Goal: Task Accomplishment & Management: Complete application form

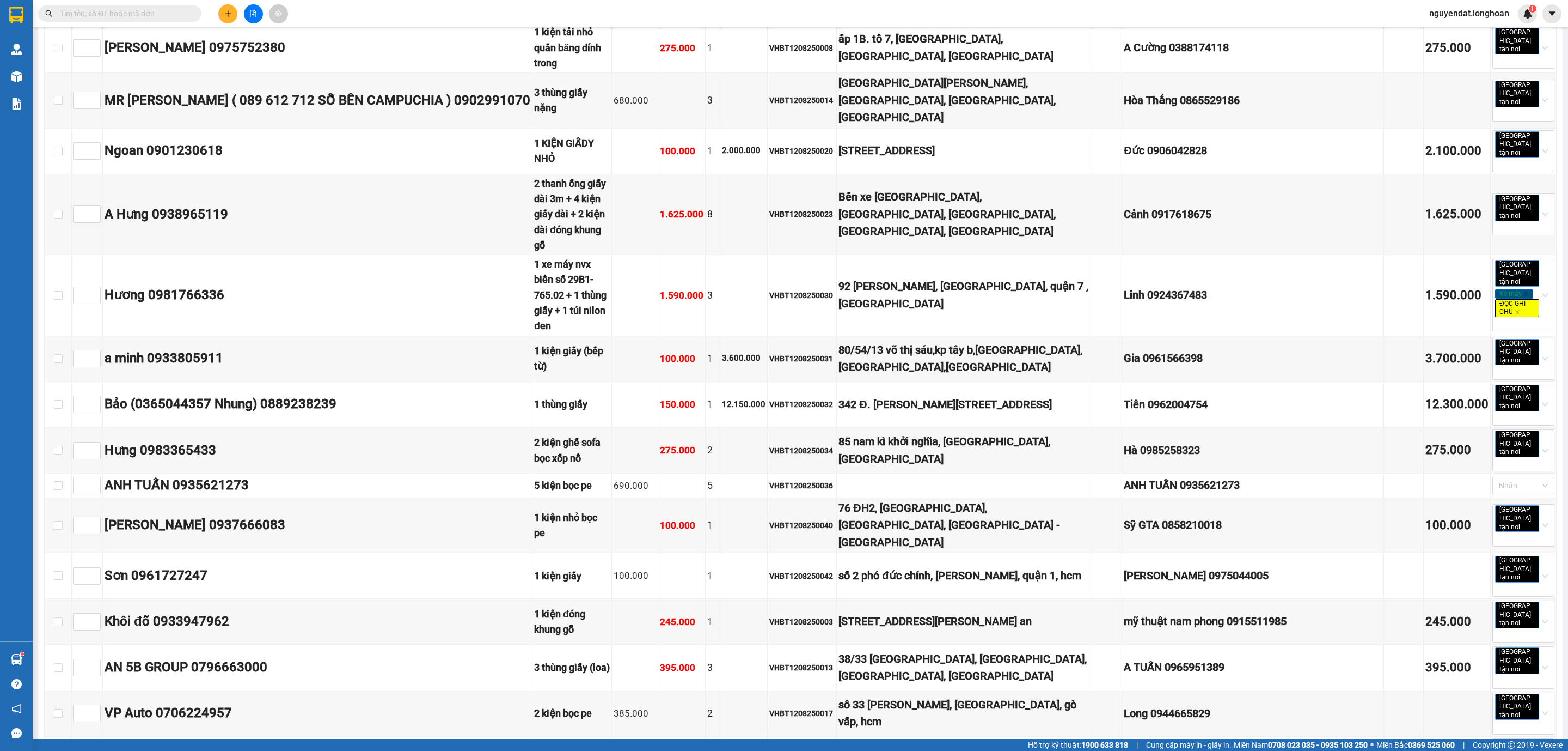
scroll to position [5070, 0]
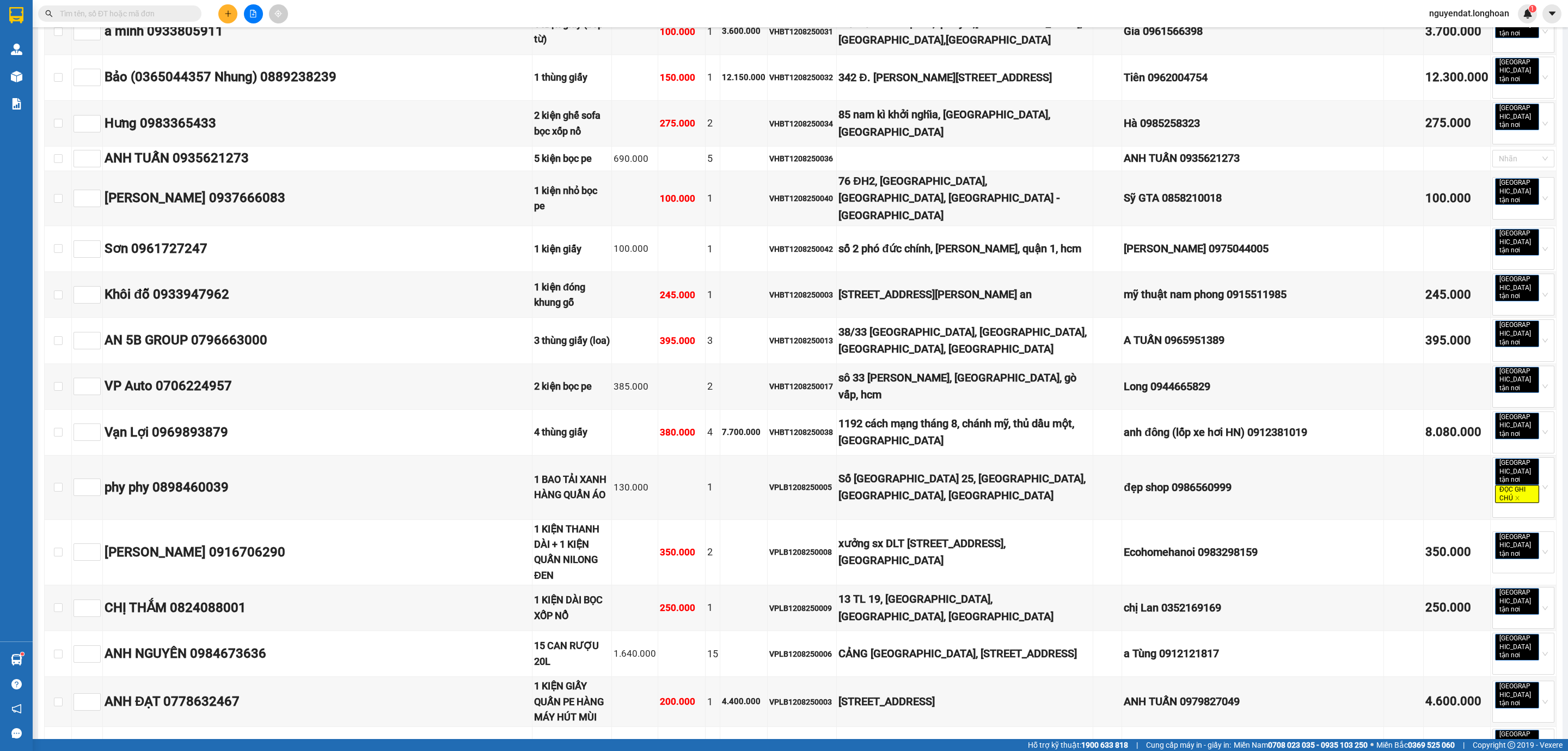
drag, startPoint x: 54, startPoint y: 512, endPoint x: 282, endPoint y: 511, distance: 228.0
checkbox input "true"
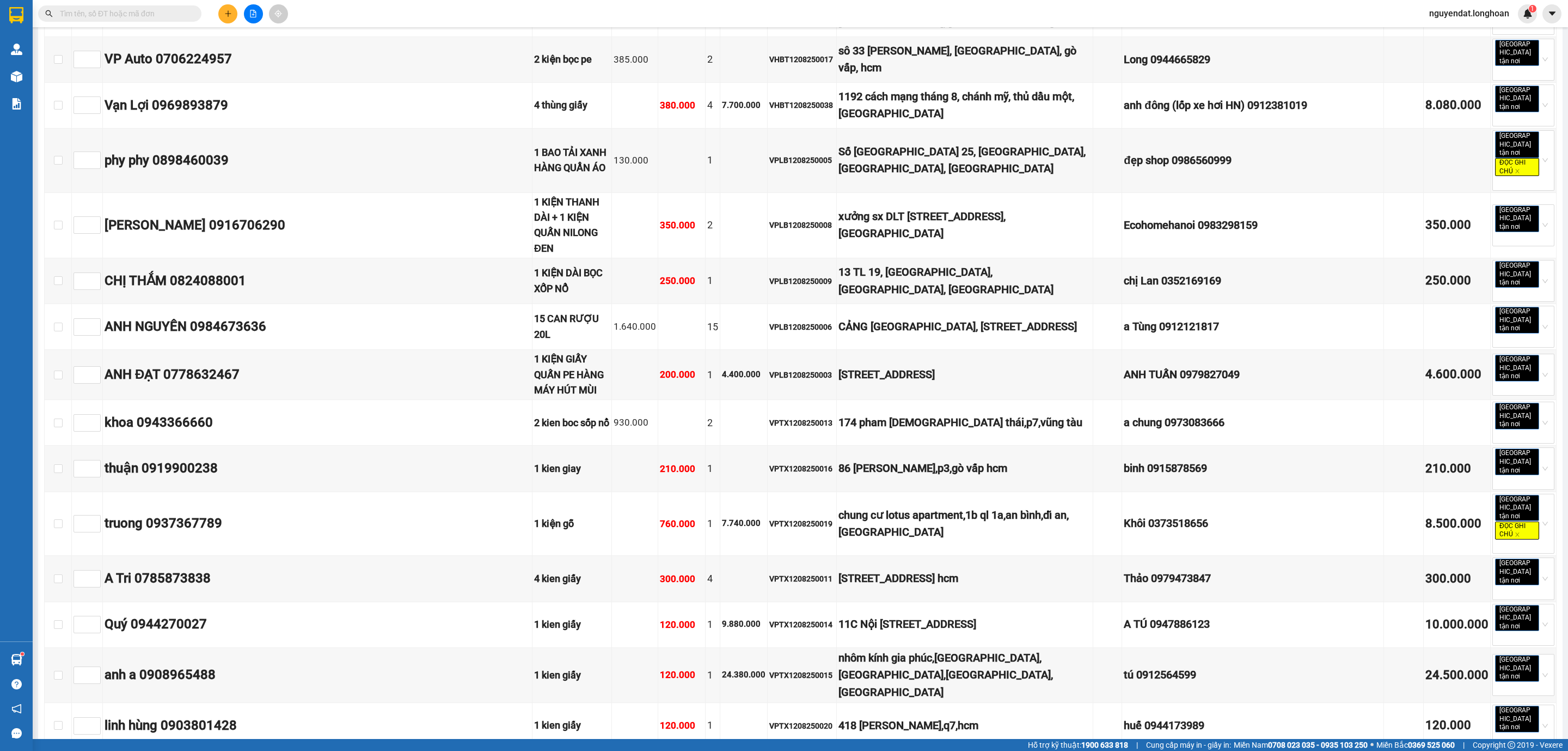
scroll to position [5315, 0]
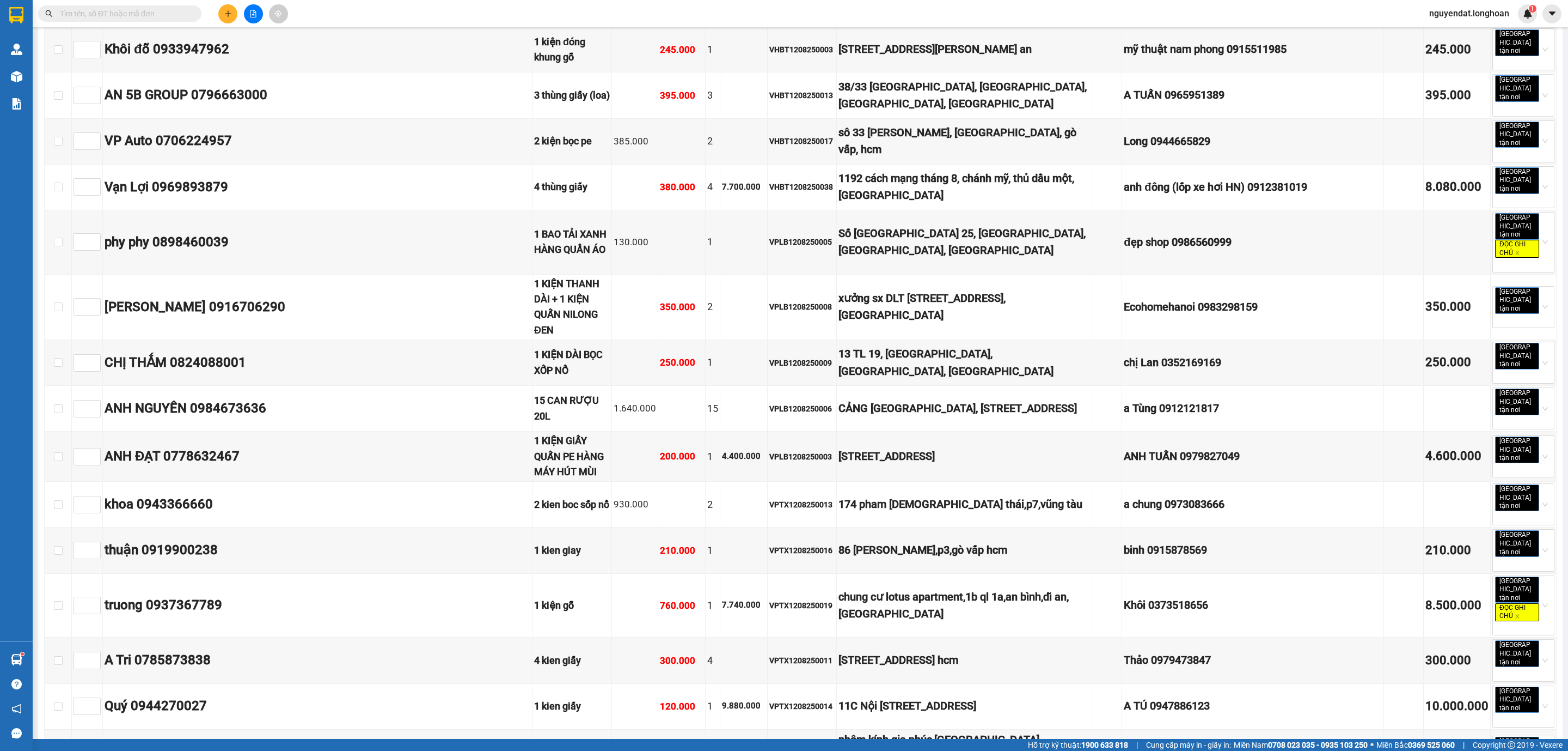
checkbox input "false"
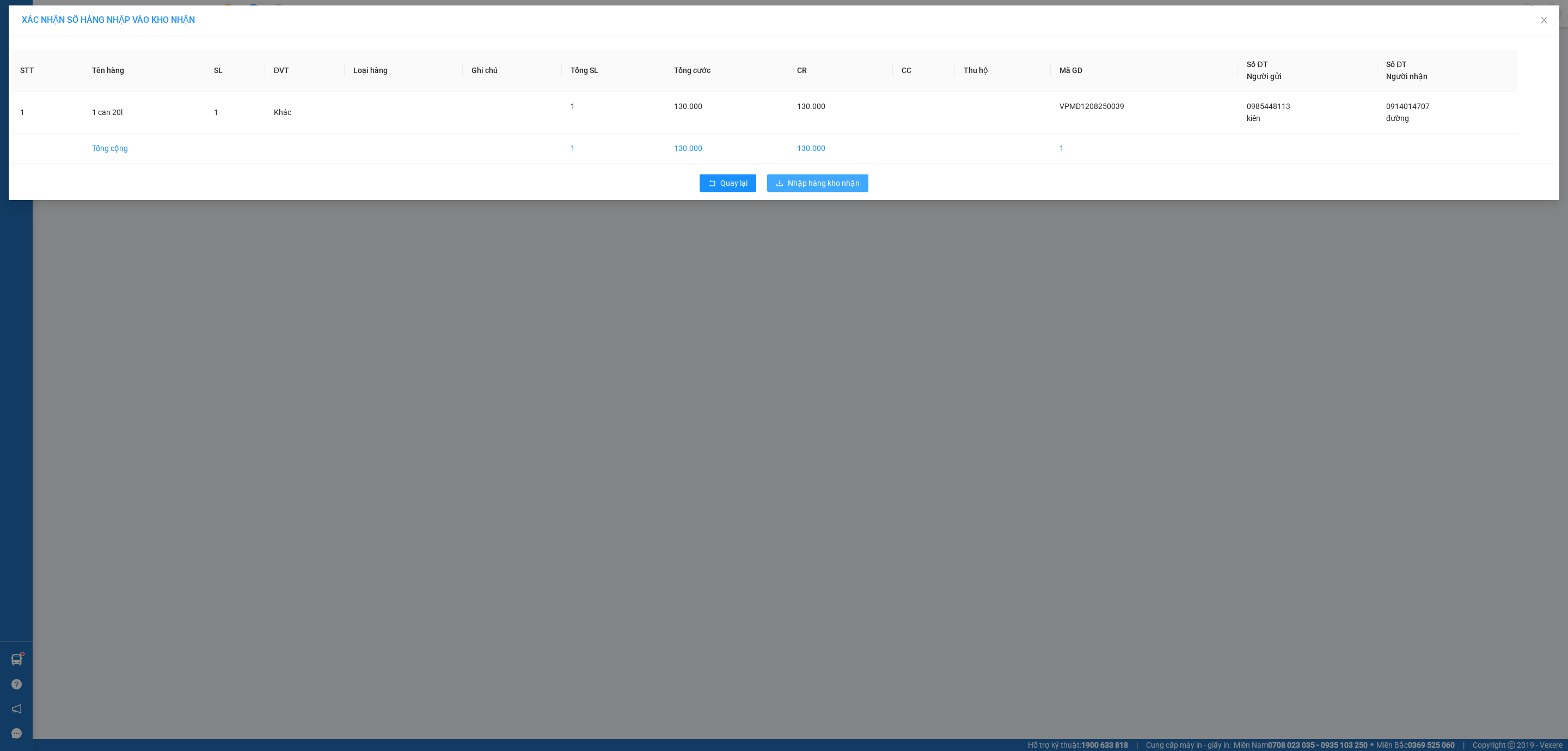
click at [840, 182] on span "Nhập hàng kho nhận" at bounding box center [823, 183] width 72 height 12
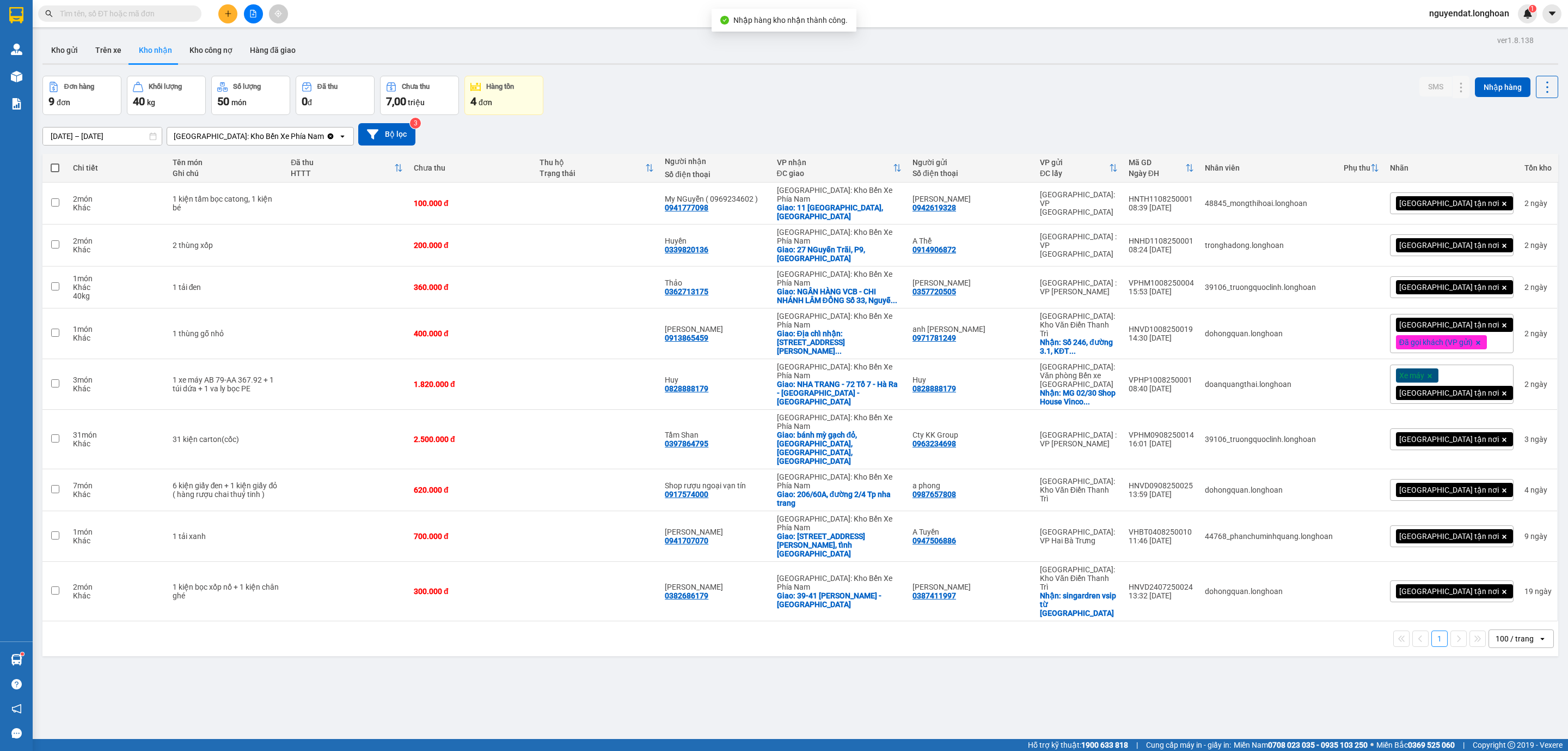
click at [254, 11] on icon "file-add" at bounding box center [253, 14] width 8 height 8
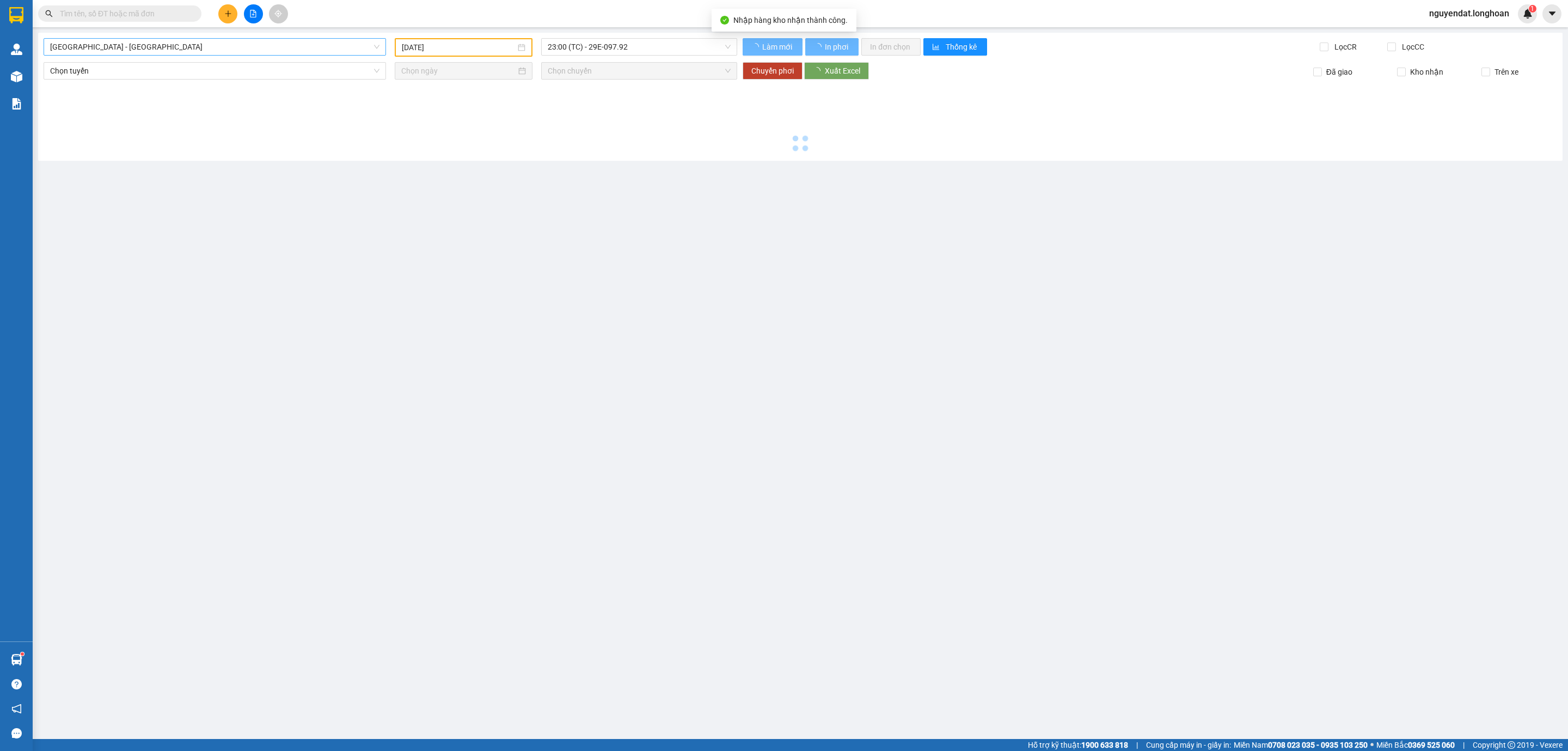
type input "[DATE]"
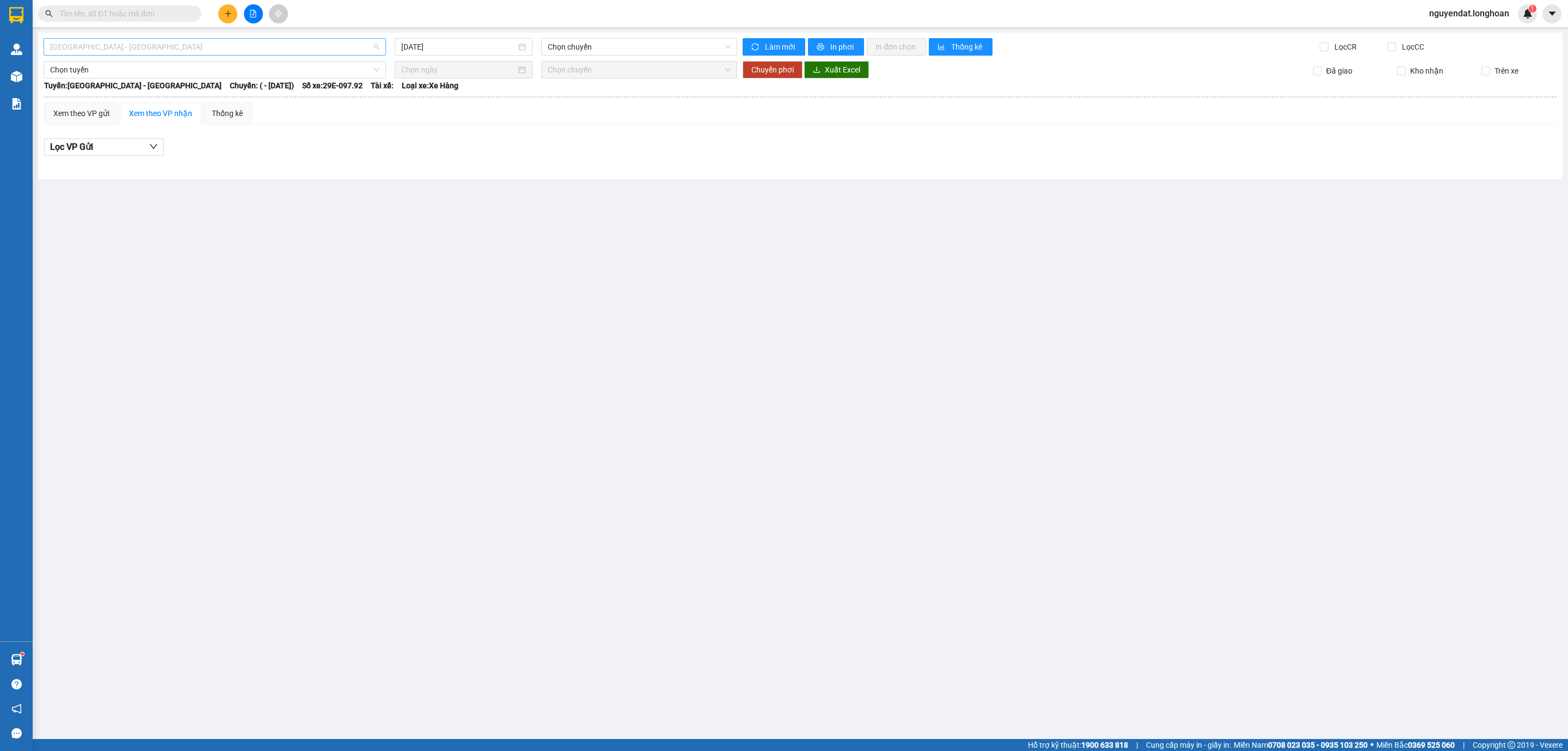
click at [231, 49] on span "[GEOGRAPHIC_DATA] - [GEOGRAPHIC_DATA]" at bounding box center [215, 46] width 329 height 17
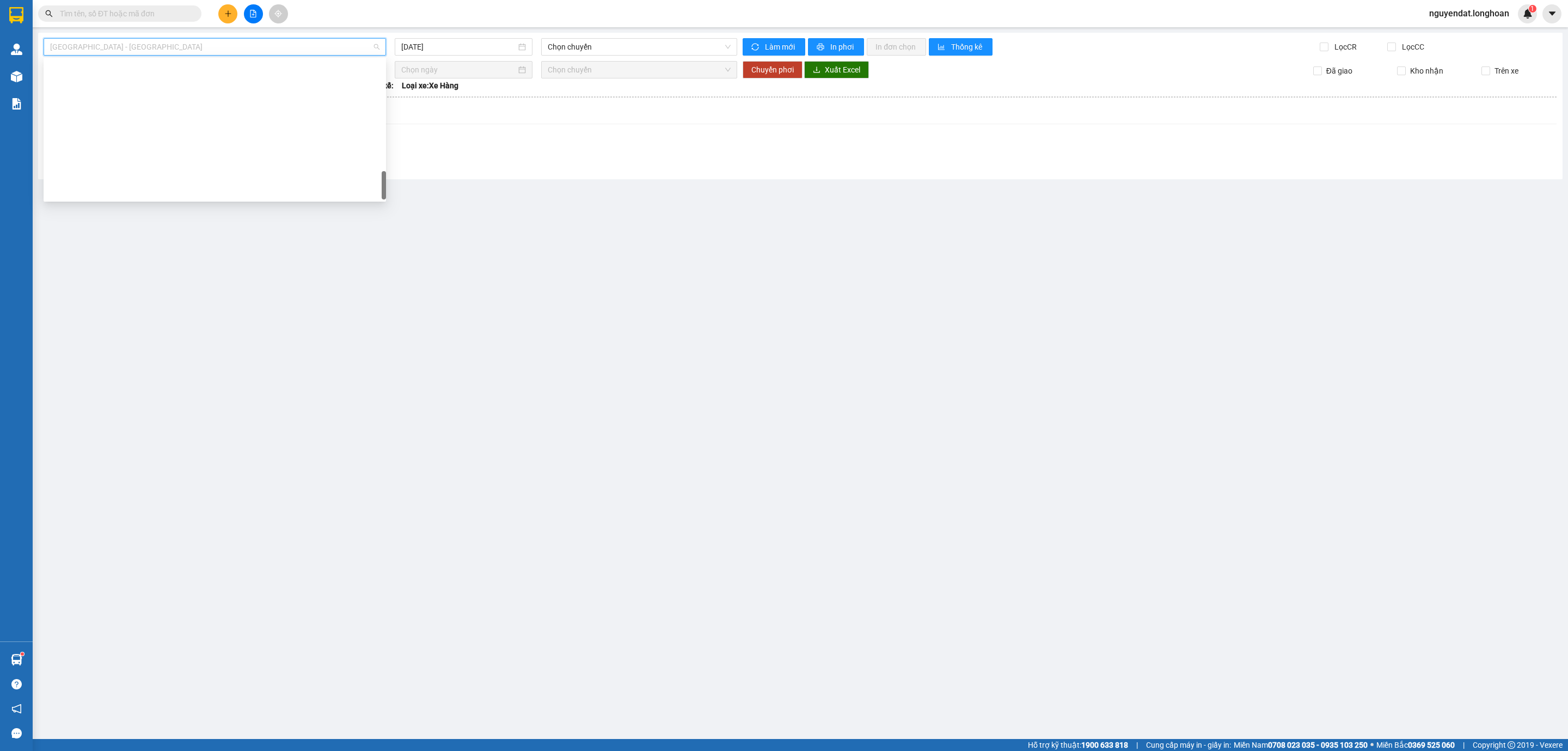
scroll to position [714, 0]
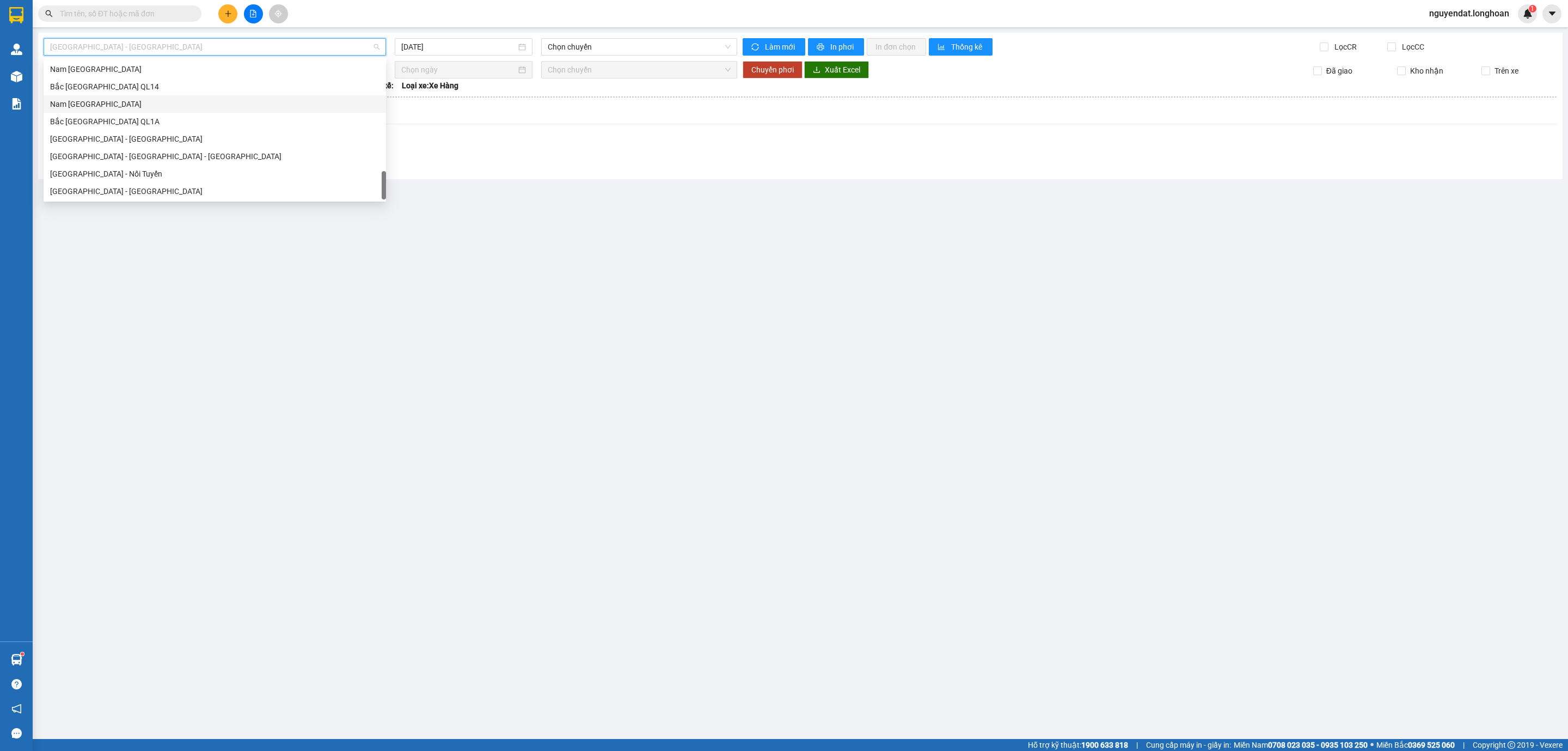
click at [140, 103] on div "Nam [GEOGRAPHIC_DATA]" at bounding box center [215, 104] width 329 height 12
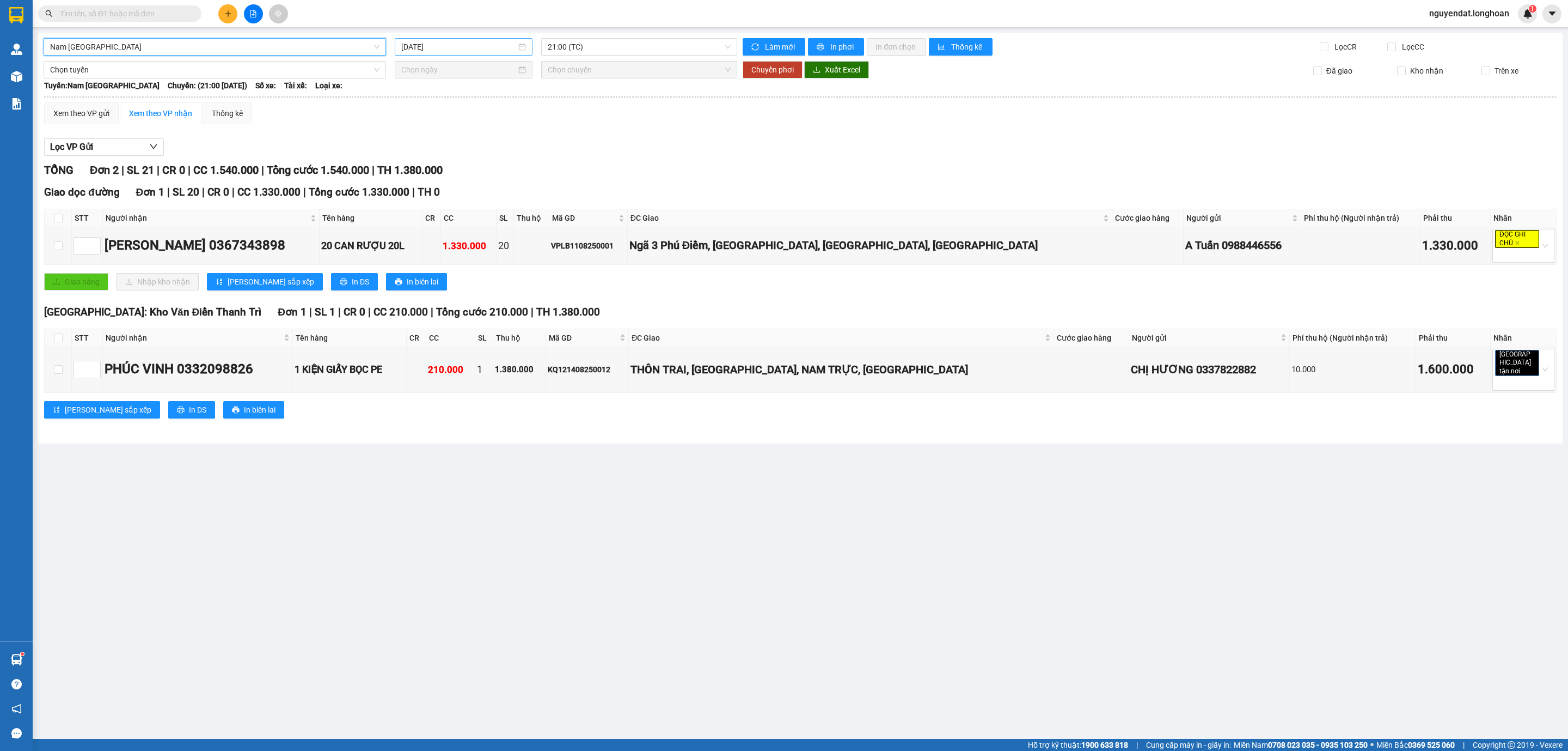
click at [456, 42] on input "[DATE]" at bounding box center [459, 47] width 115 height 12
click at [468, 141] on div "13" at bounding box center [470, 144] width 13 height 13
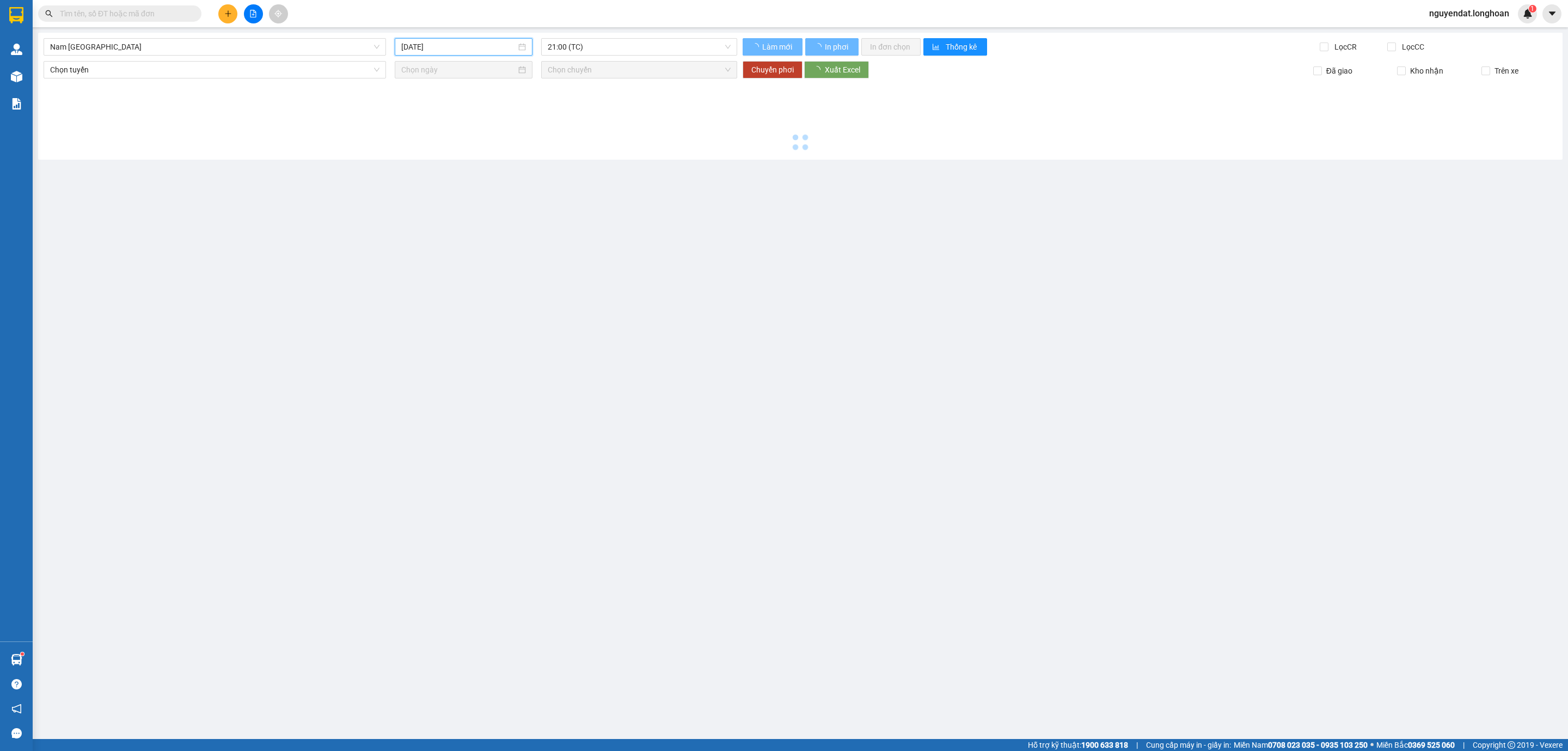
type input "[DATE]"
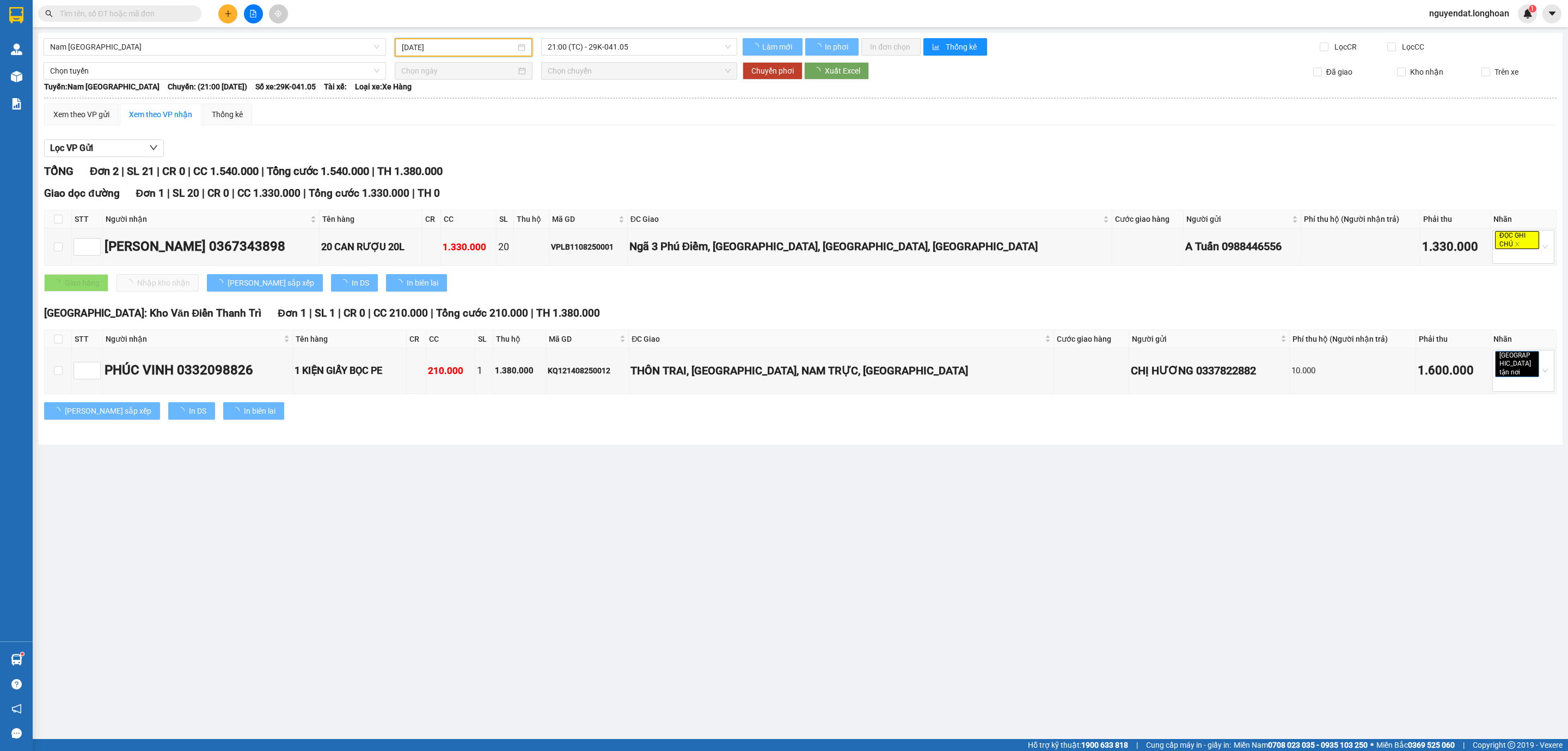
click at [591, 48] on span "21:00 (TC) - 29K-041.05" at bounding box center [639, 46] width 183 height 17
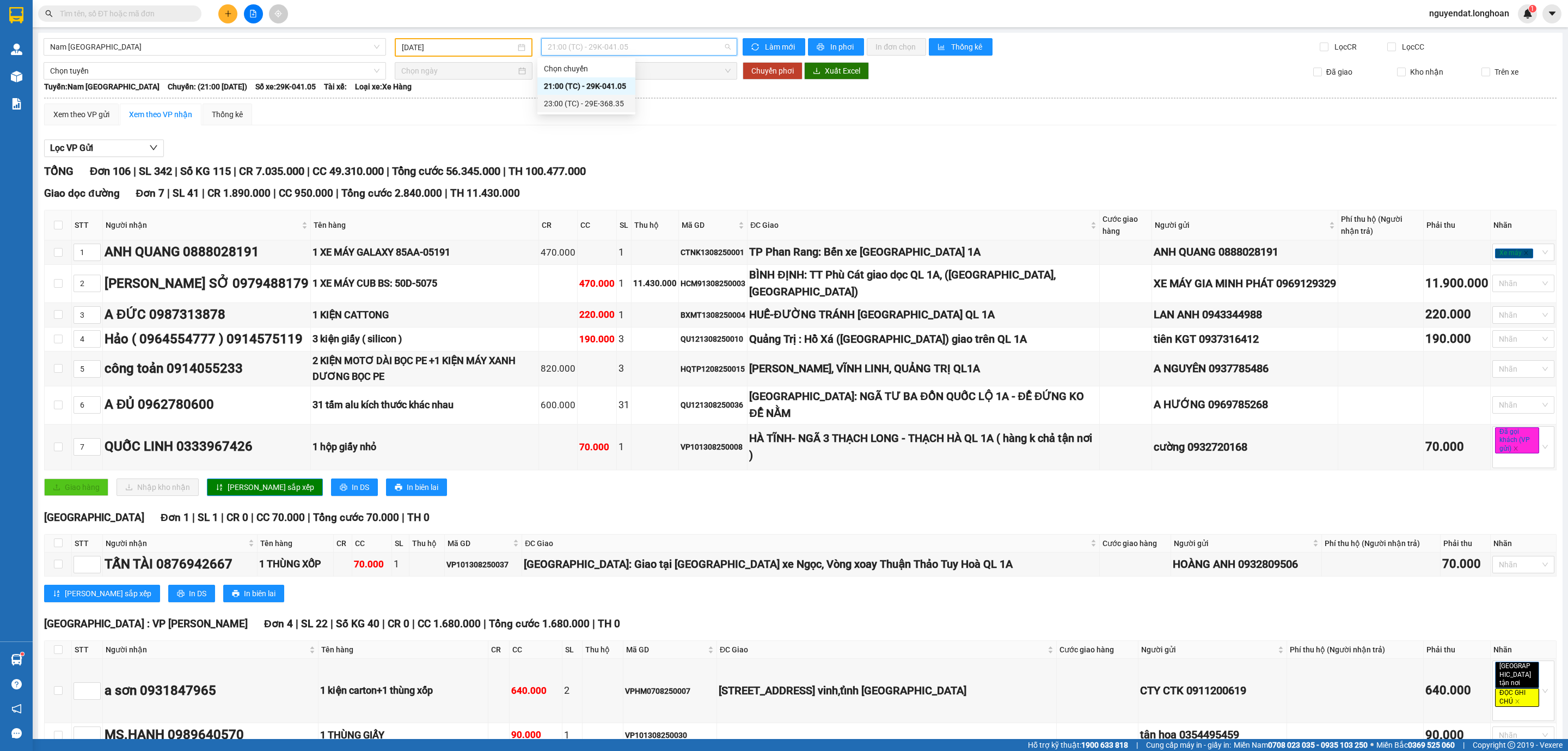
click at [595, 101] on div "23:00 (TC) - 29E-368.35" at bounding box center [587, 103] width 85 height 12
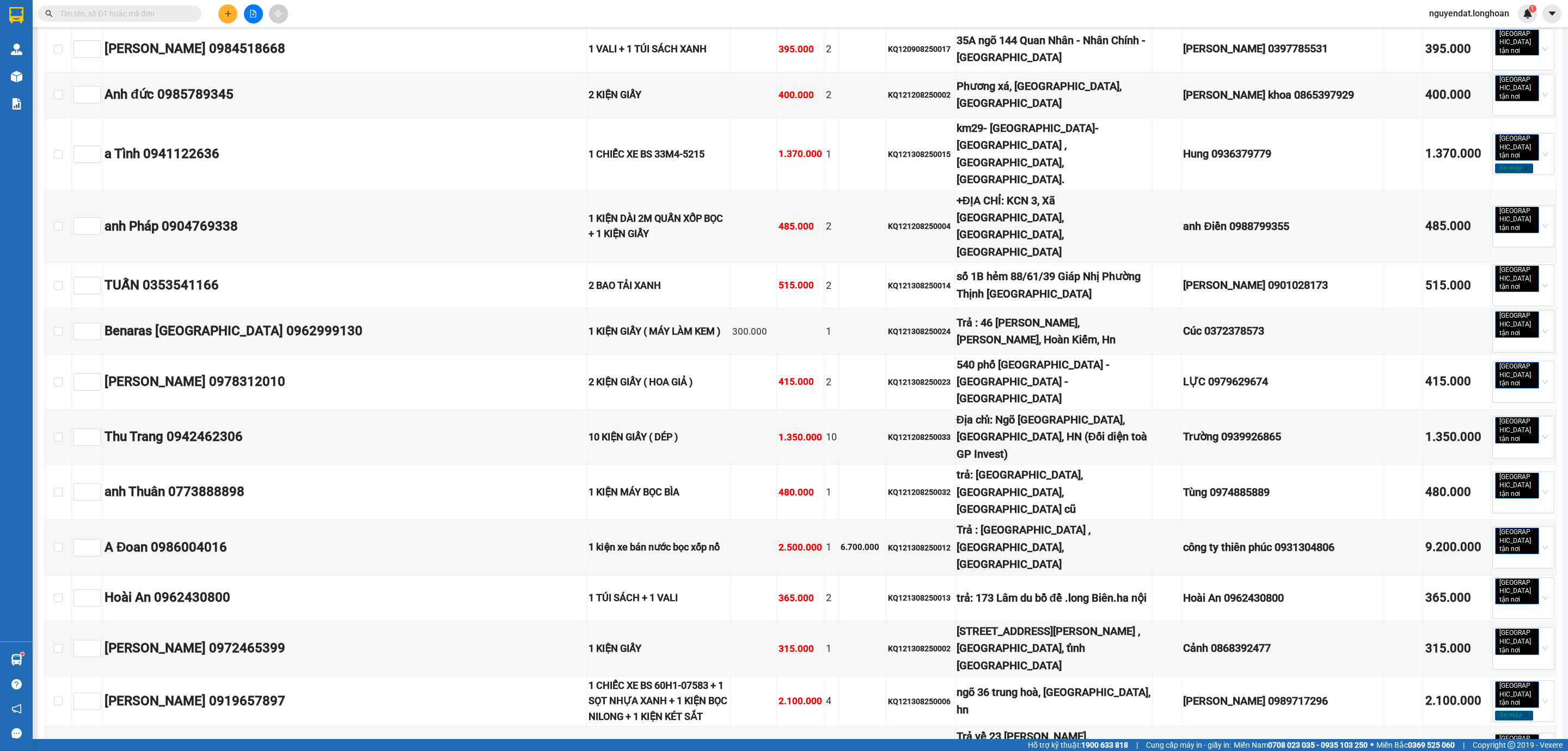
scroll to position [3934, 0]
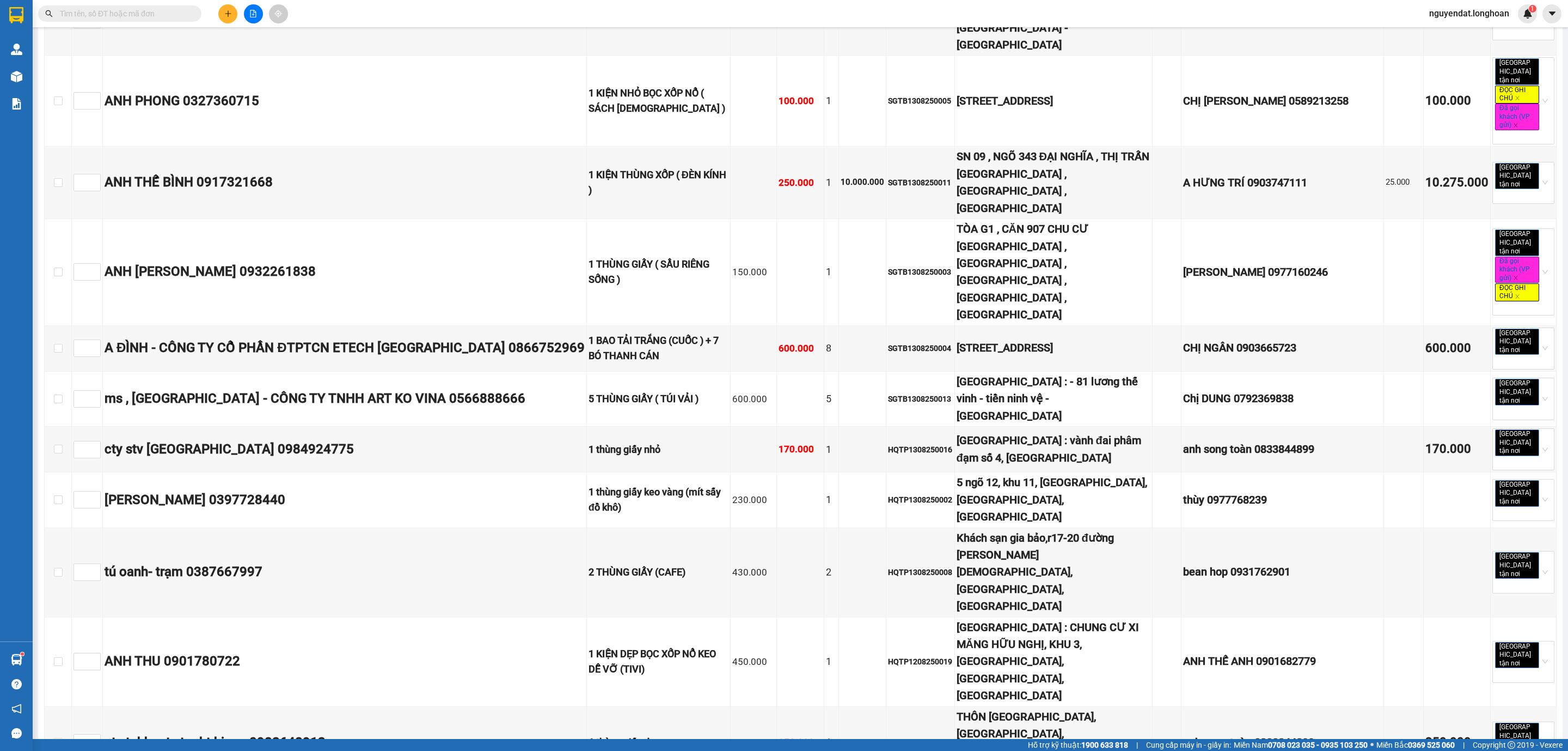
checkbox input "true"
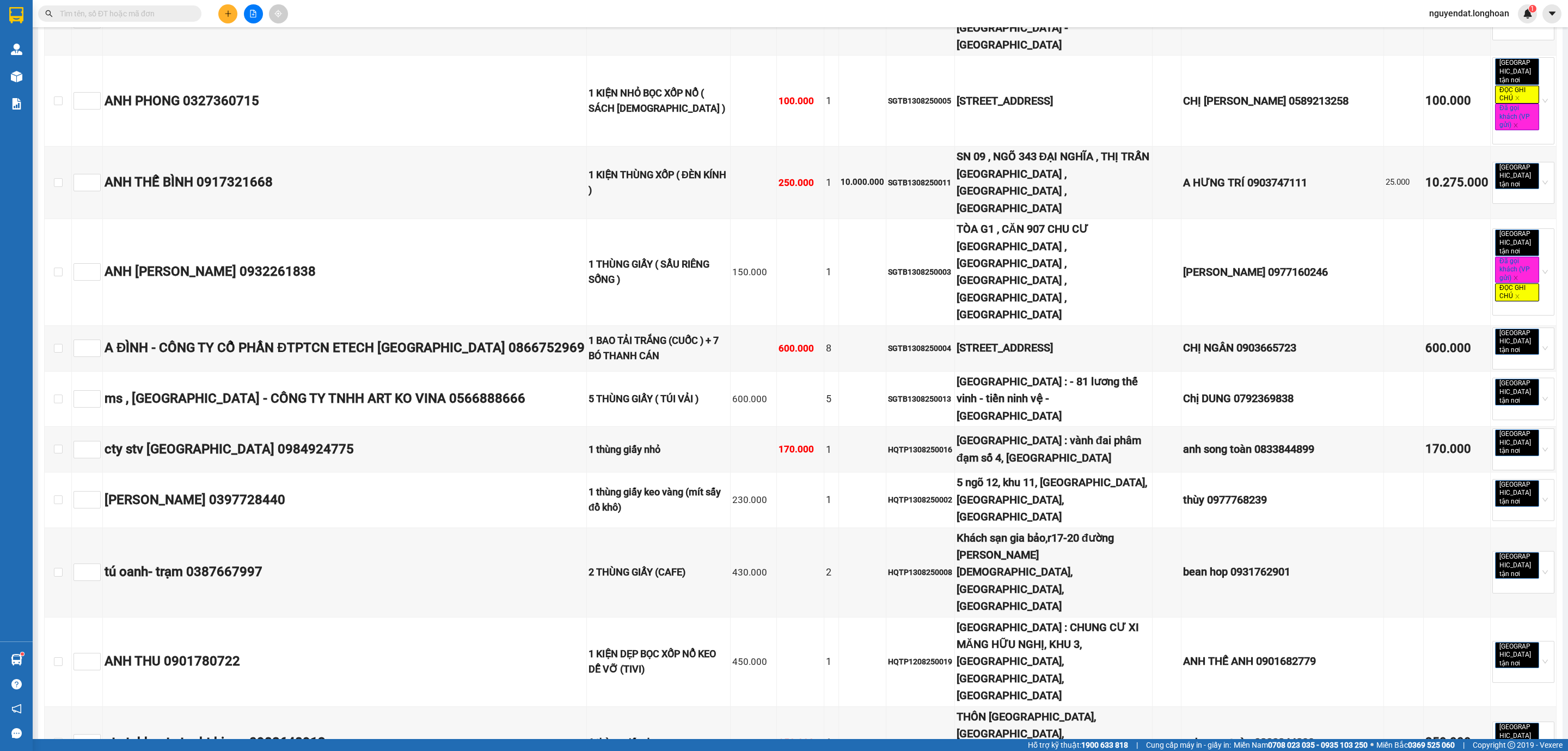
checkbox input "true"
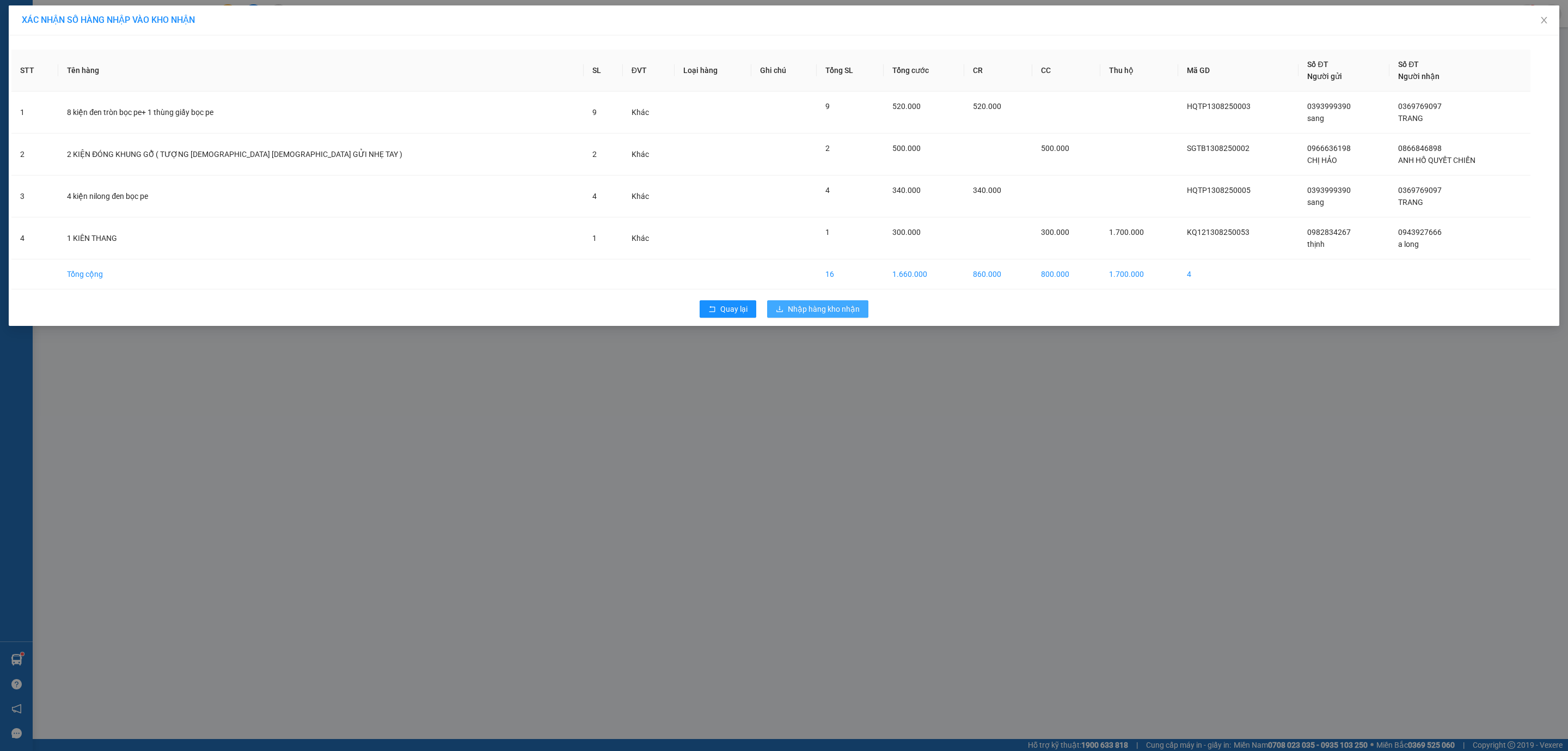
click at [855, 309] on span "Nhập hàng kho nhận" at bounding box center [823, 309] width 72 height 12
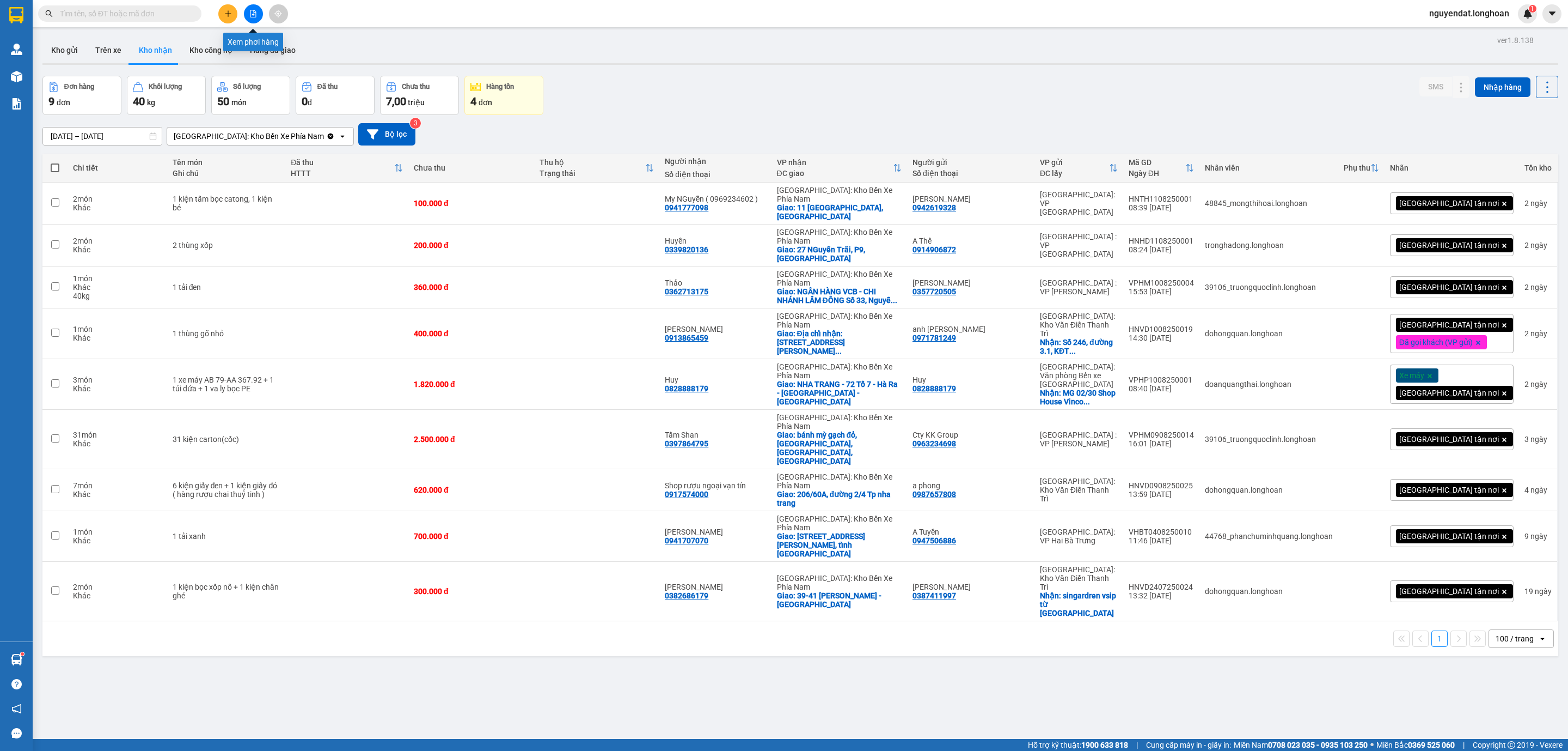
click at [247, 18] on button at bounding box center [253, 14] width 19 height 19
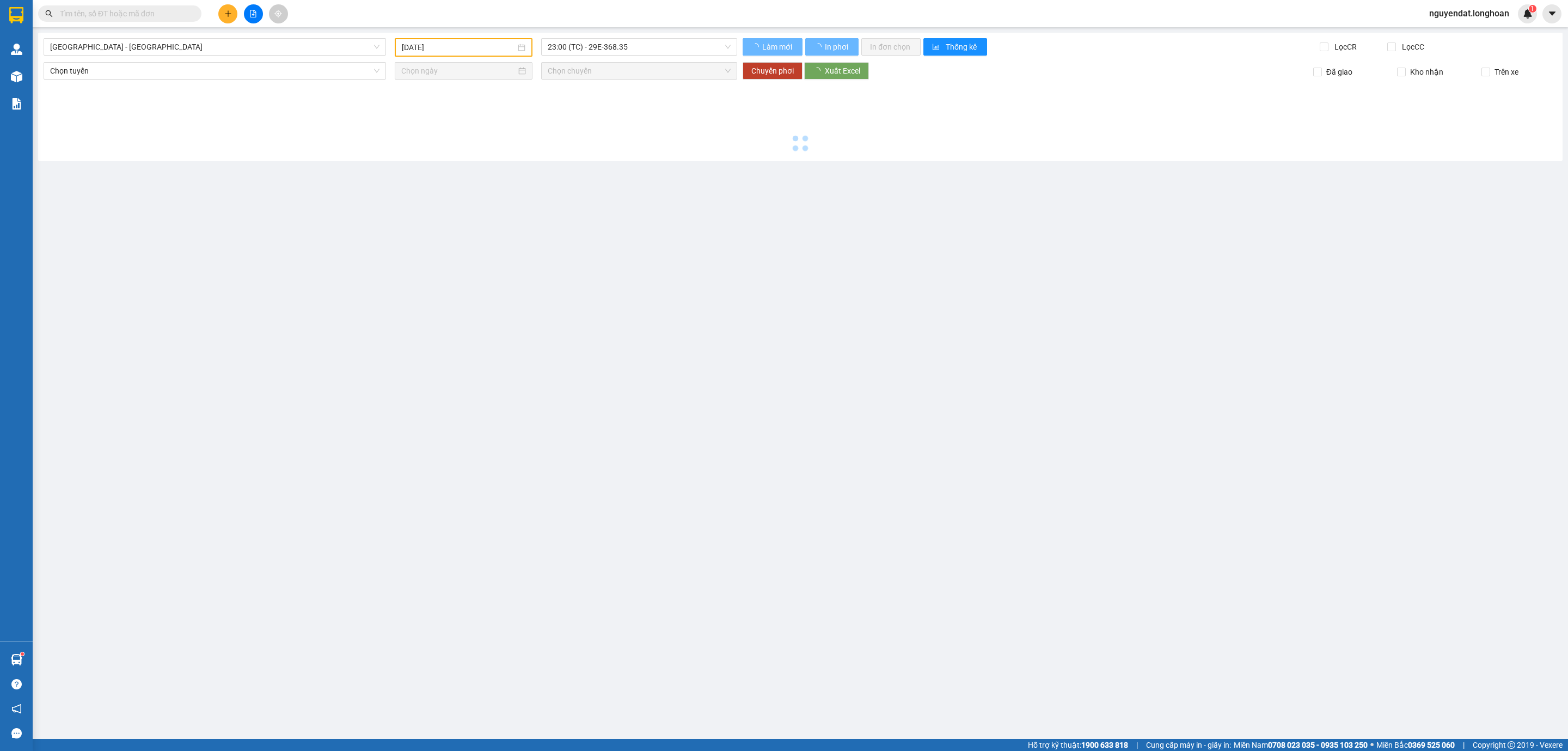
type input "[DATE]"
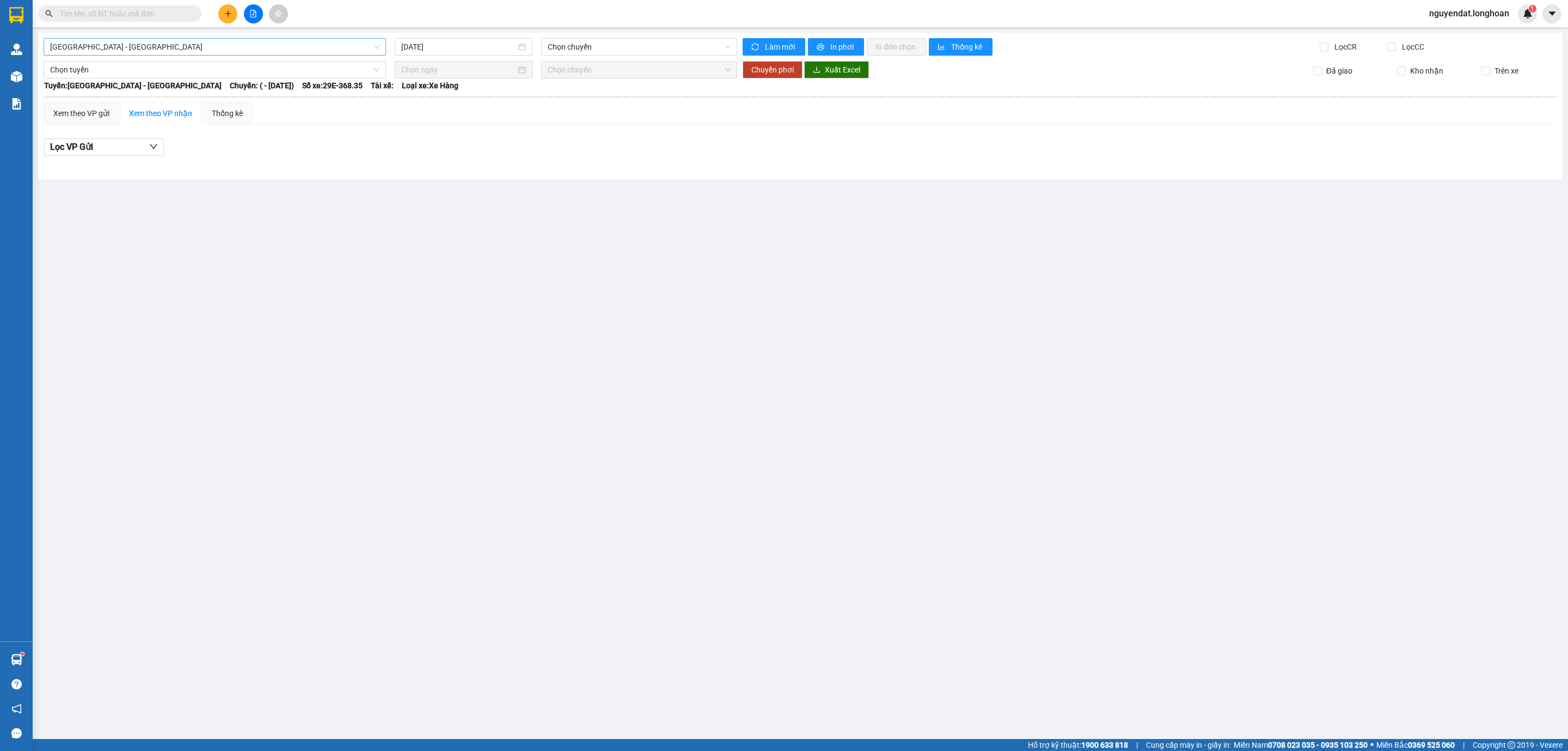
click at [155, 42] on span "[GEOGRAPHIC_DATA] - [GEOGRAPHIC_DATA]" at bounding box center [215, 46] width 329 height 17
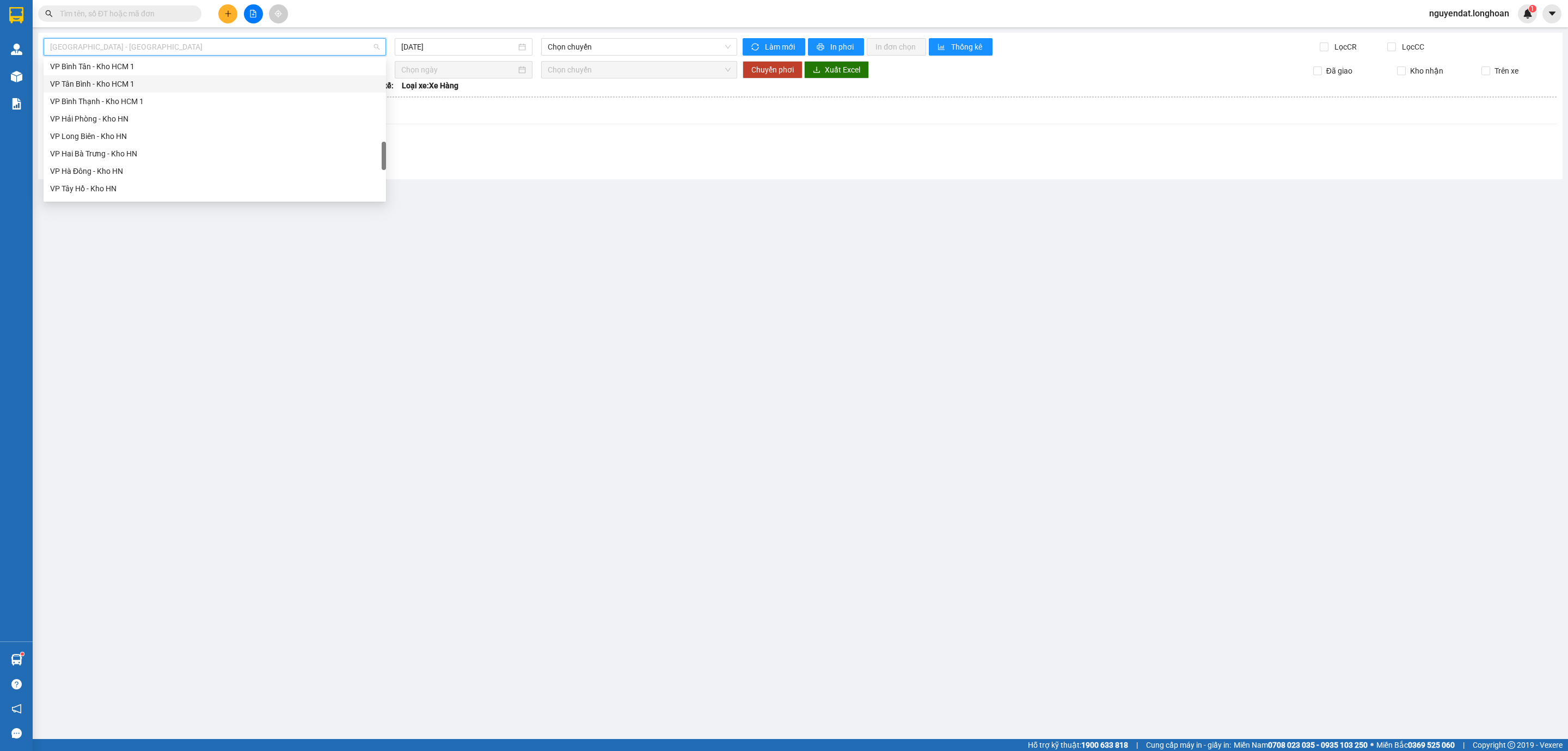
scroll to position [714, 0]
click at [95, 126] on div "Bắc [GEOGRAPHIC_DATA] QL1A" at bounding box center [215, 122] width 329 height 12
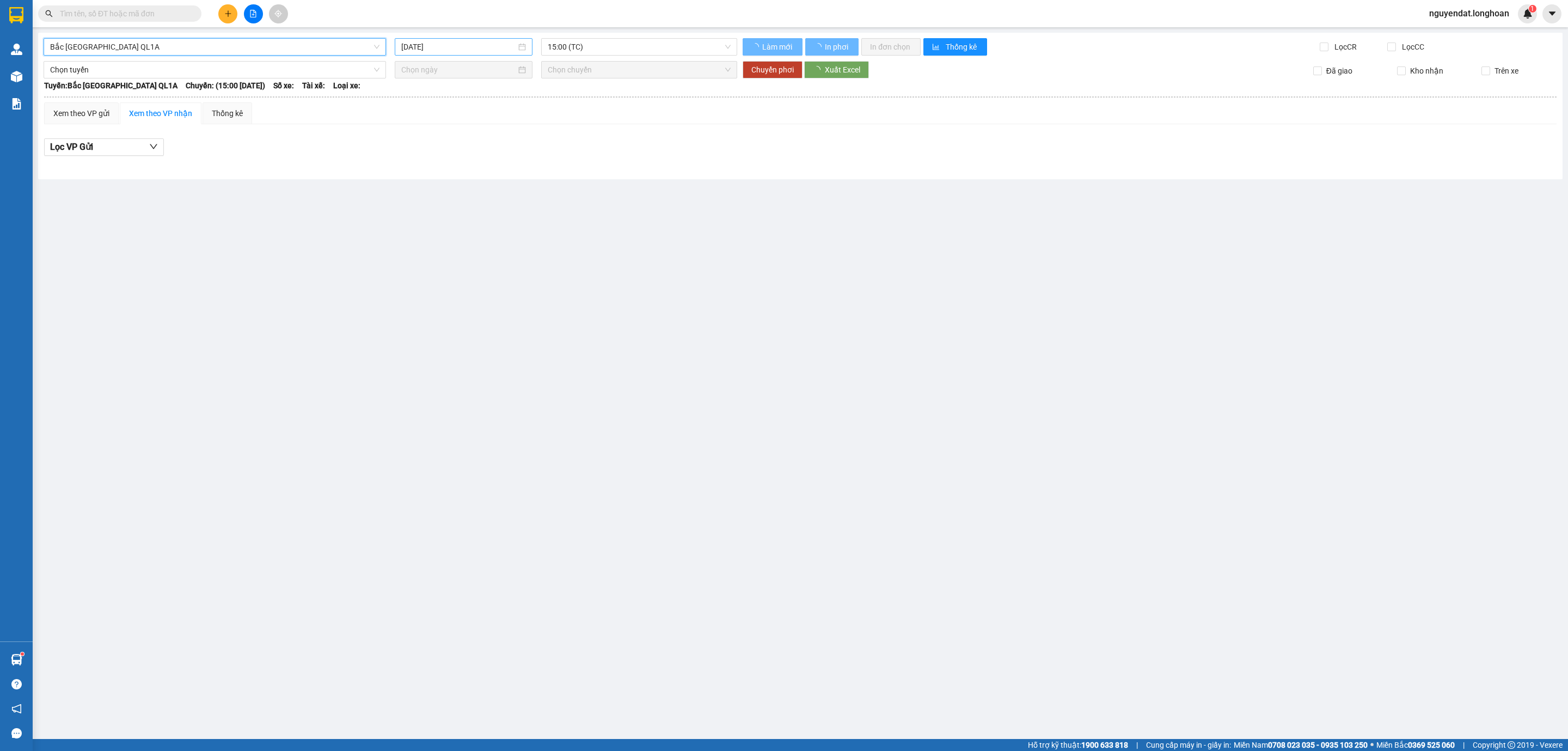
click at [450, 51] on input "[DATE]" at bounding box center [459, 47] width 115 height 12
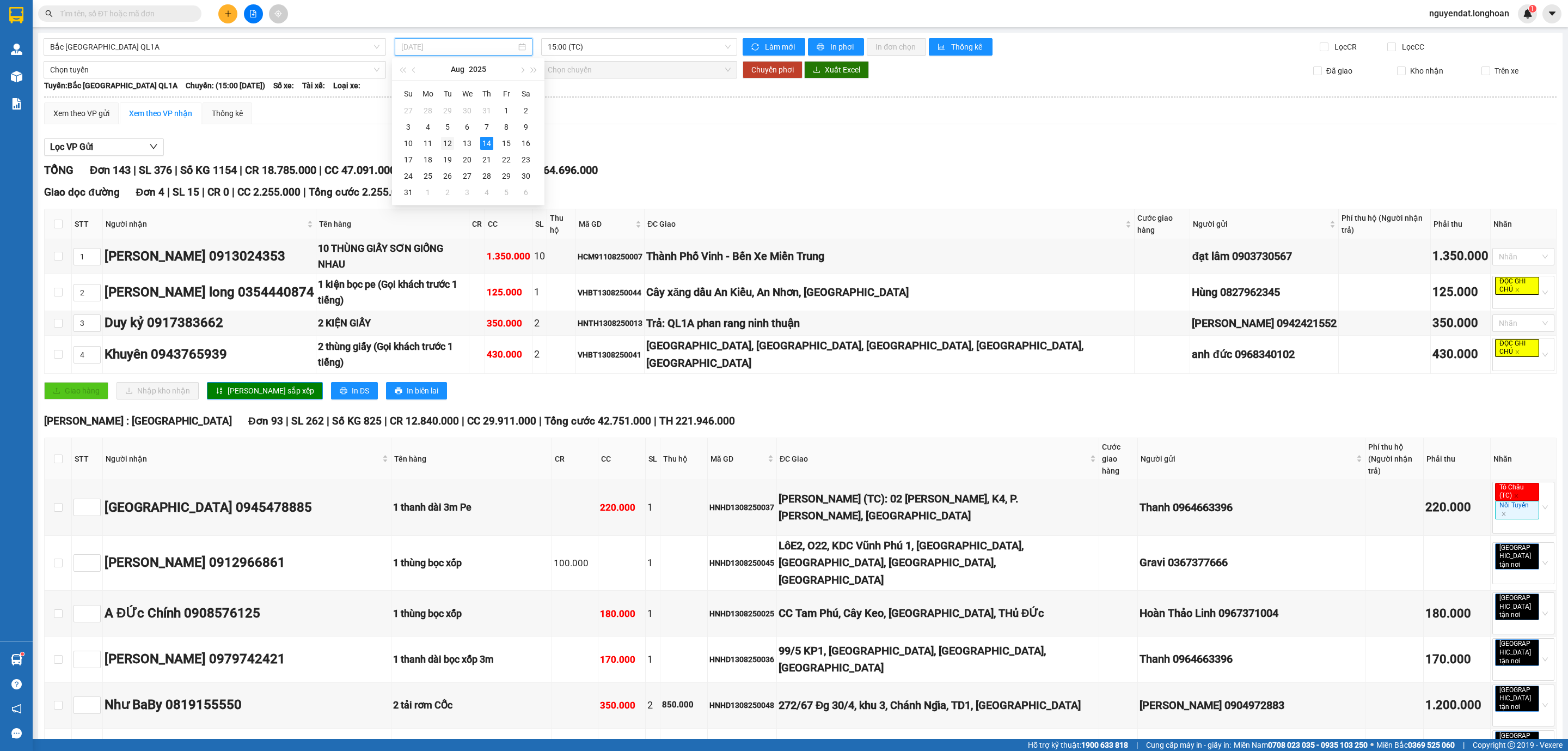
click at [456, 143] on td "12" at bounding box center [448, 143] width 20 height 17
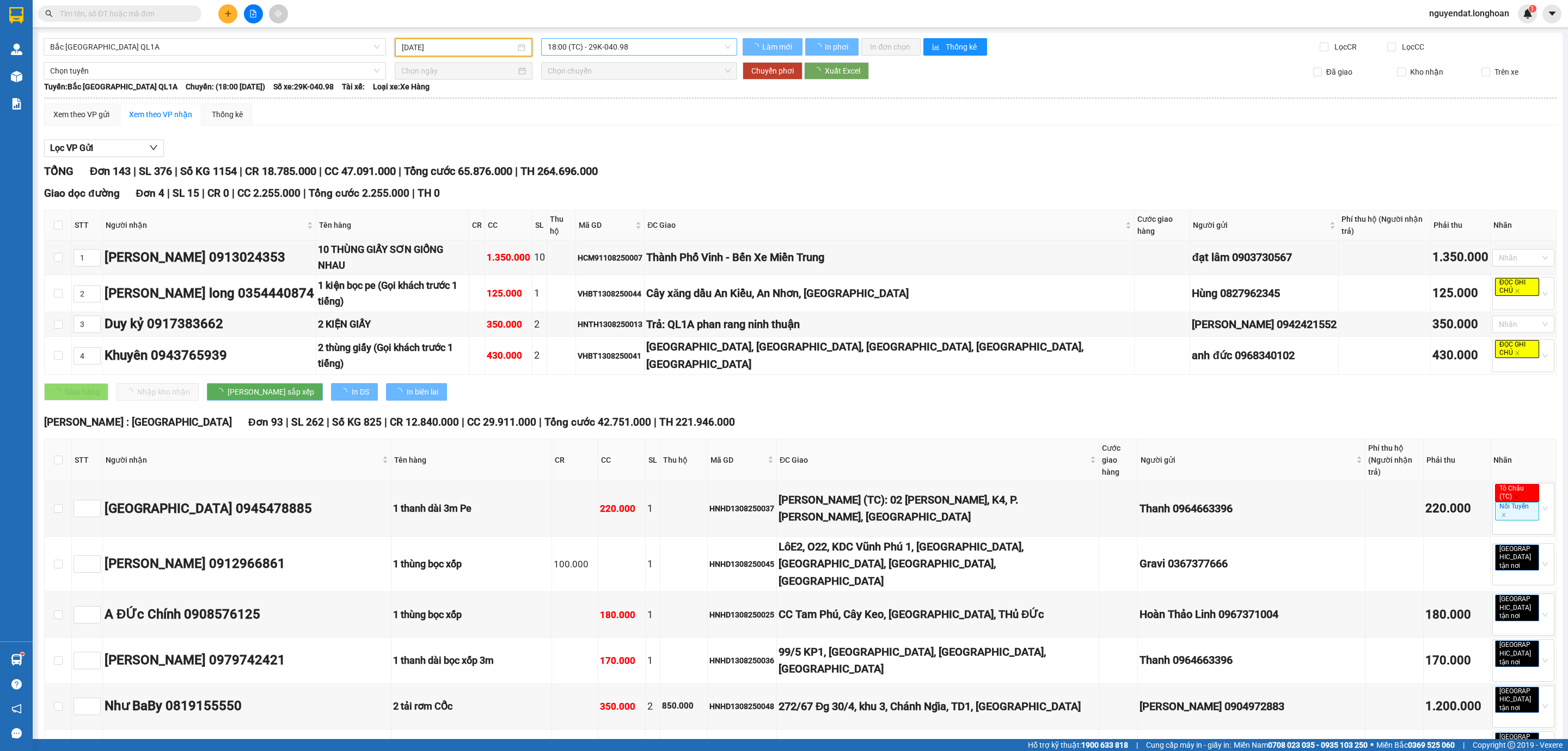
type input "[DATE]"
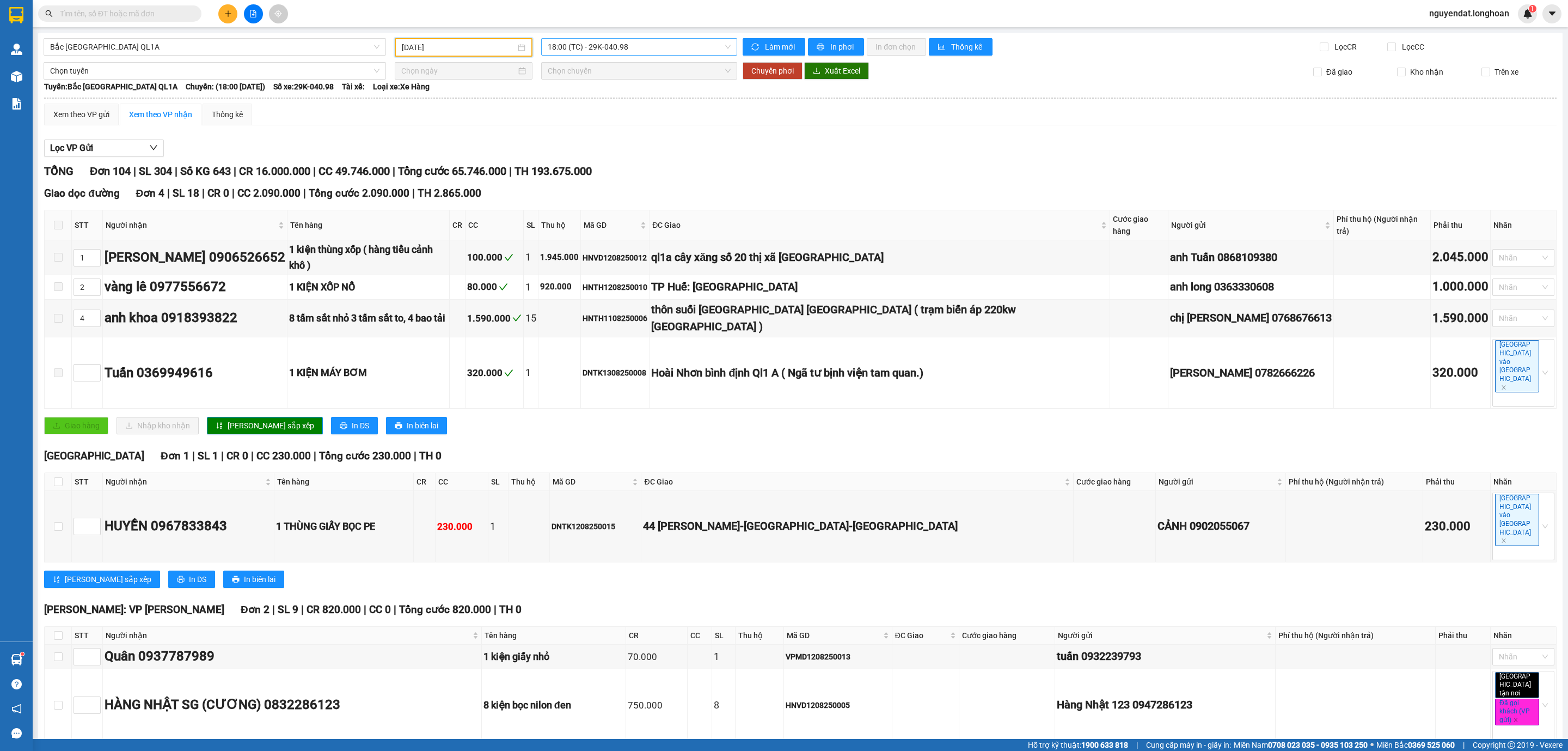
click at [609, 49] on span "18:00 (TC) - 29K-040.98" at bounding box center [639, 46] width 183 height 17
click at [612, 109] on div "23:00 (TC) - 29E-097.92" at bounding box center [587, 103] width 85 height 12
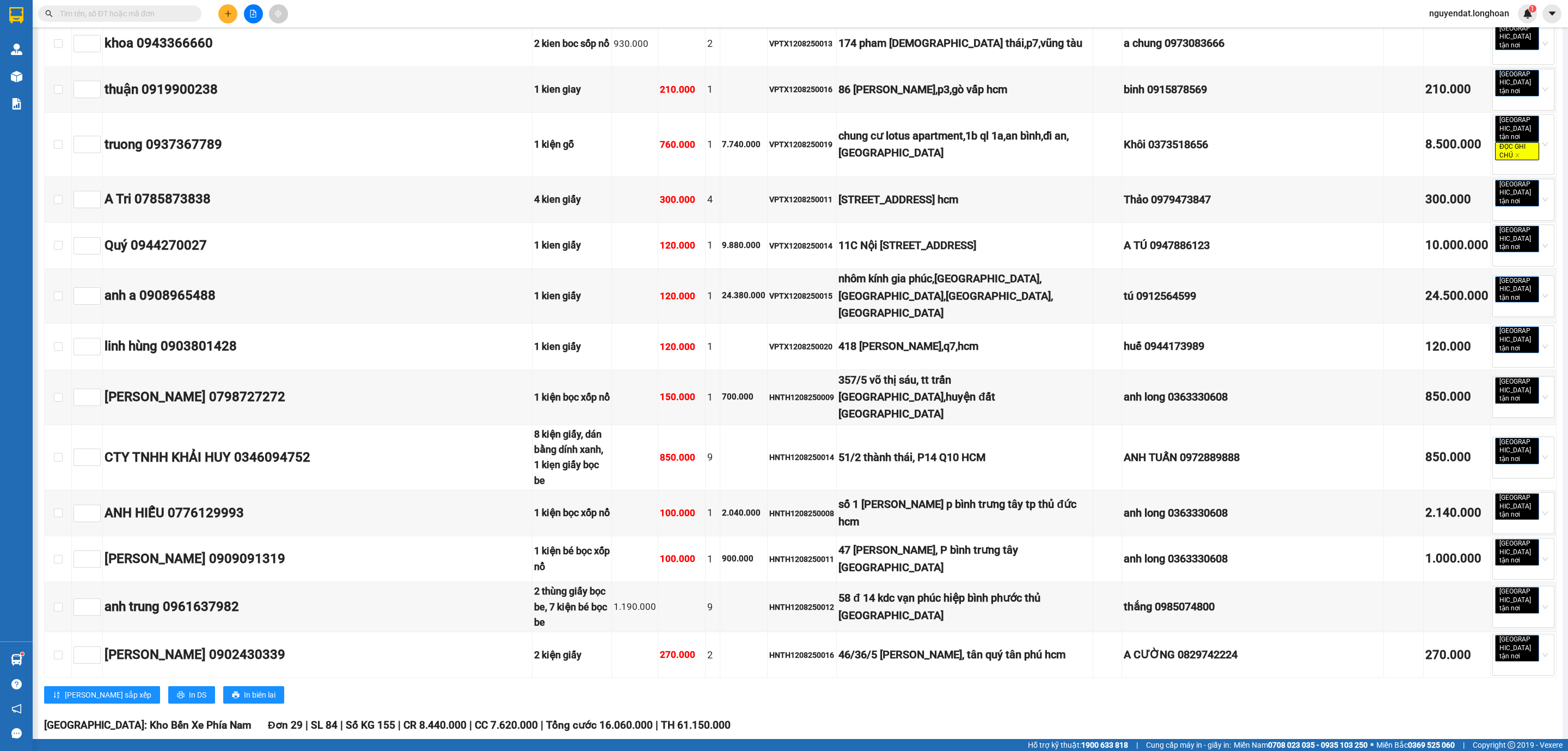
scroll to position [4126, 0]
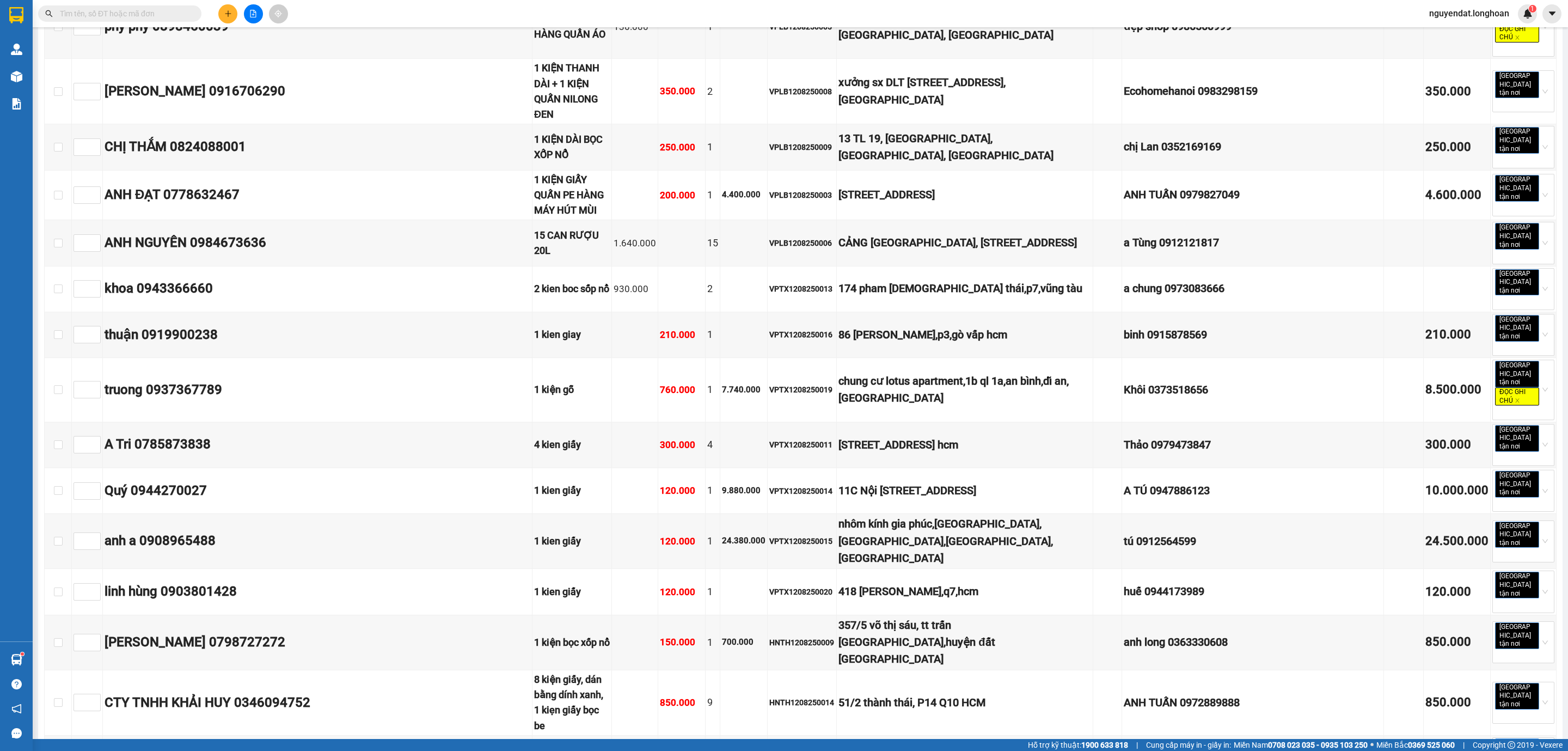
checkbox input "true"
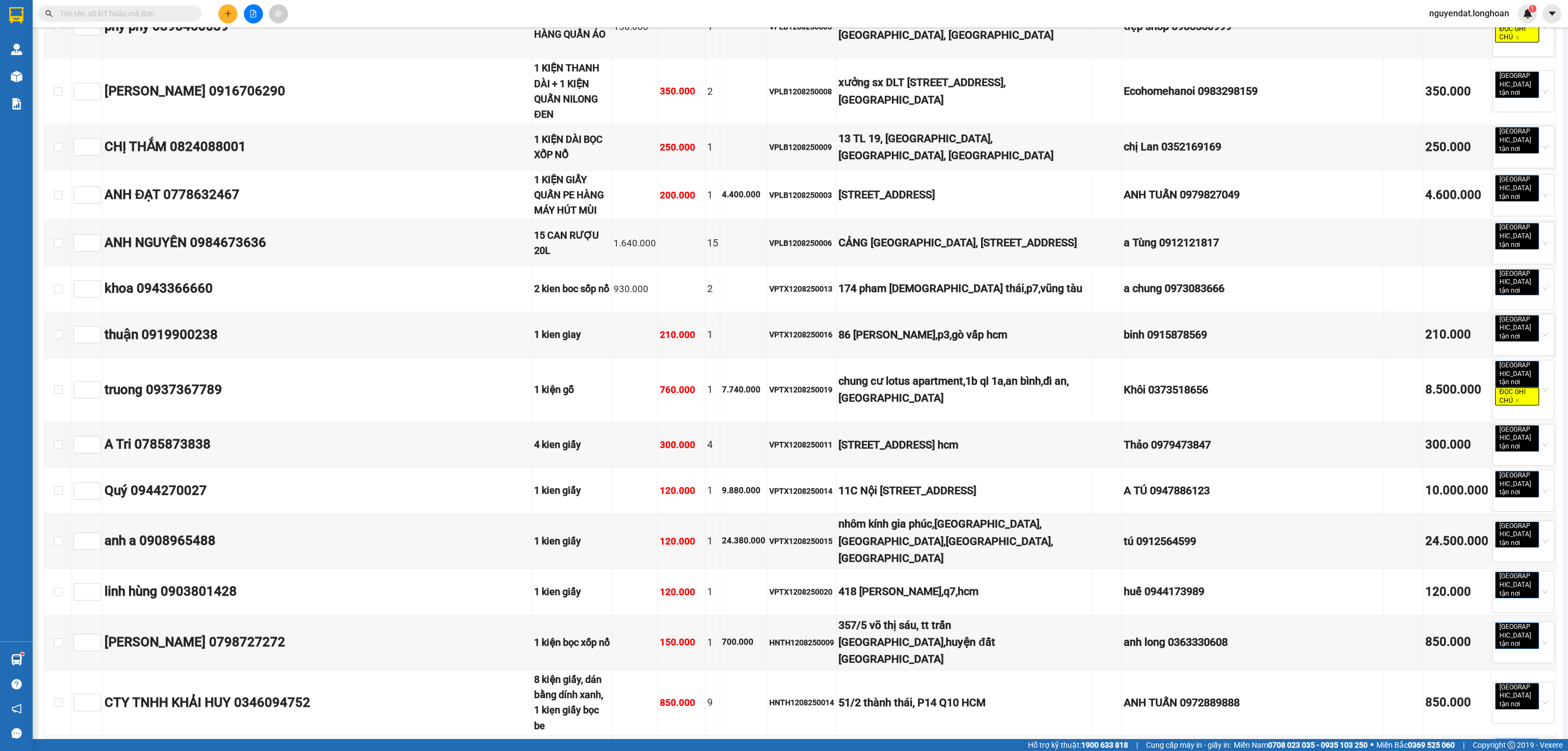
checkbox input "true"
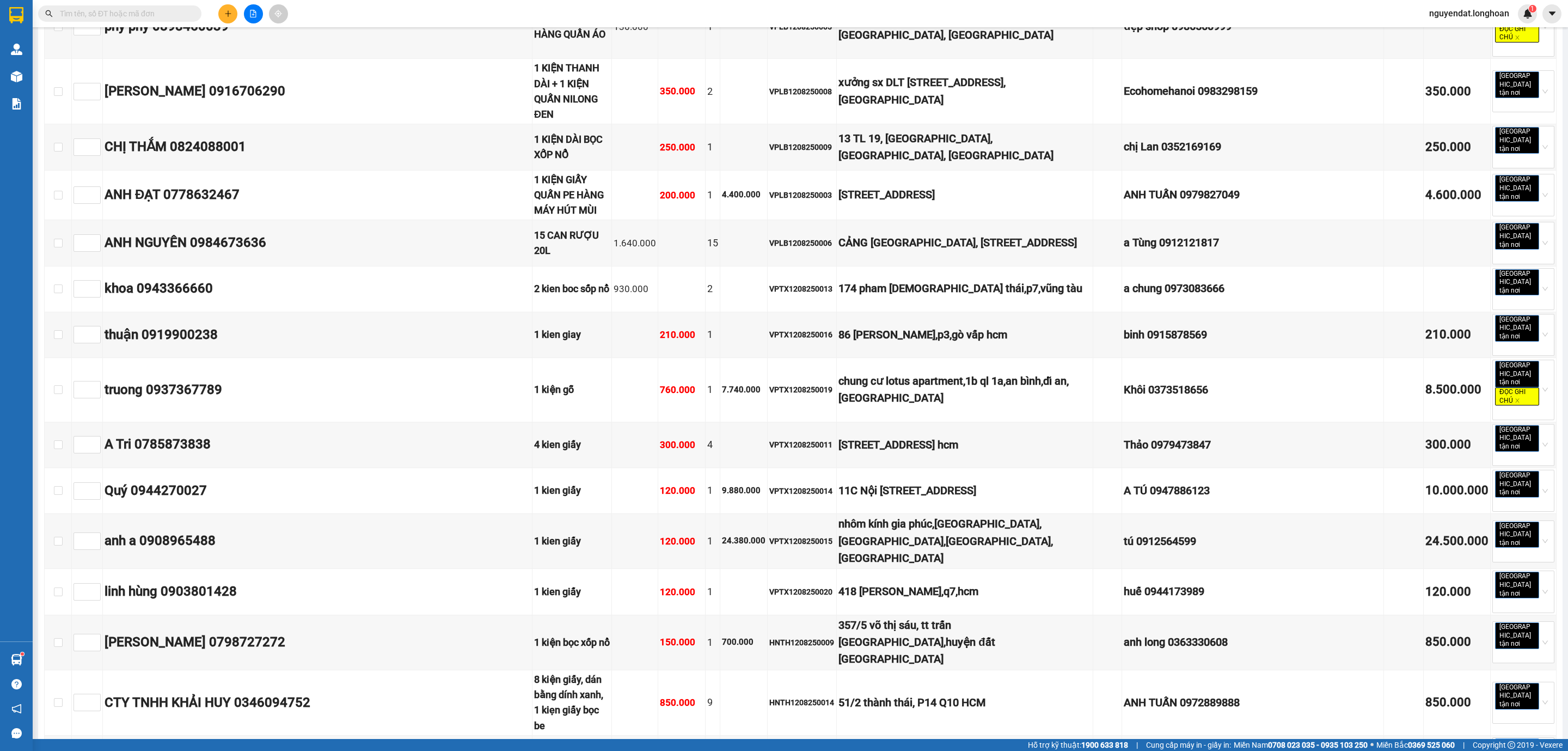
checkbox input "true"
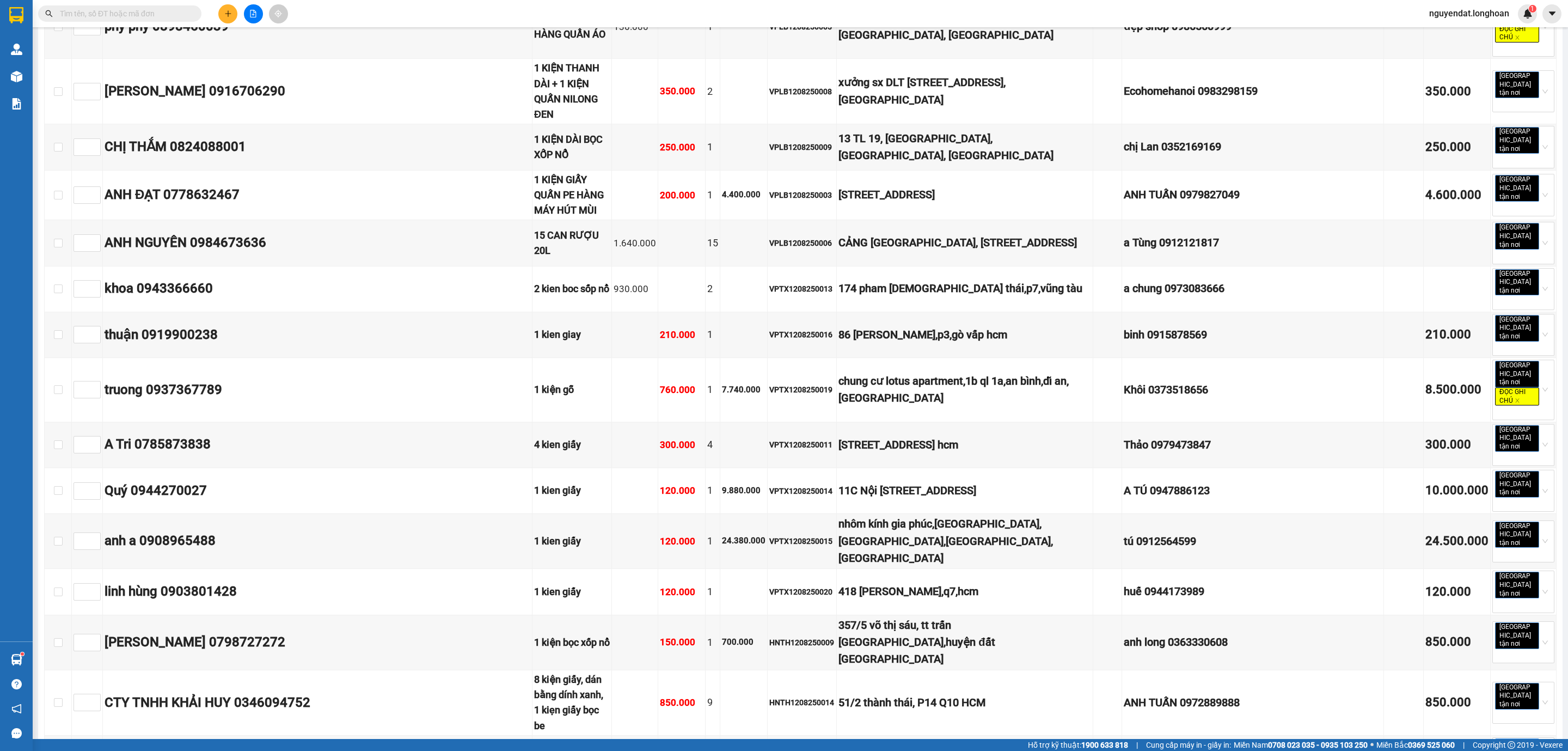
checkbox input "true"
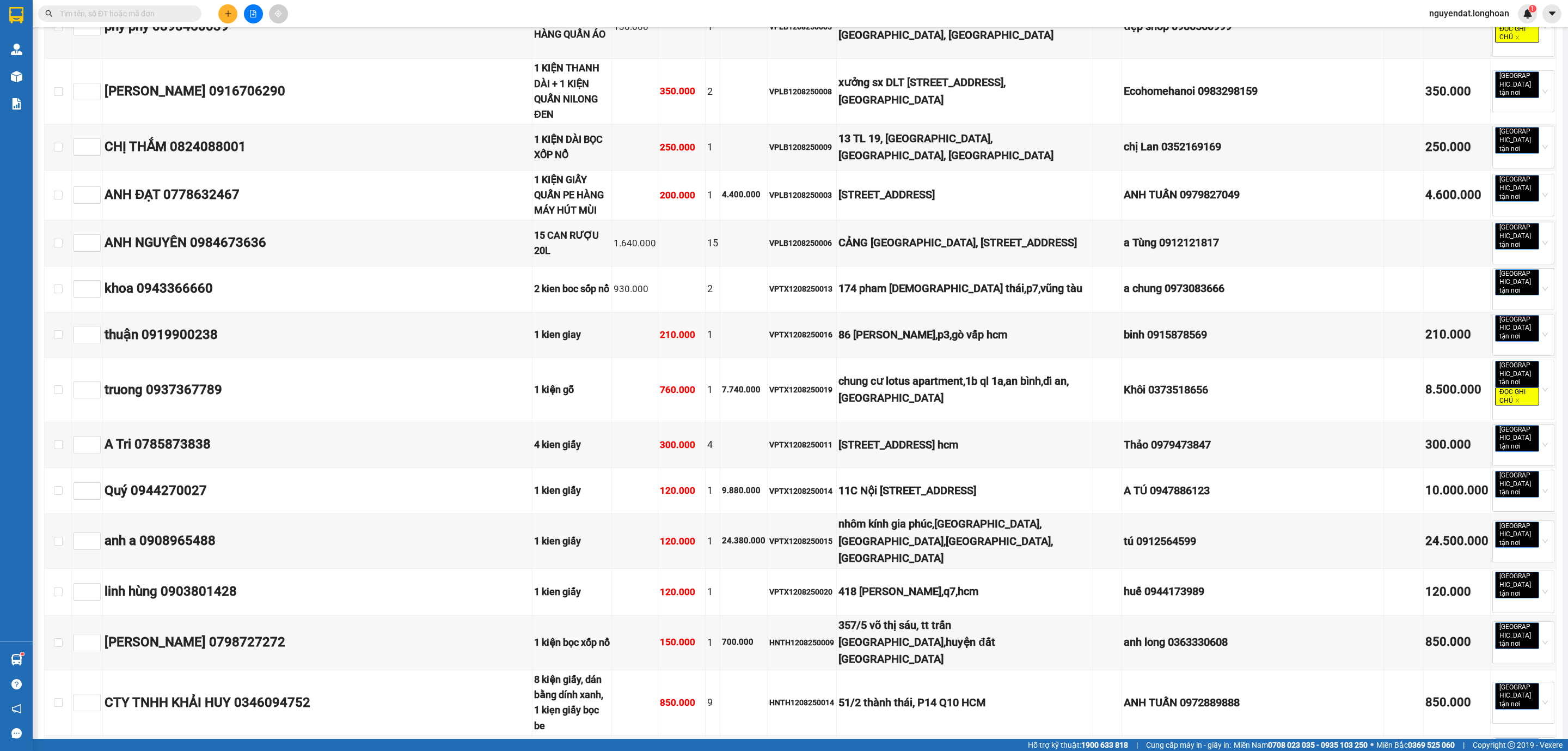
checkbox input "true"
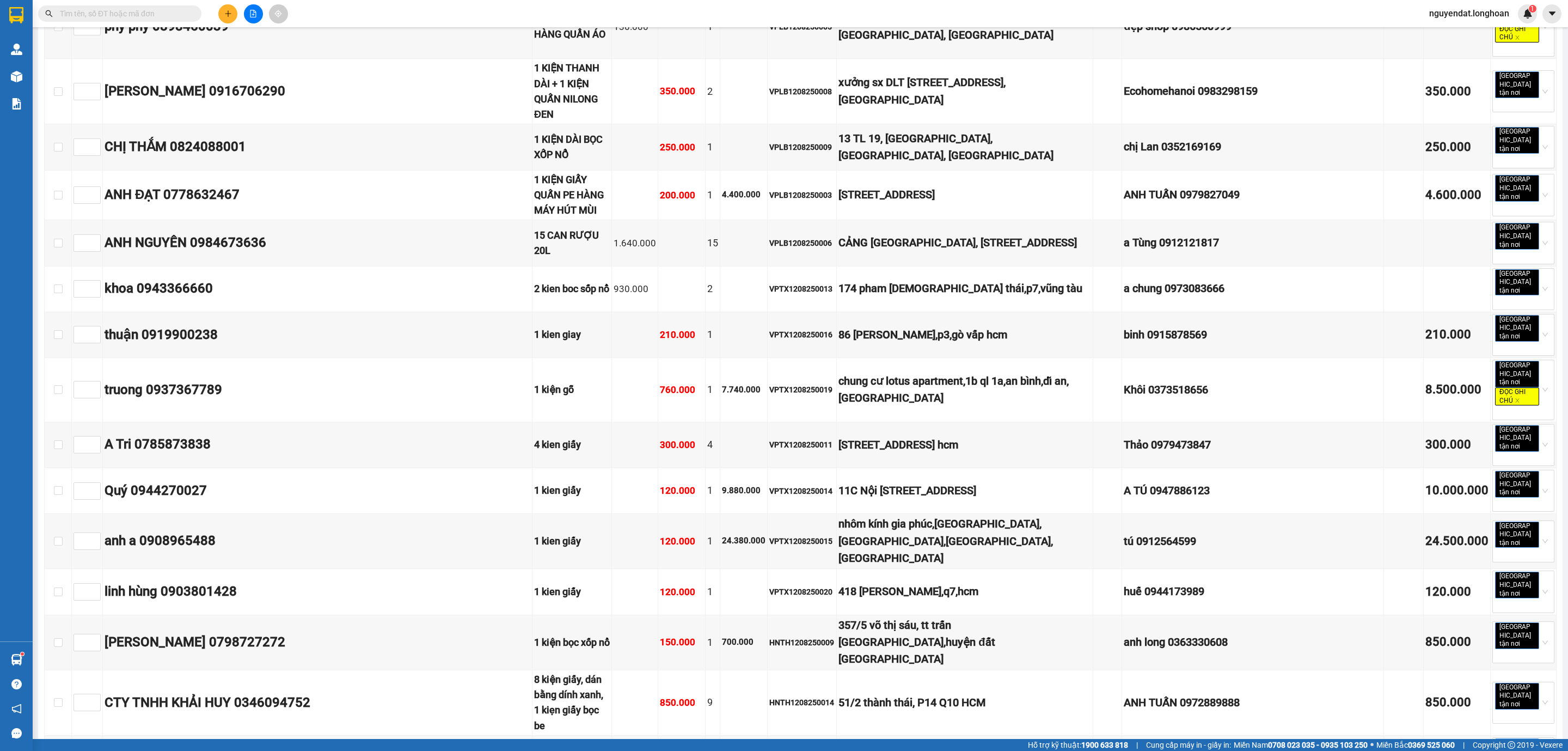
checkbox input "true"
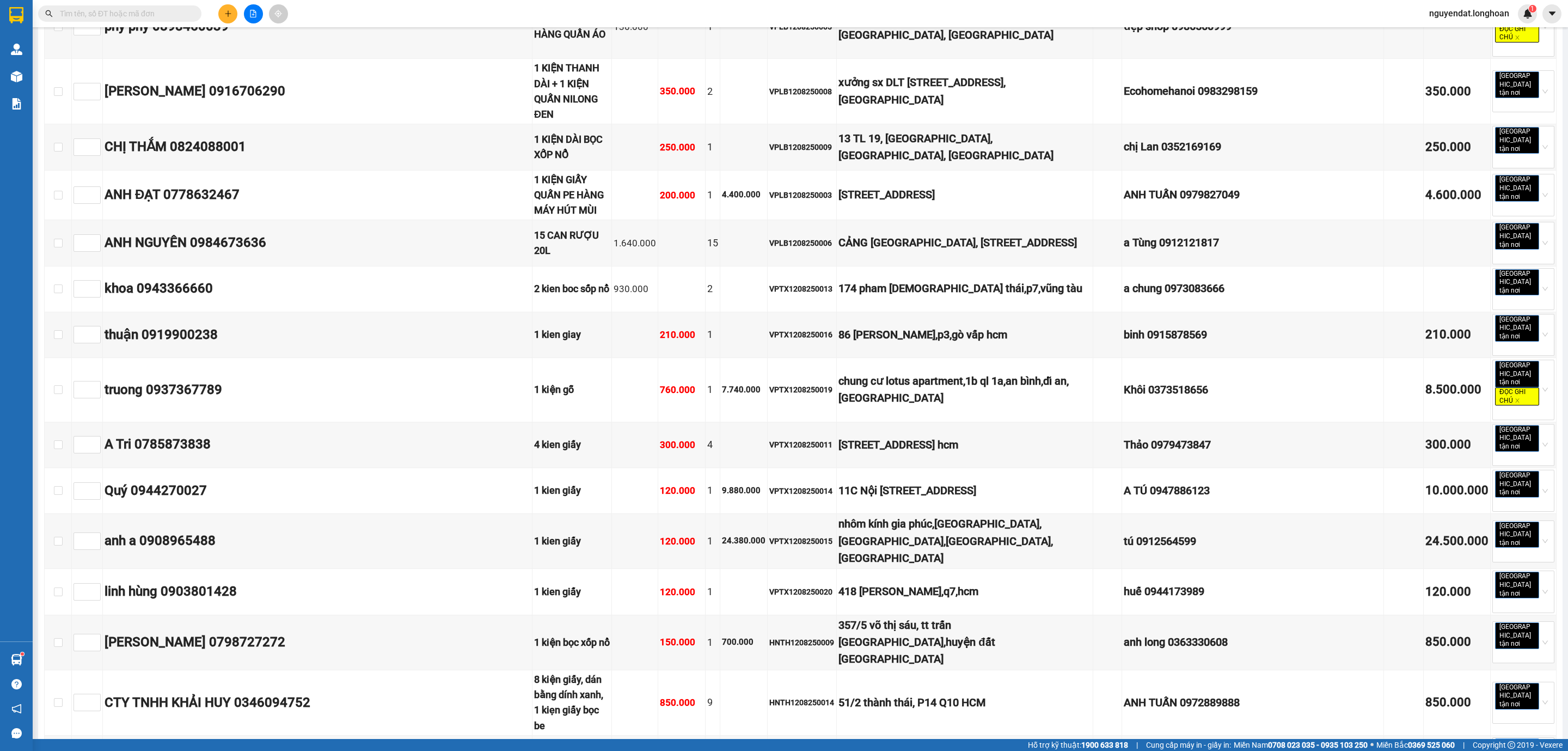
checkbox input "true"
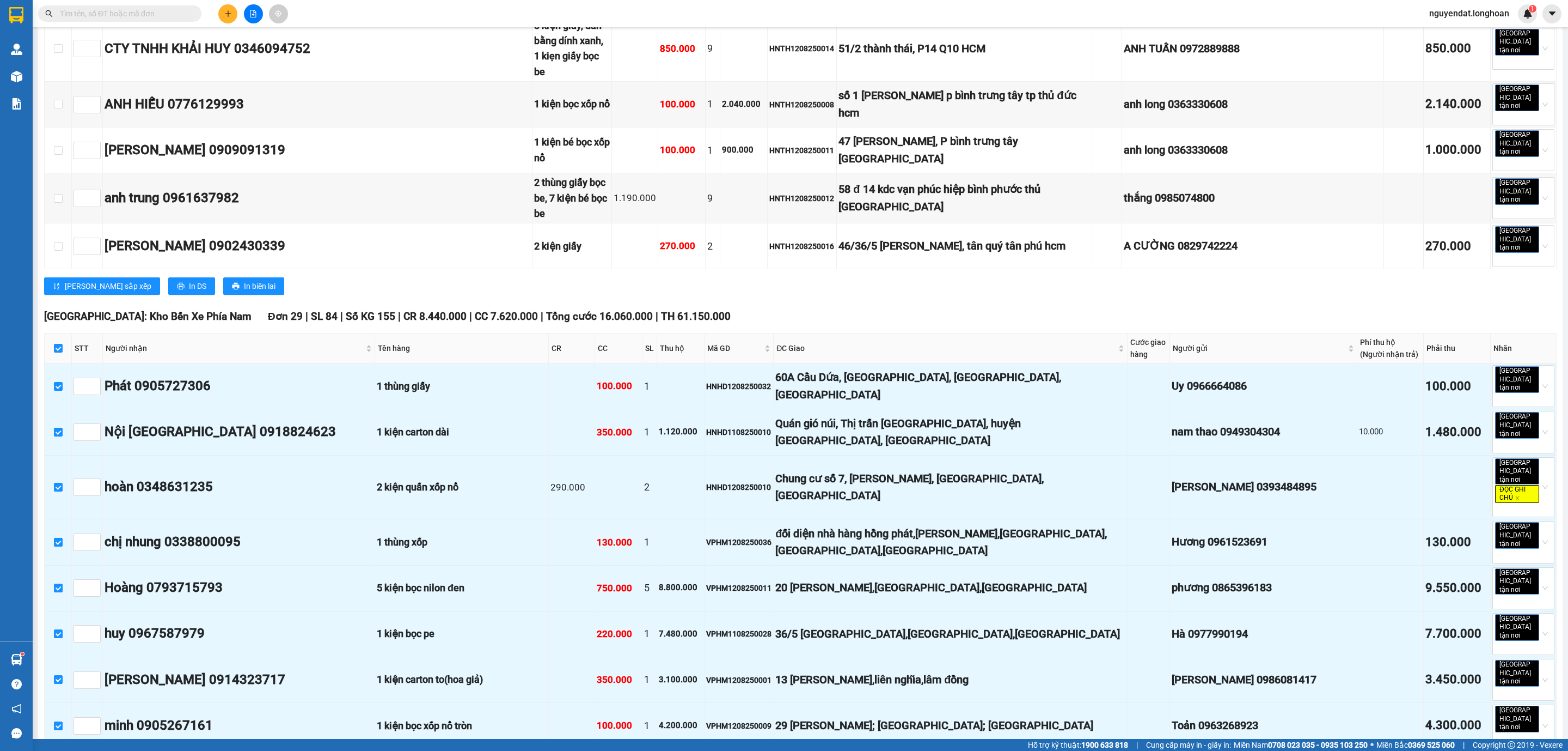
scroll to position [5025, 0]
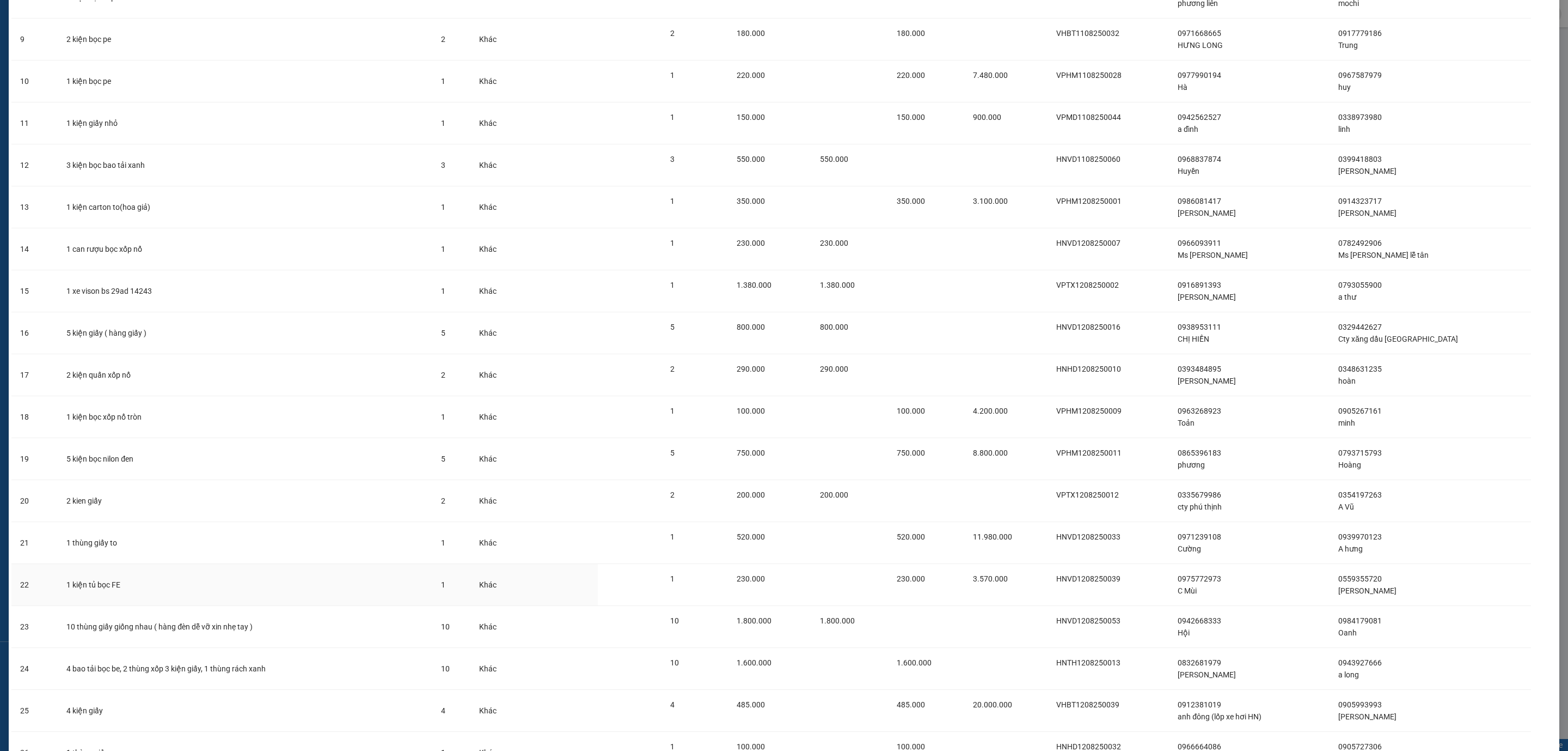
scroll to position [644, 0]
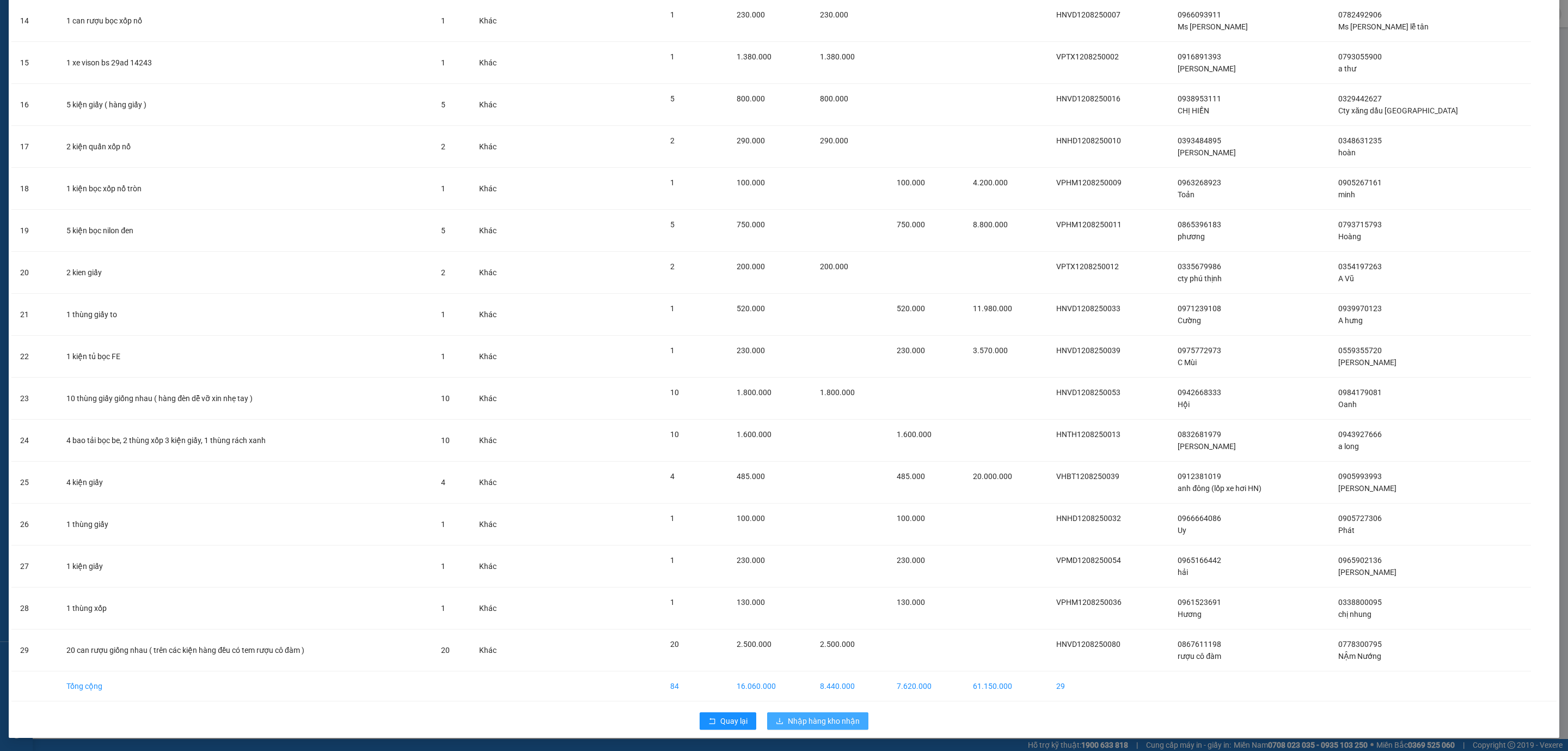
click at [820, 721] on span "Nhập hàng kho nhận" at bounding box center [823, 721] width 72 height 12
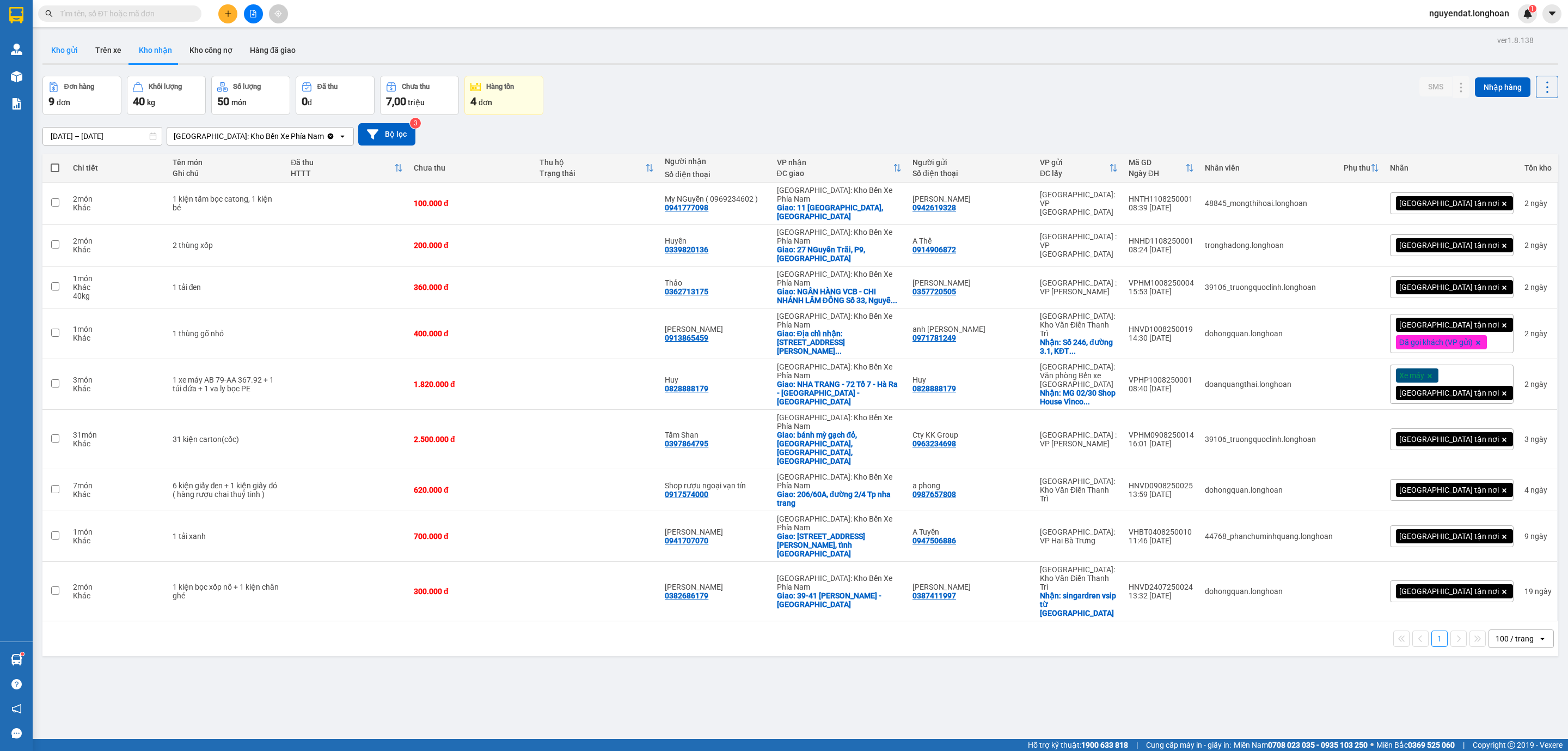
click at [59, 51] on button "Kho gửi" at bounding box center [64, 50] width 44 height 26
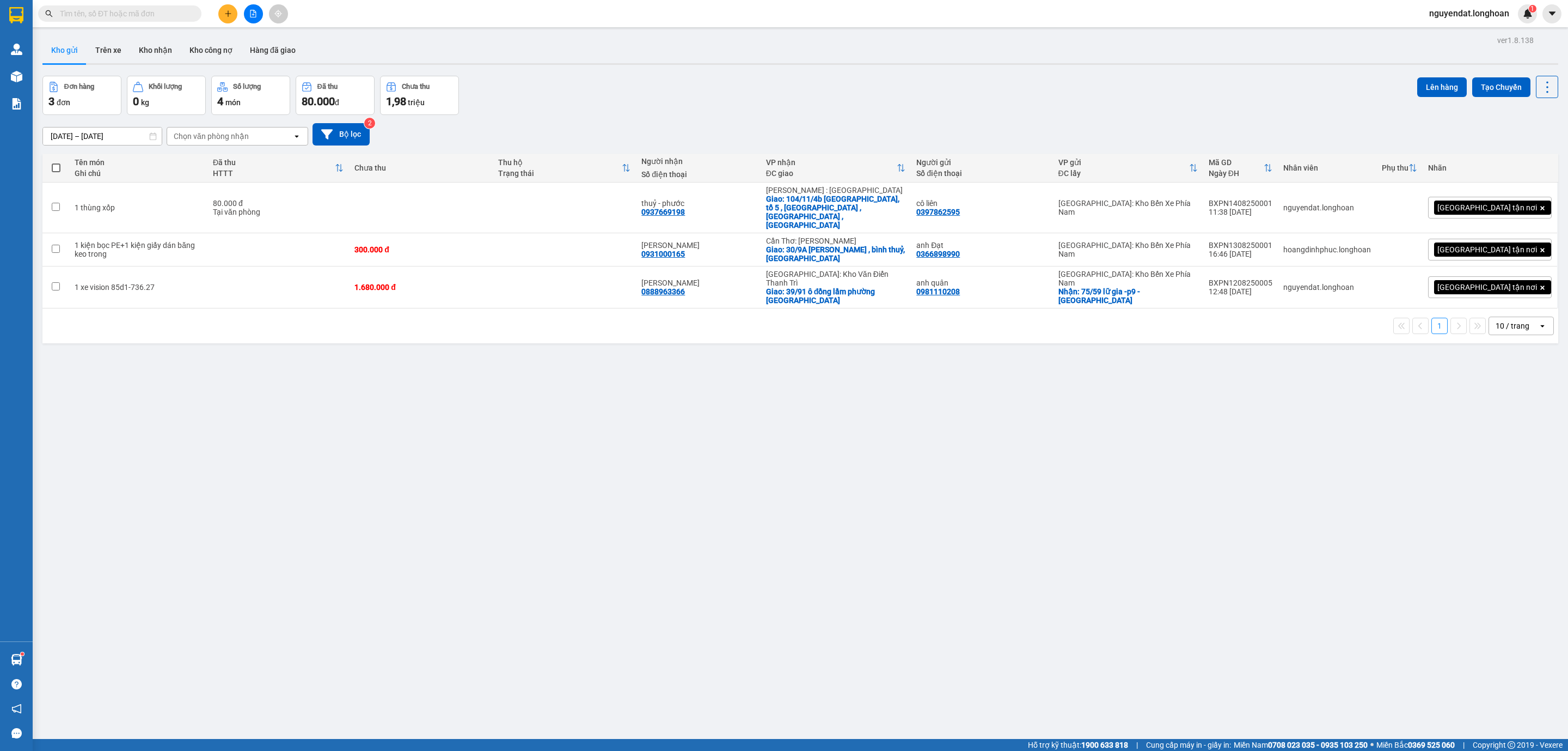
click at [708, 81] on div "Đơn hàng 3 đơn Khối lượng 0 kg Số lượng 4 món Đã thu 80.000 đ Chưa thu 1,98 tri…" at bounding box center [800, 95] width 1516 height 39
click at [616, 116] on div "[DATE] – [DATE] Press the down arrow key to interact with the calendar and sele…" at bounding box center [800, 134] width 1516 height 38
click at [339, 243] on td at bounding box center [278, 249] width 142 height 33
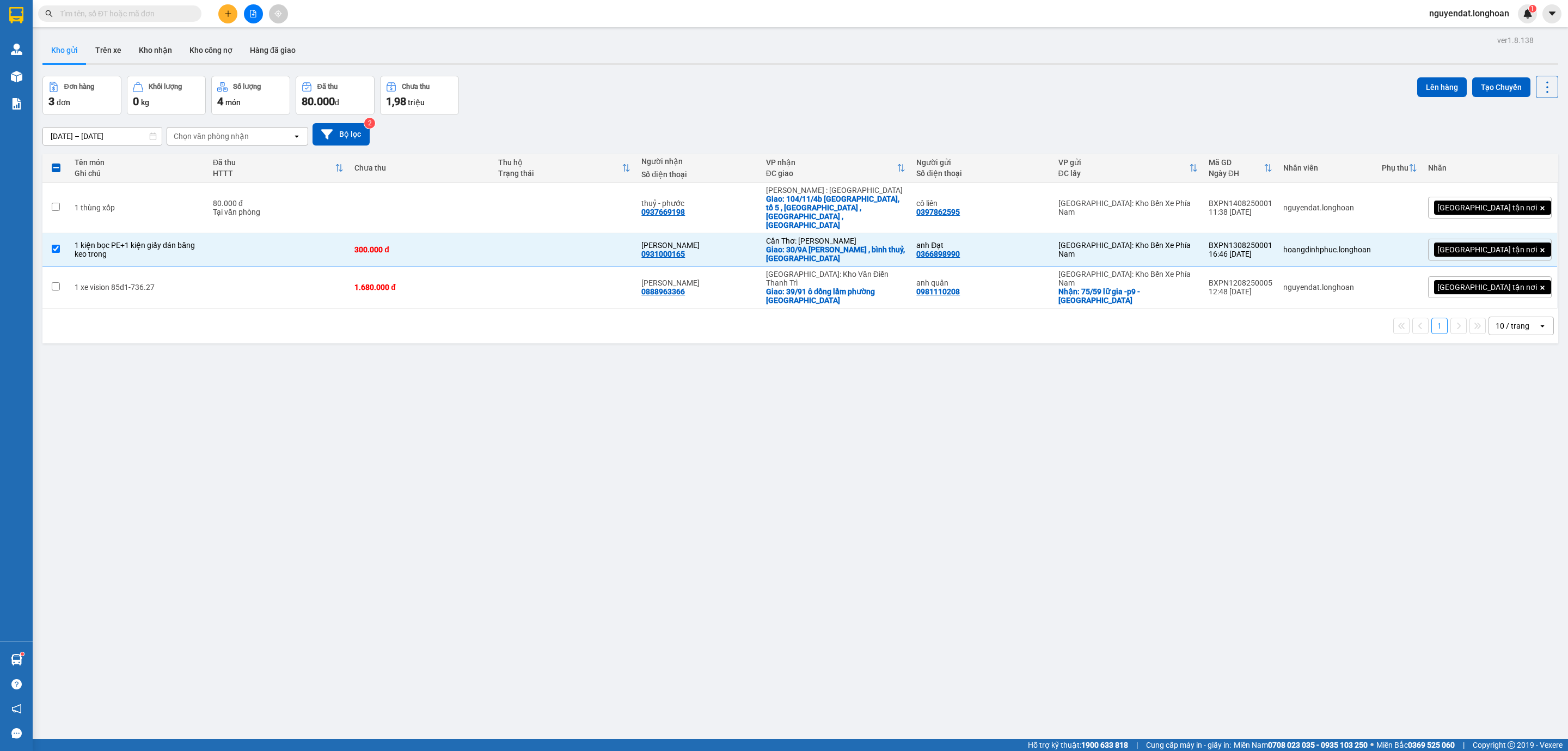
drag, startPoint x: 709, startPoint y: 473, endPoint x: 680, endPoint y: 470, distance: 29.2
click at [708, 473] on div "ver 1.8.138 Kho gửi Trên xe Kho nhận Kho công nợ Hàng đã giao Đơn hàng 3 đơn Kh…" at bounding box center [801, 408] width 1525 height 751
drag, startPoint x: 680, startPoint y: 470, endPoint x: 650, endPoint y: 466, distance: 30.3
click at [679, 470] on div "ver 1.8.138 Kho gửi Trên xe Kho nhận Kho công nợ Hàng đã giao Đơn hàng 3 đơn Kh…" at bounding box center [801, 408] width 1525 height 751
click at [650, 466] on div "ver 1.8.138 Kho gửi Trên xe Kho nhận Kho công nợ Hàng đã giao Đơn hàng 3 đơn Kh…" at bounding box center [801, 408] width 1525 height 751
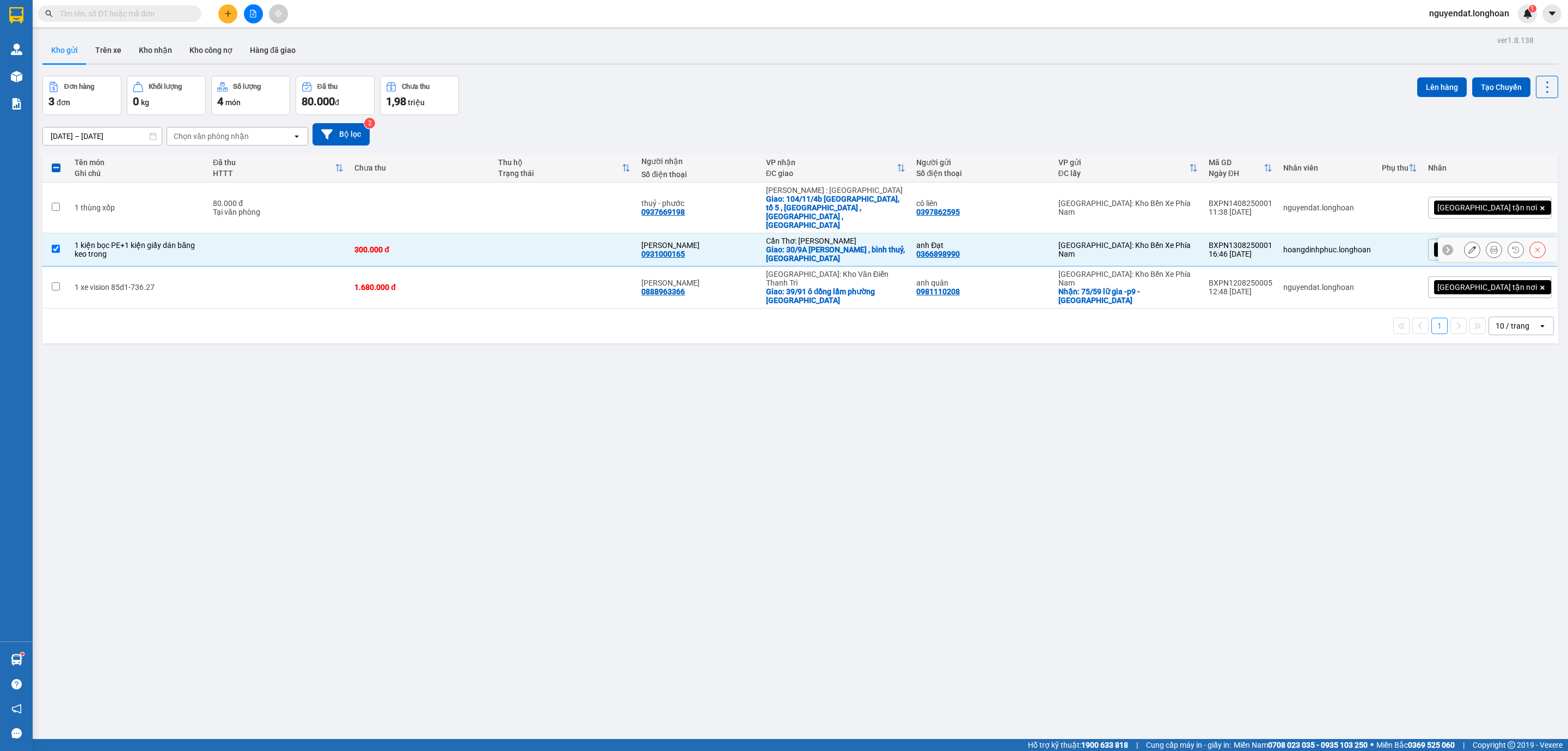
click at [492, 244] on td "300.000 đ" at bounding box center [421, 249] width 144 height 33
checkbox input "false"
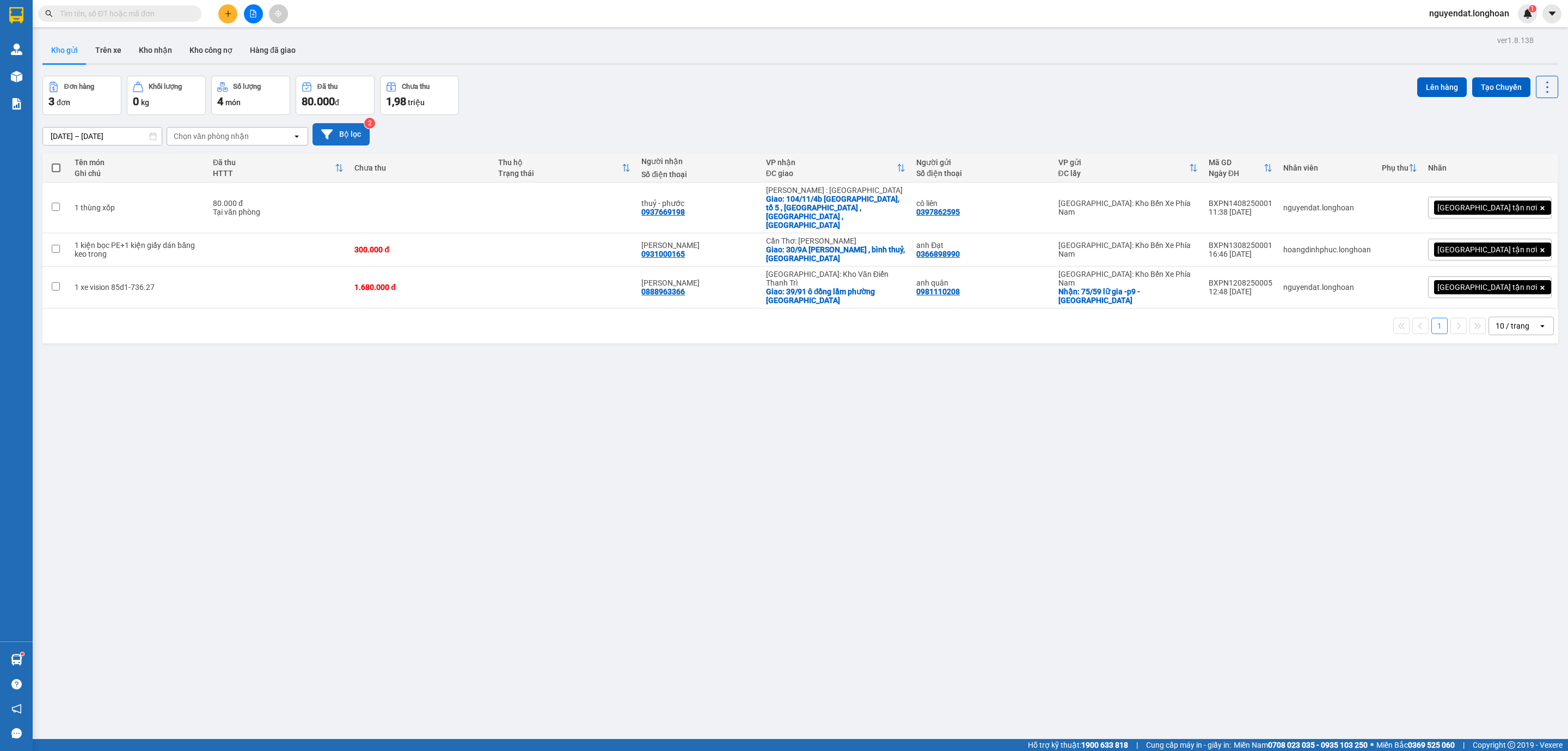
click at [338, 139] on button "Bộ lọc" at bounding box center [341, 134] width 57 height 22
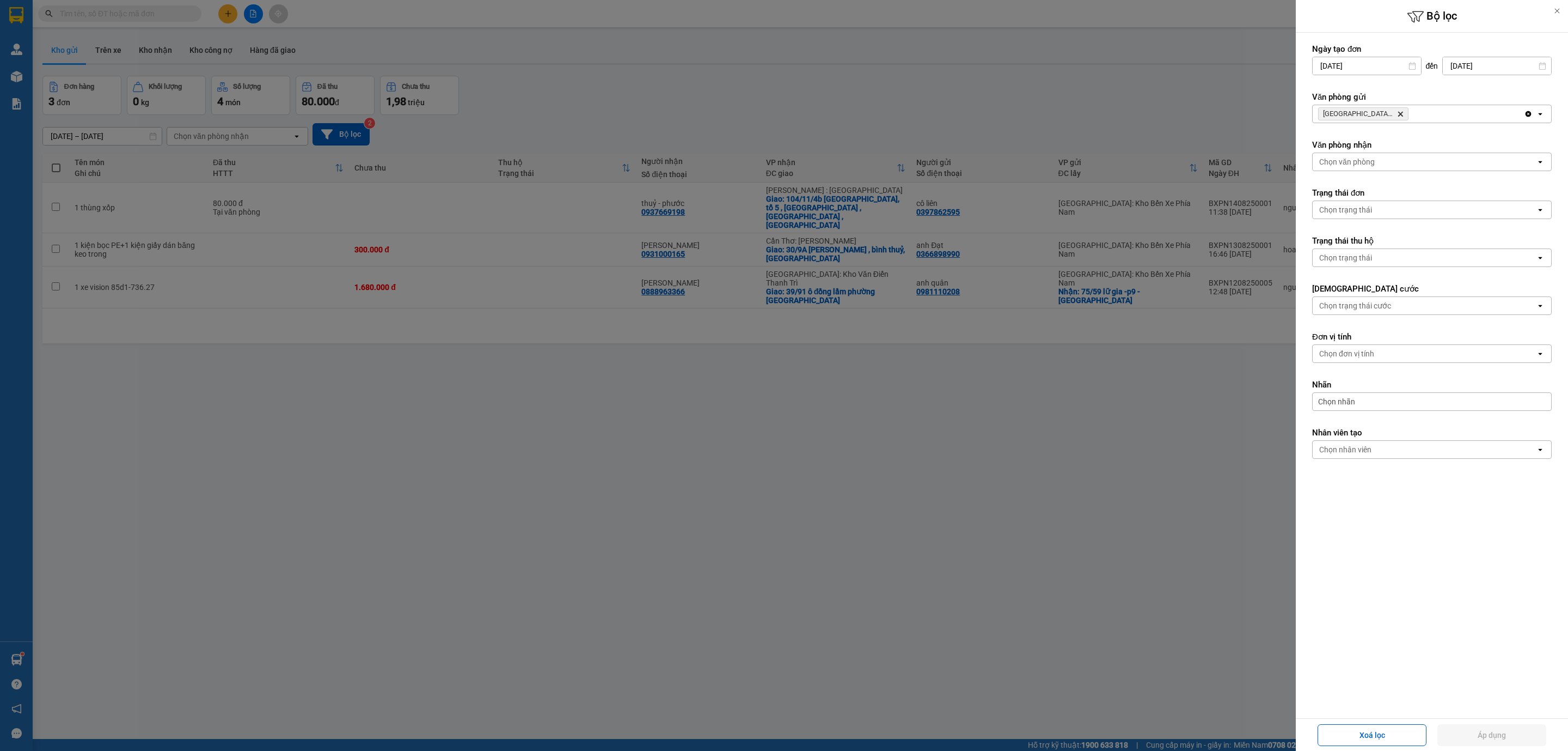
drag, startPoint x: 1479, startPoint y: 111, endPoint x: 1475, endPoint y: 119, distance: 8.9
click at [1477, 111] on div "[GEOGRAPHIC_DATA]: Kho Bến Xe Phía Nam Delete" at bounding box center [1418, 114] width 211 height 17
click at [1462, 134] on span "[GEOGRAPHIC_DATA]: VP Trung Tâm [GEOGRAPHIC_DATA]" at bounding box center [1428, 138] width 214 height 11
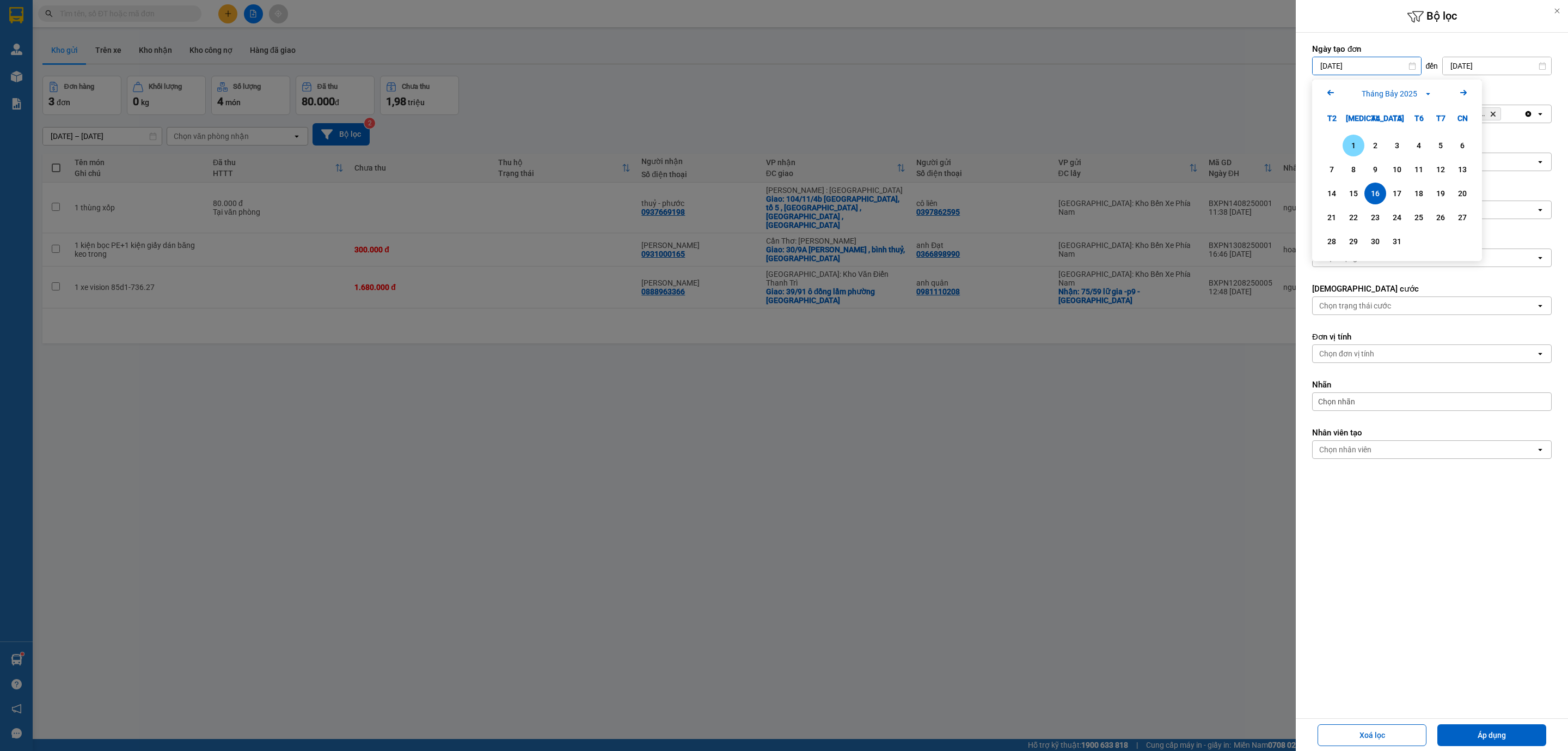
click at [1359, 141] on div "1" at bounding box center [1353, 146] width 15 height 13
type input "[DATE]"
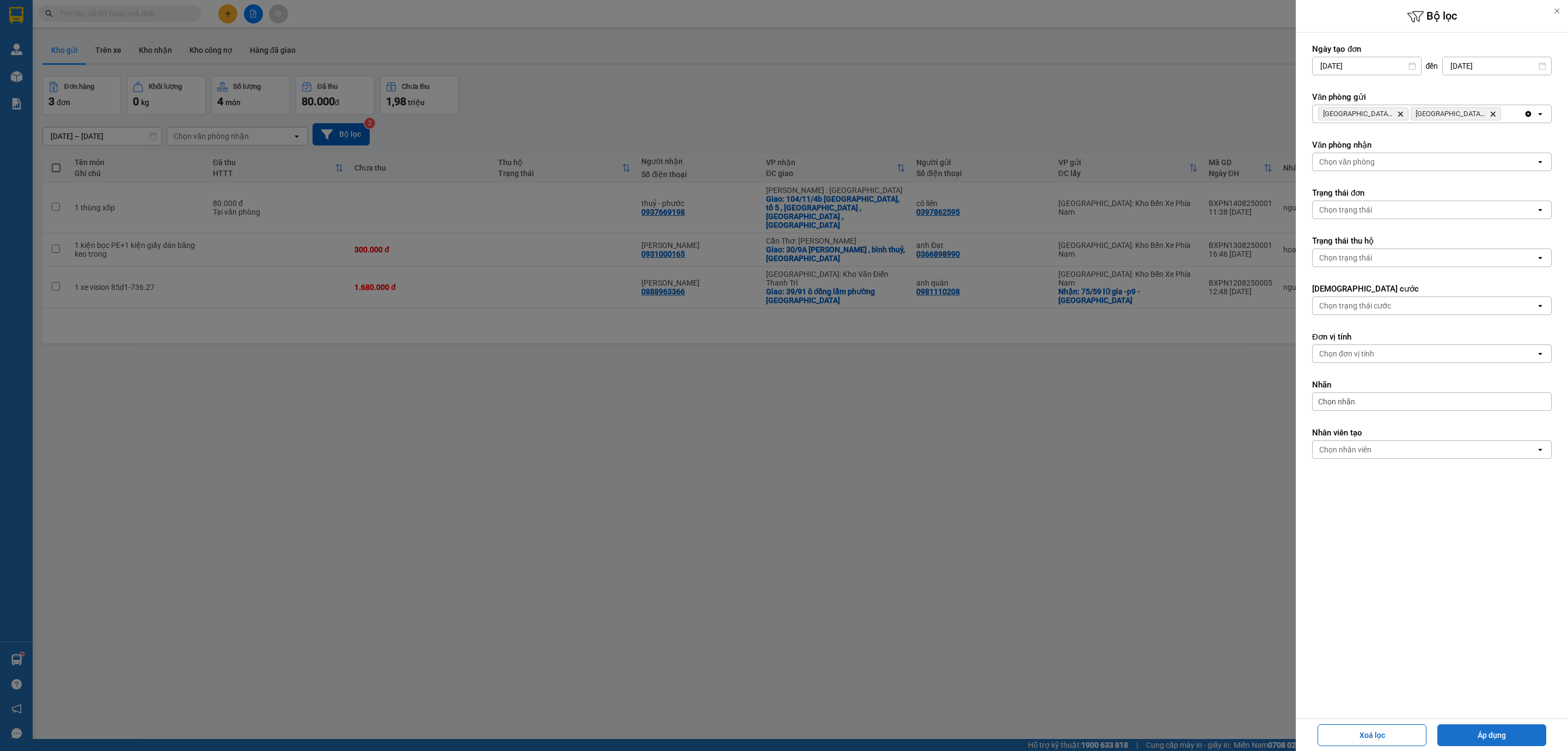
click at [1483, 739] on button "Áp dụng" at bounding box center [1492, 734] width 109 height 22
type input "[DATE] – [DATE]"
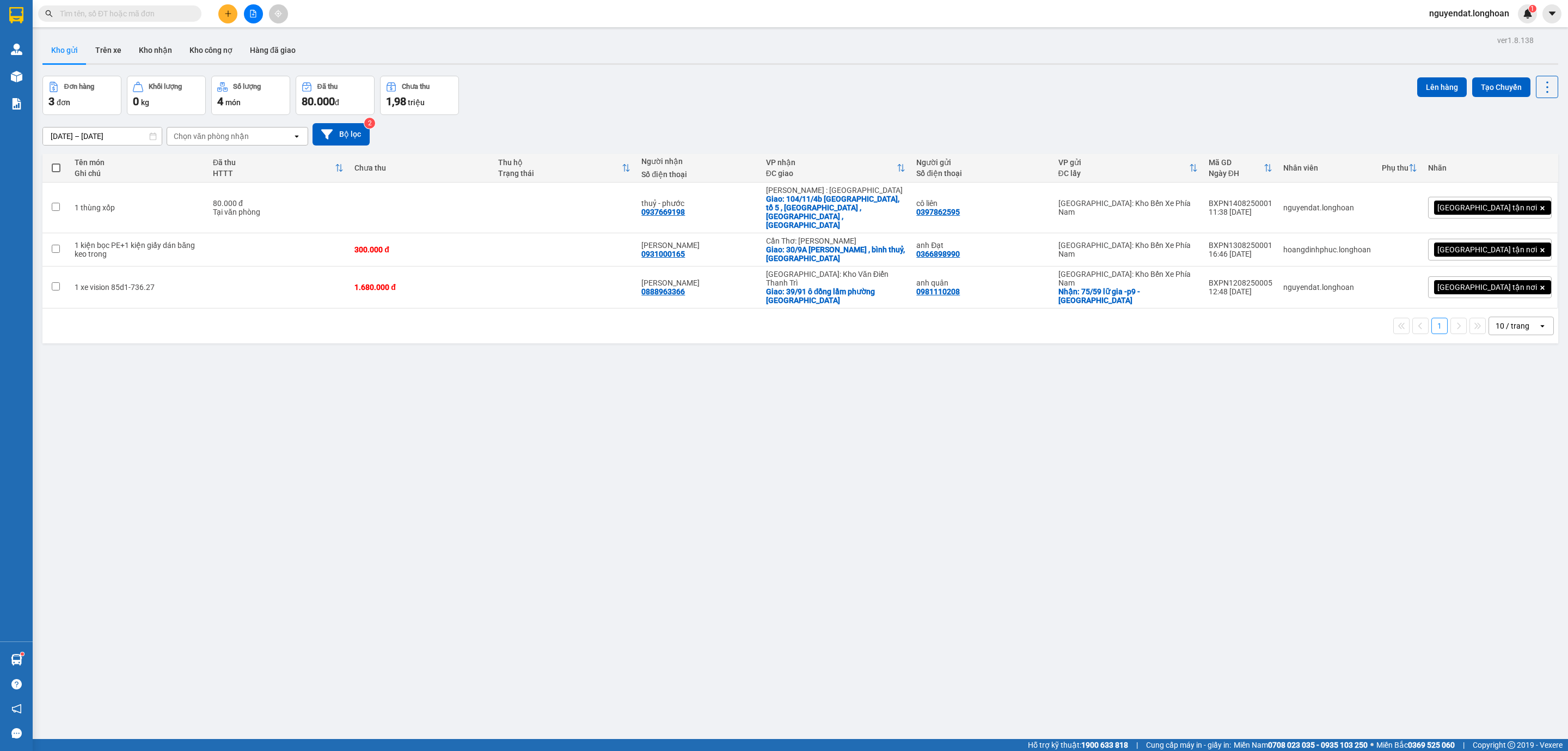
click at [173, 8] on input "text" at bounding box center [124, 14] width 128 height 12
click at [251, 17] on icon "file-add" at bounding box center [253, 14] width 8 height 8
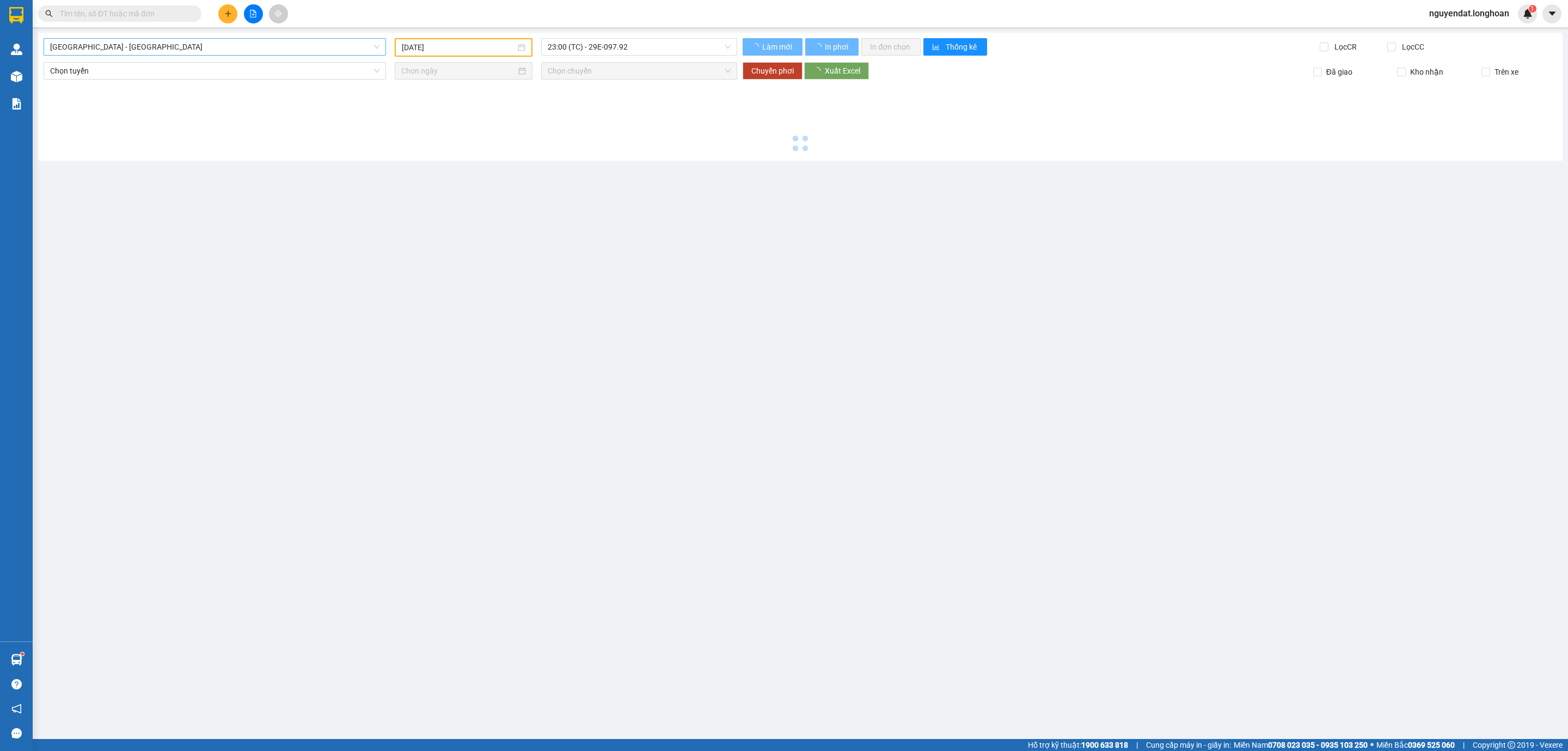
type input "[DATE]"
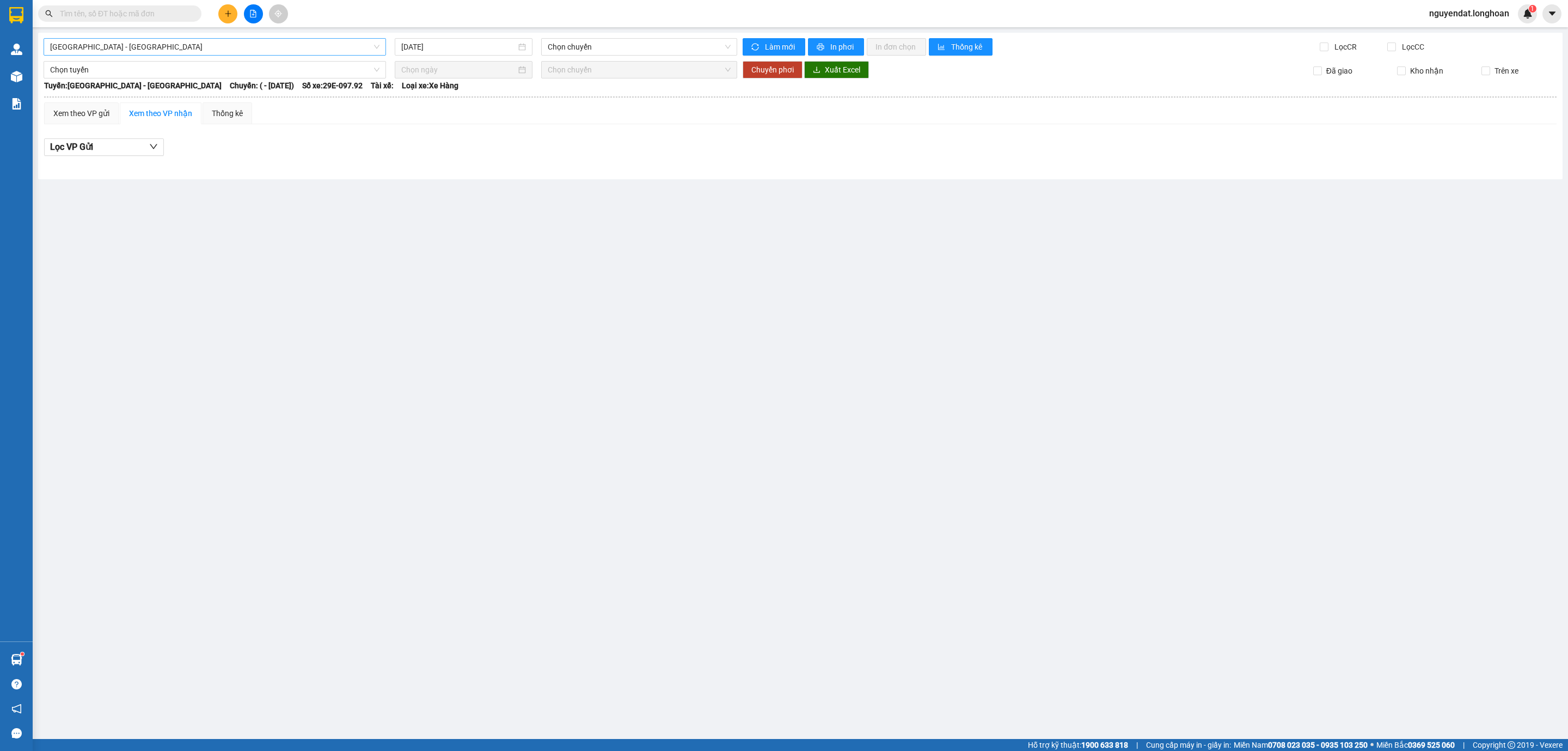
click at [255, 49] on span "[GEOGRAPHIC_DATA] - [GEOGRAPHIC_DATA]" at bounding box center [215, 46] width 329 height 17
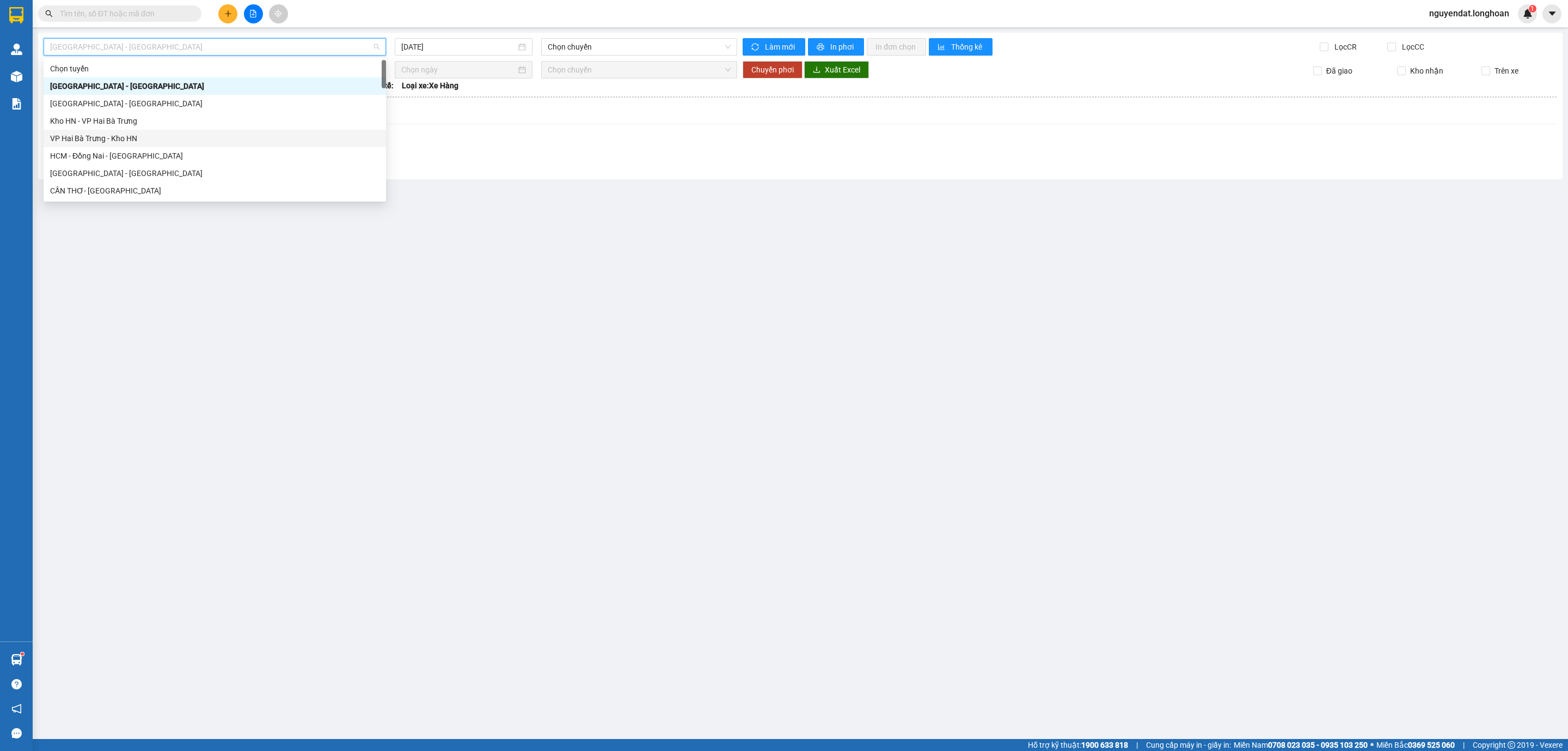
click at [597, 173] on div "[GEOGRAPHIC_DATA] - [GEOGRAPHIC_DATA] [DATE] Chọn chuyến Làm mới In phơi In đơn…" at bounding box center [801, 105] width 1525 height 146
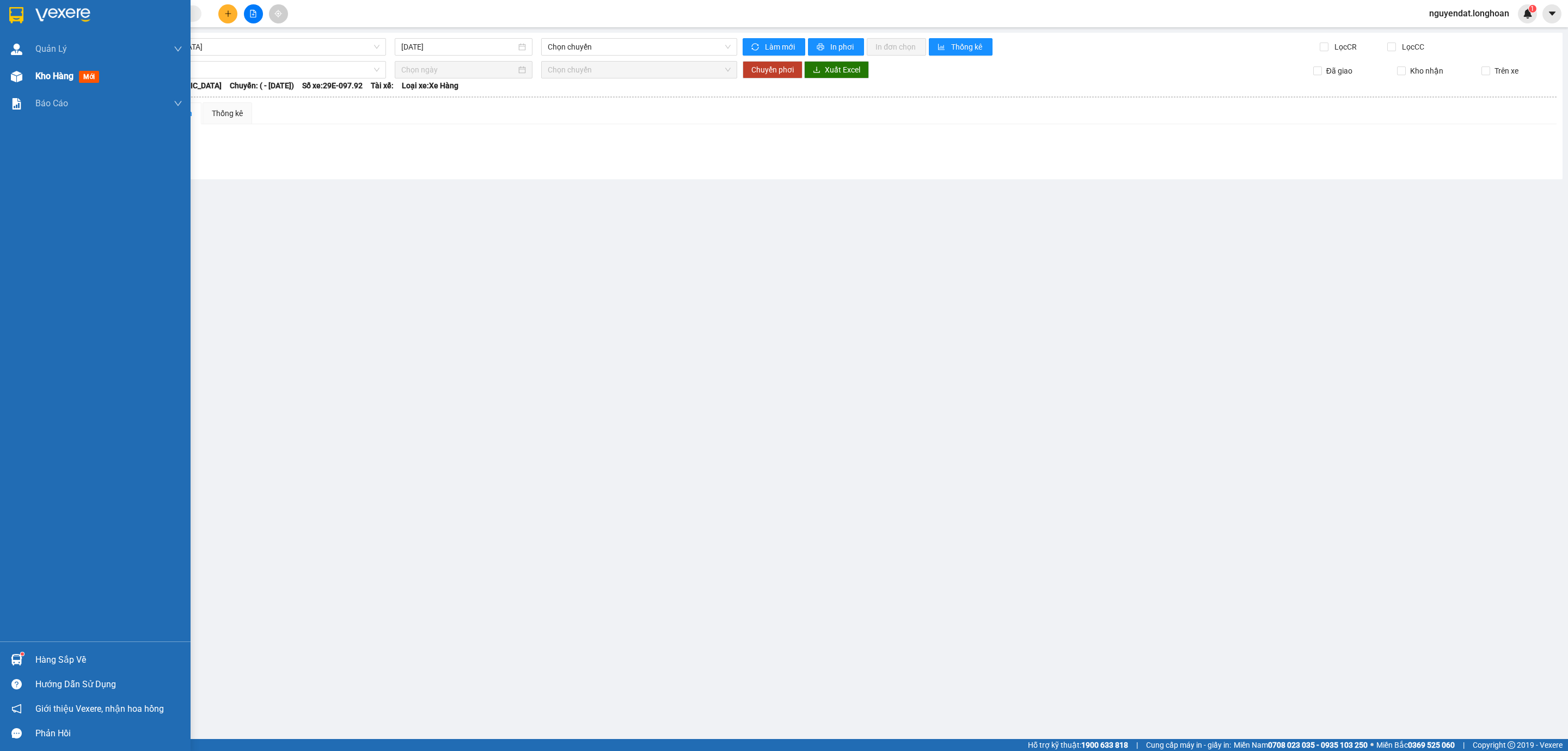
click at [36, 83] on div "Kho hàng mới" at bounding box center [109, 76] width 147 height 27
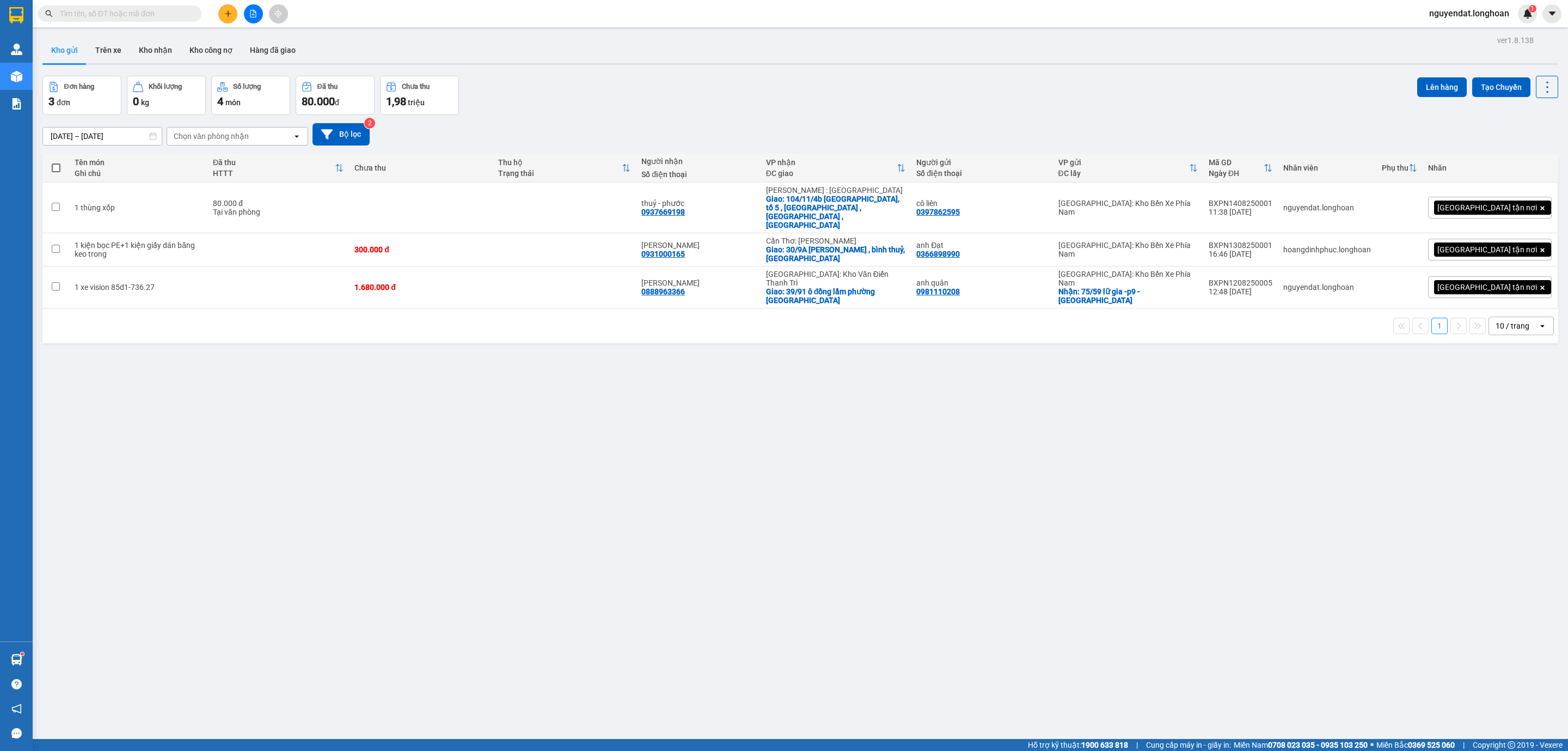
click at [600, 70] on div "ver 1.8.138 Kho gửi Trên xe Kho nhận Kho công nợ Hàng đã giao Đơn hàng 3 đơn Kh…" at bounding box center [801, 408] width 1525 height 751
click at [428, 195] on td at bounding box center [421, 208] width 144 height 51
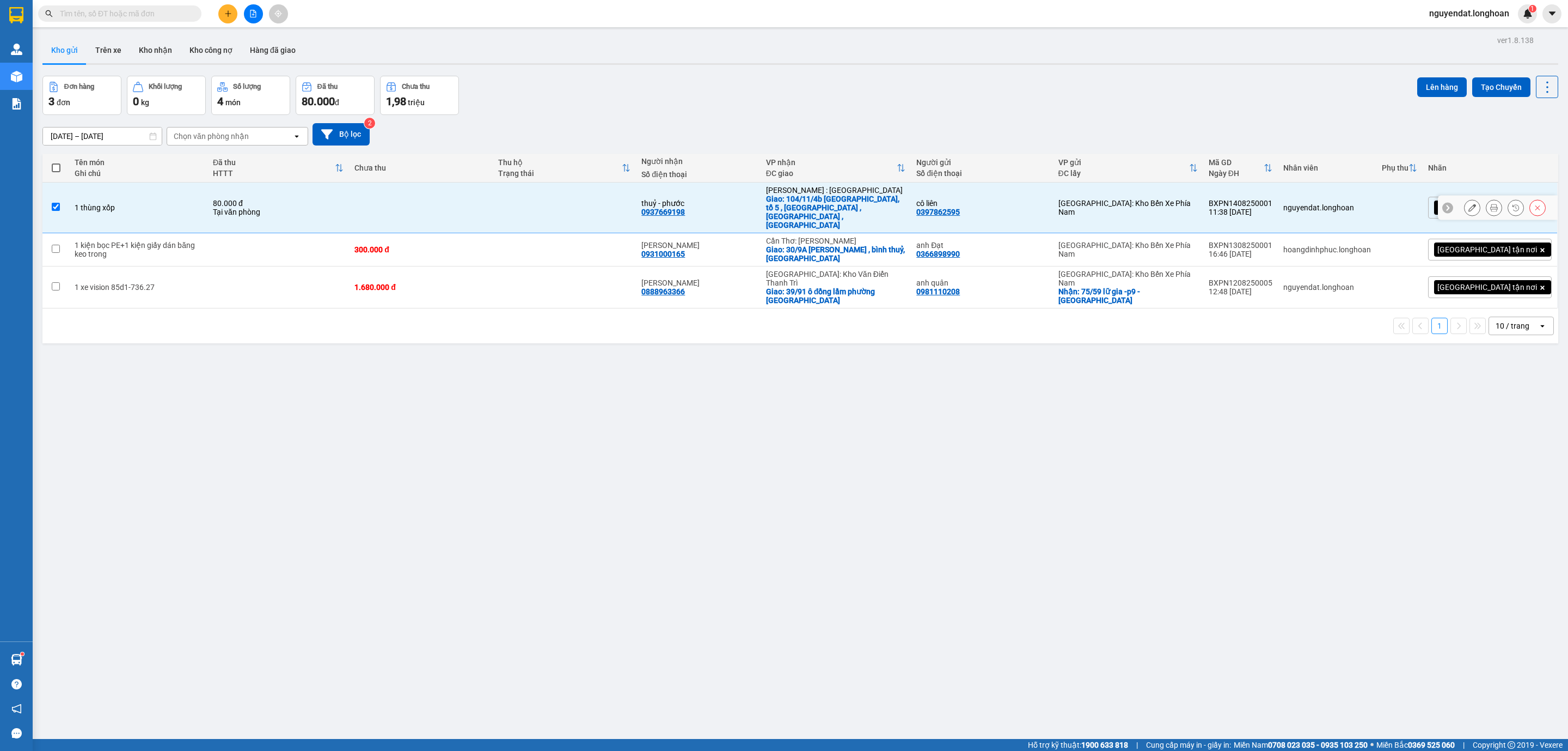
click at [428, 199] on td at bounding box center [421, 208] width 144 height 51
checkbox input "false"
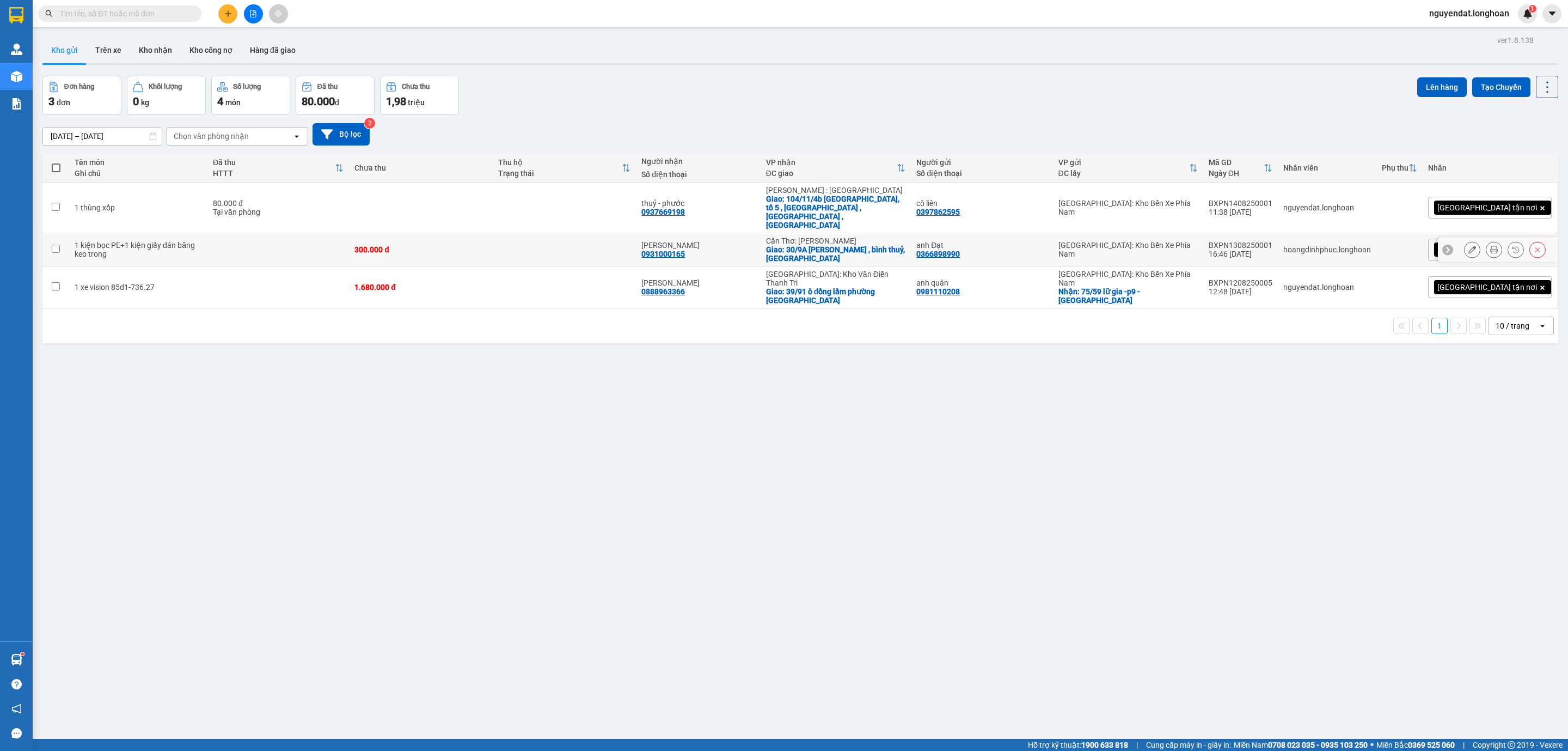
drag, startPoint x: 515, startPoint y: 234, endPoint x: 542, endPoint y: 231, distance: 27.2
click at [516, 234] on tr "1 kiện bọc PE+1 kiện giấy dán băng keo trong 300.000 đ ANH THUẤN 0931000165 Cần…" at bounding box center [800, 249] width 1516 height 33
checkbox input "true"
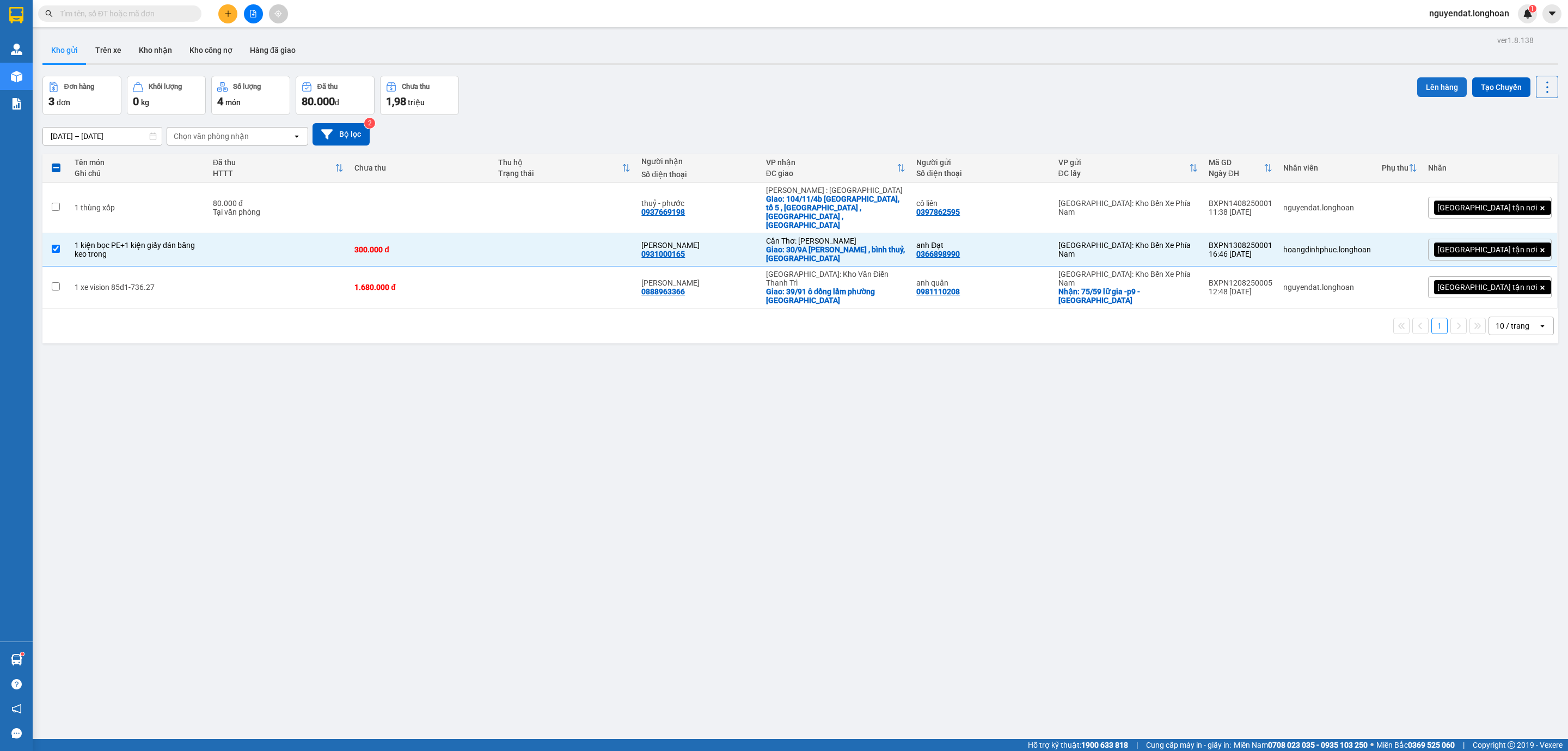
click at [1430, 91] on button "Lên hàng" at bounding box center [1442, 87] width 50 height 20
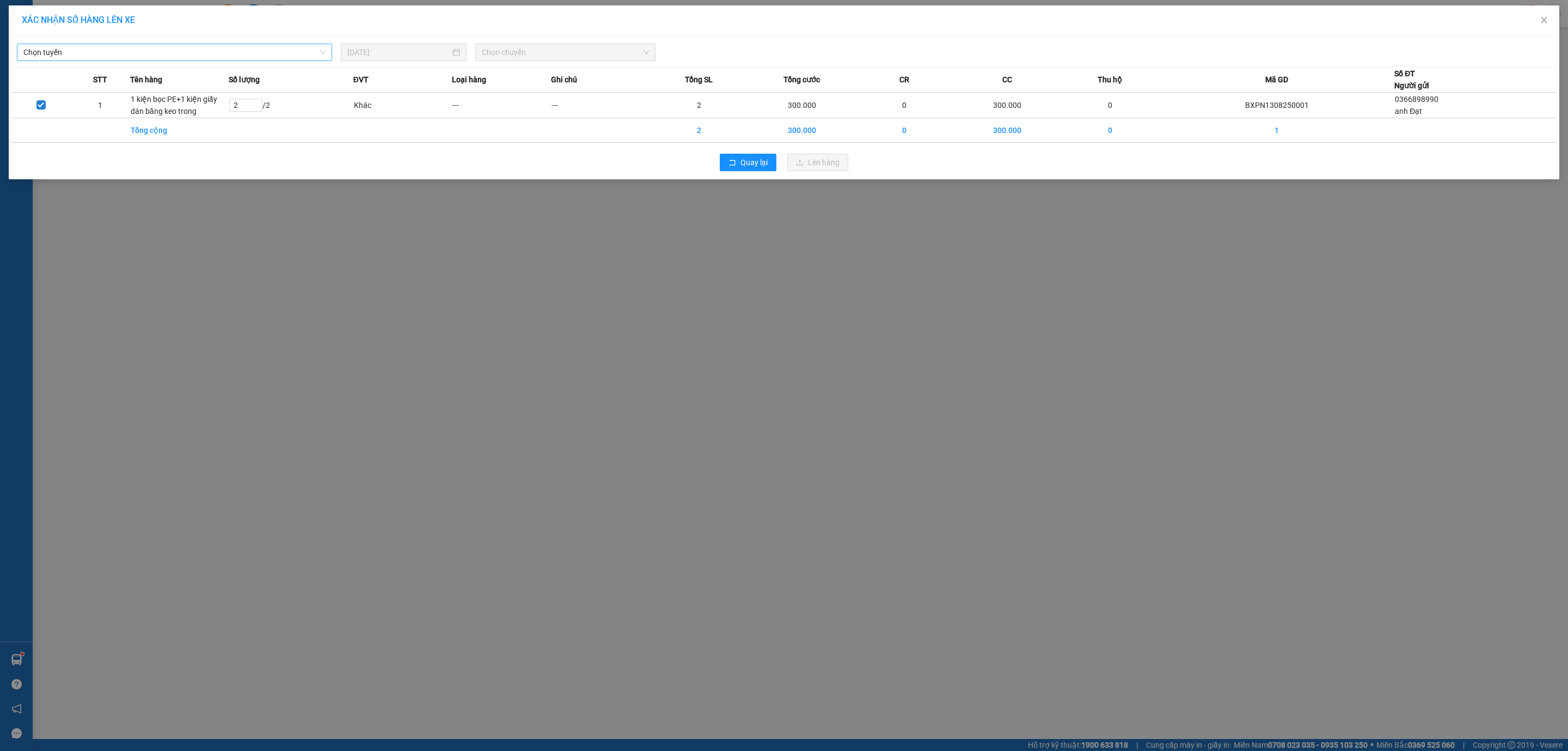
click at [190, 51] on span "Chọn tuyến" at bounding box center [174, 52] width 302 height 17
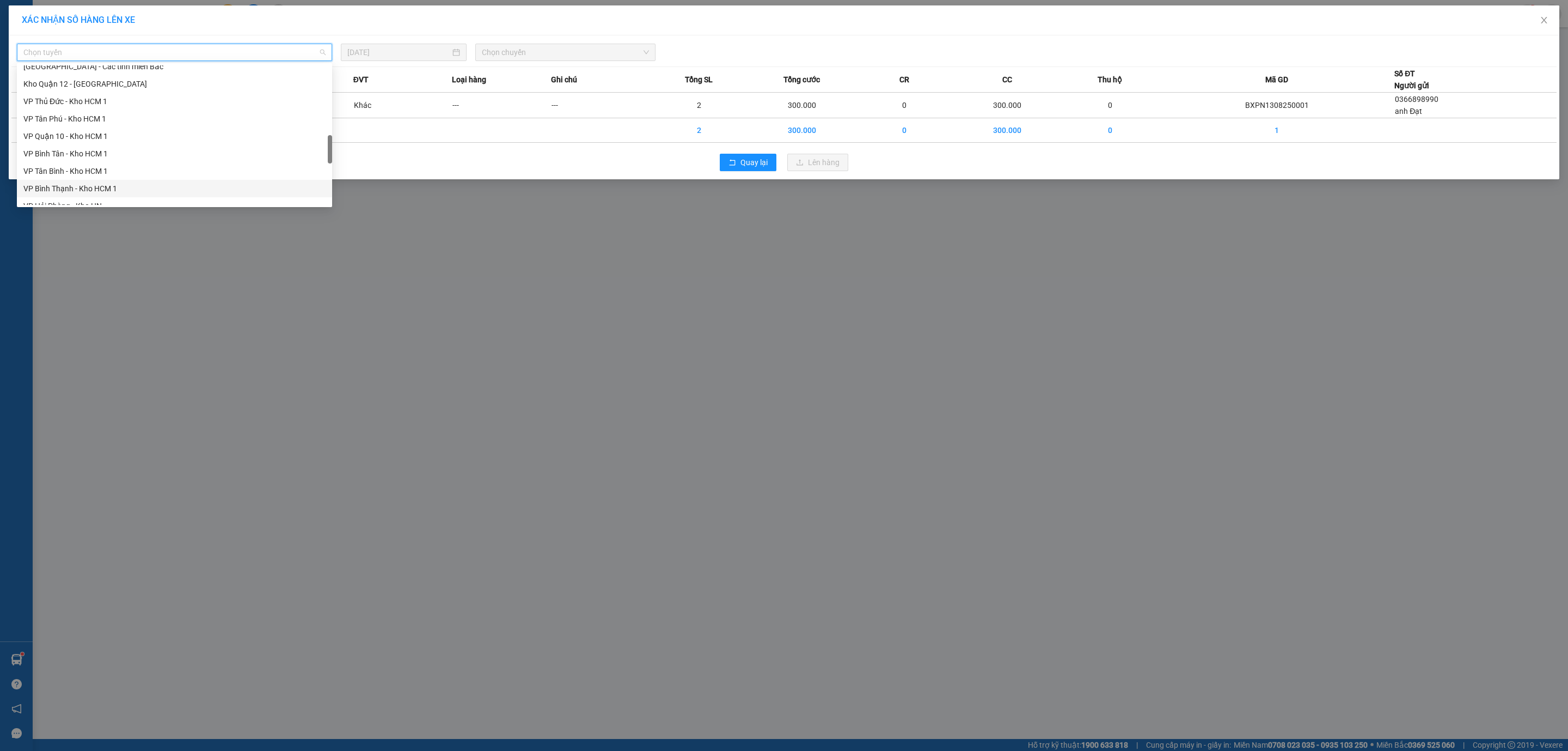
scroll to position [714, 0]
click at [155, 131] on div "Bắc [GEOGRAPHIC_DATA] QL1A" at bounding box center [174, 127] width 302 height 12
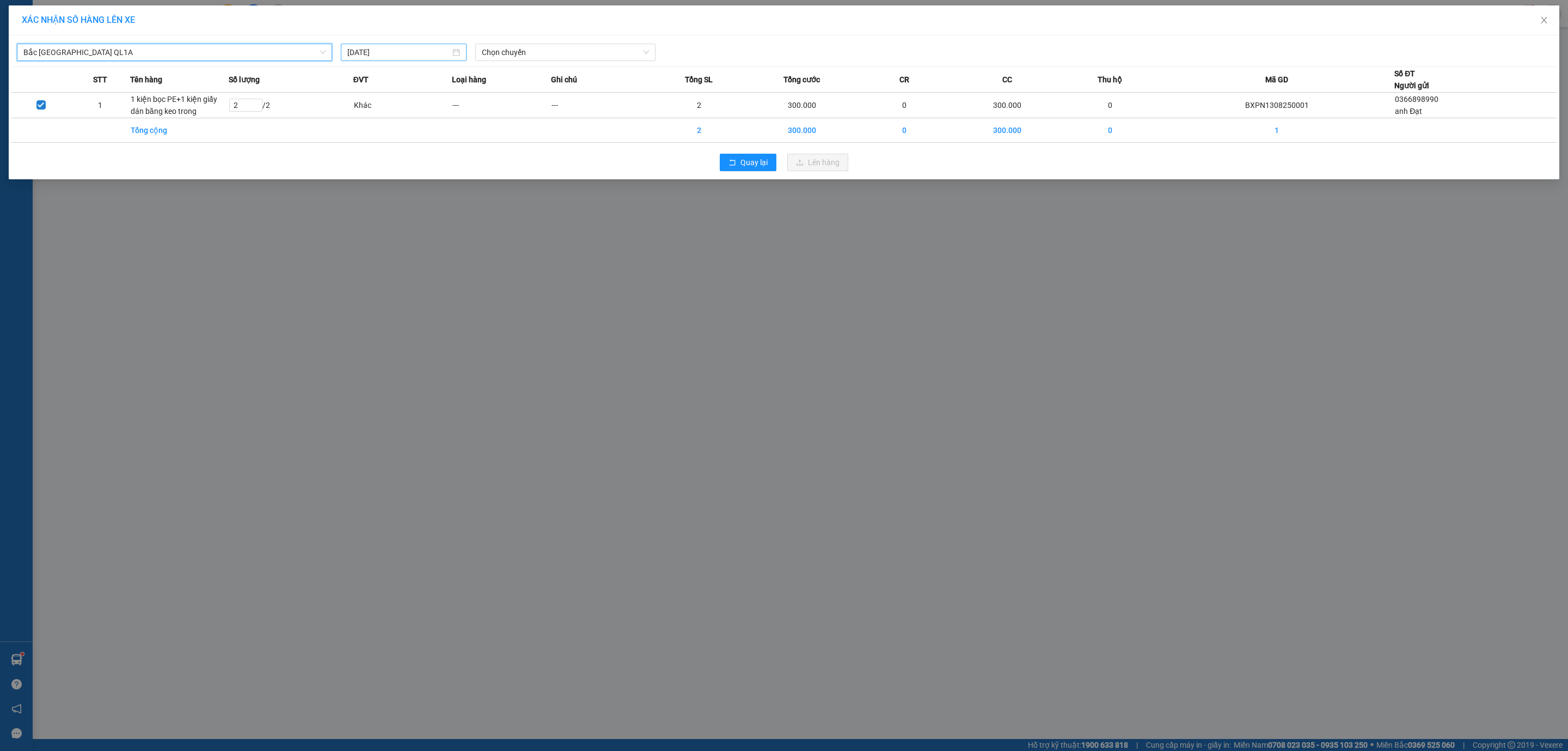
click at [424, 46] on div "[DATE]" at bounding box center [403, 52] width 126 height 17
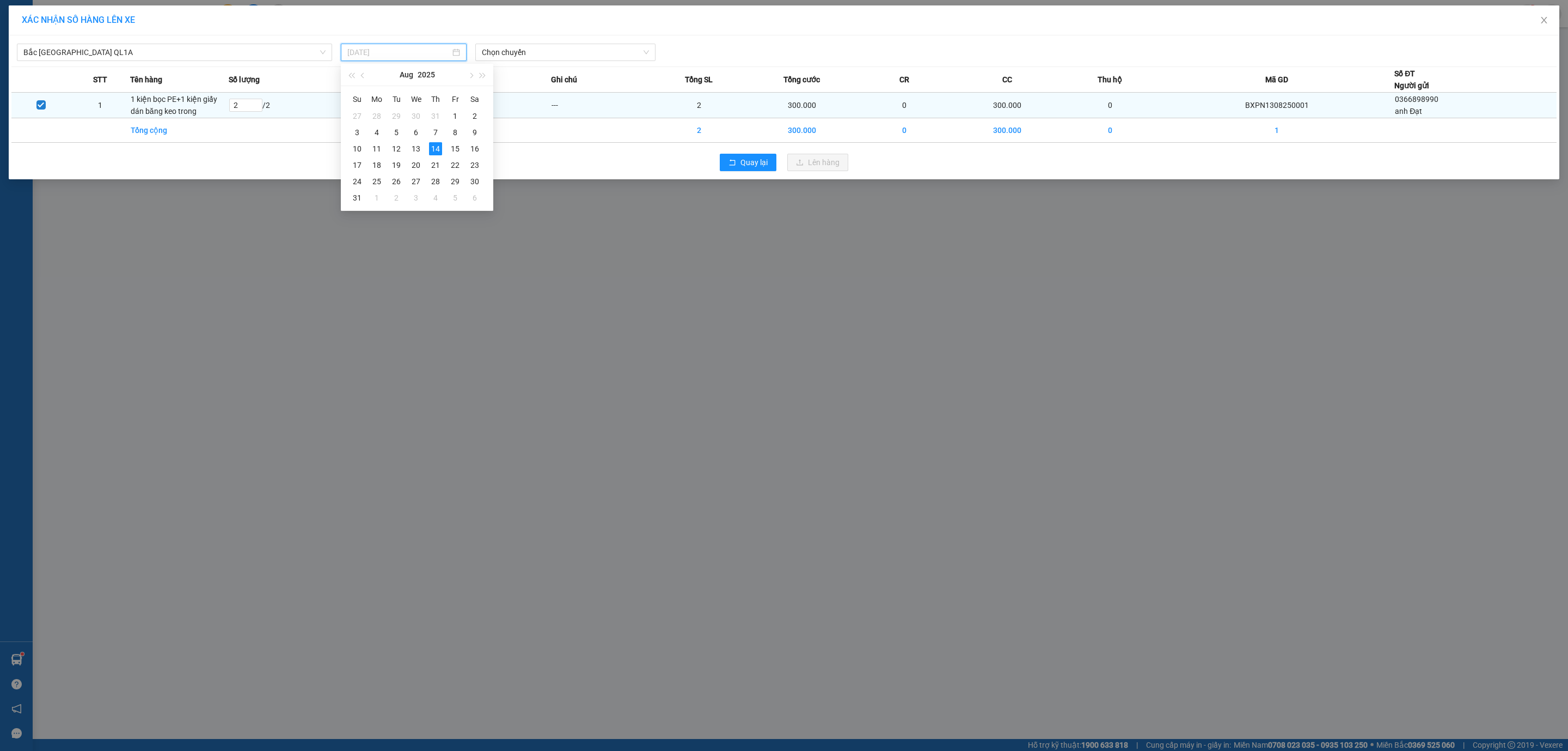
drag, startPoint x: 396, startPoint y: 152, endPoint x: 475, endPoint y: 99, distance: 95.1
click at [395, 150] on div "12" at bounding box center [397, 149] width 13 height 13
type input "[DATE]"
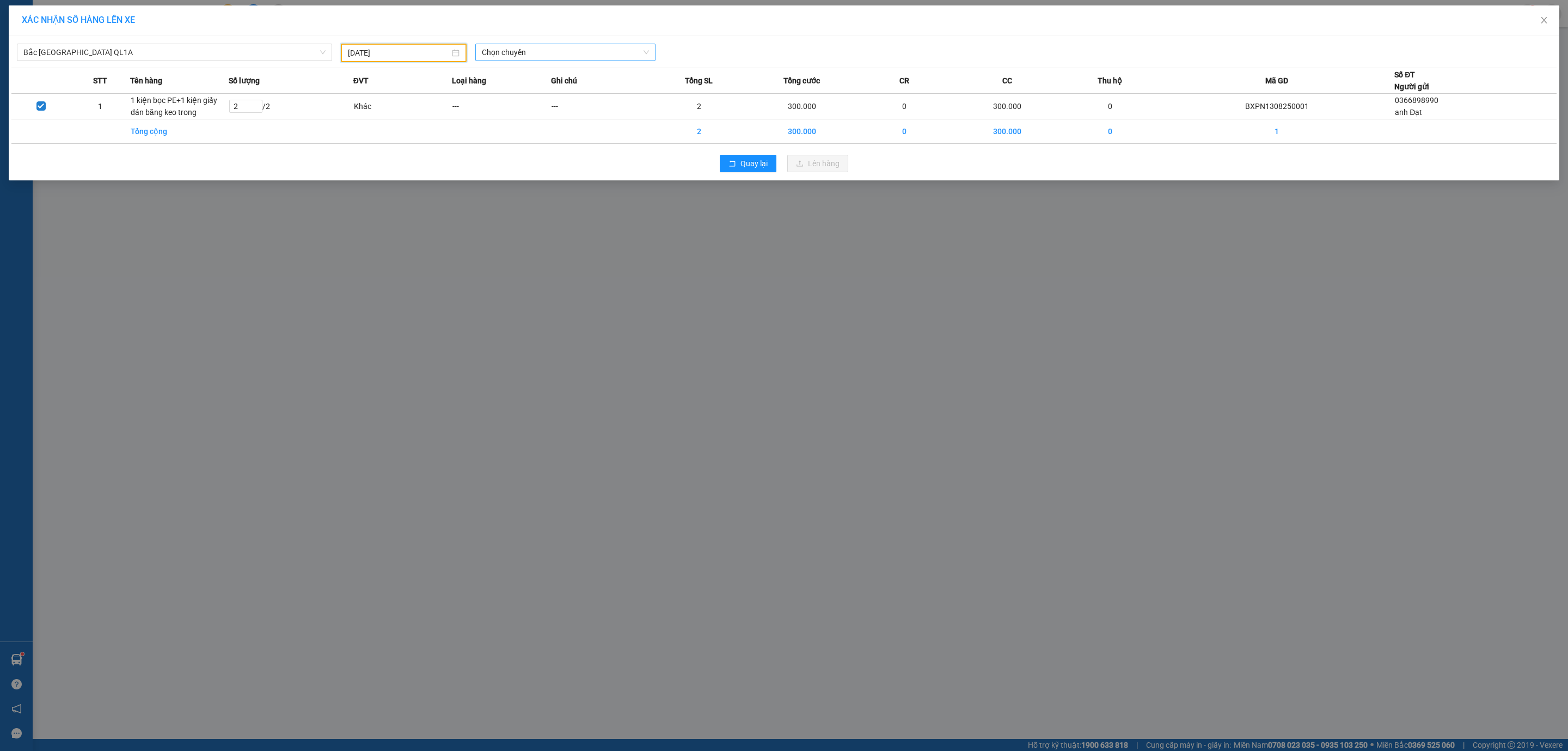
click at [518, 59] on span "Chọn chuyến" at bounding box center [565, 52] width 167 height 17
click at [515, 92] on div "18:00 (TC) - 29K-040.98" at bounding box center [524, 91] width 85 height 12
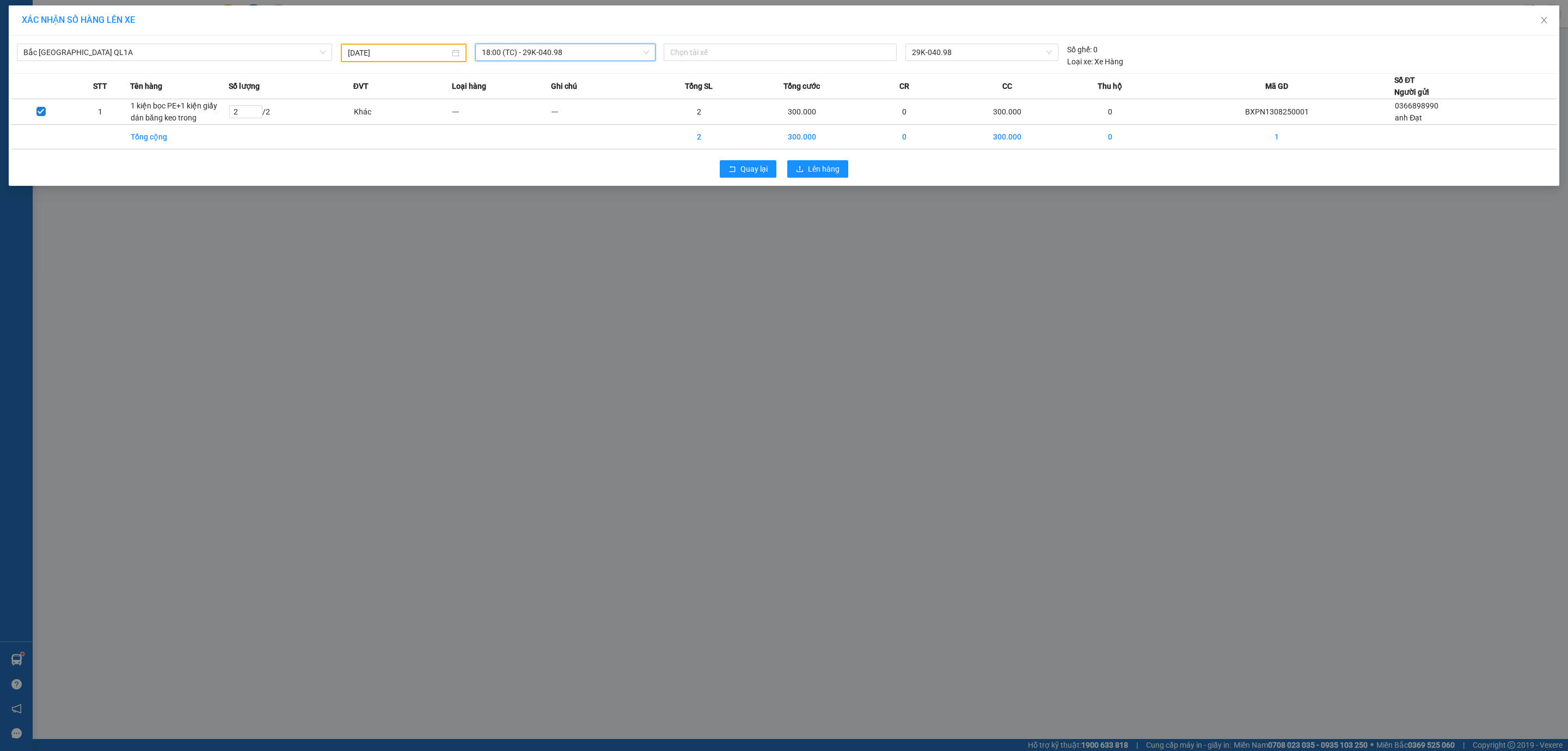
click at [550, 51] on span "18:00 (TC) - 29K-040.98" at bounding box center [565, 52] width 167 height 17
click at [542, 109] on div "23:00 (TC) - 29E-097.92" at bounding box center [524, 109] width 85 height 12
click at [838, 165] on span "Lên hàng" at bounding box center [824, 169] width 32 height 12
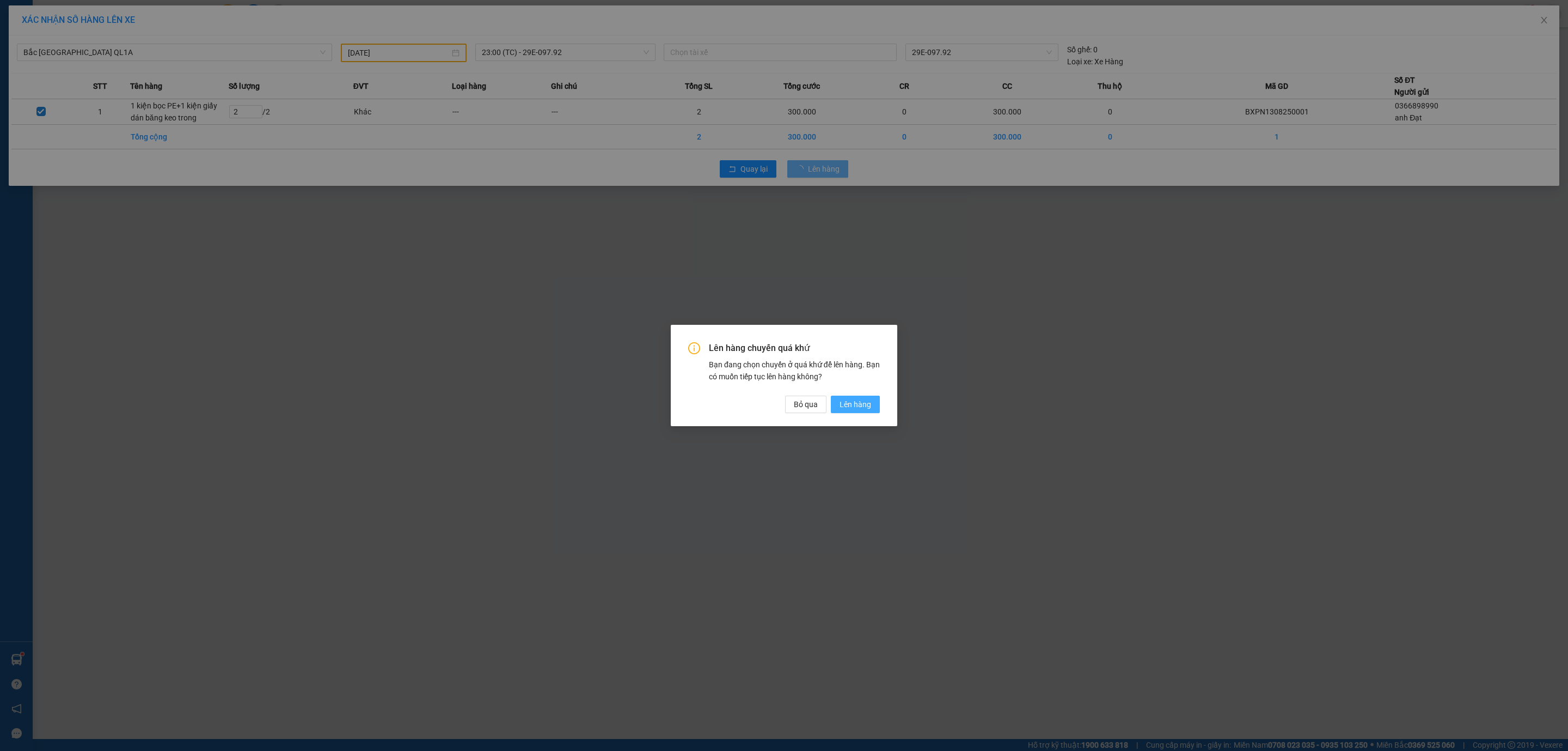
click at [863, 411] on button "Lên hàng" at bounding box center [855, 404] width 49 height 17
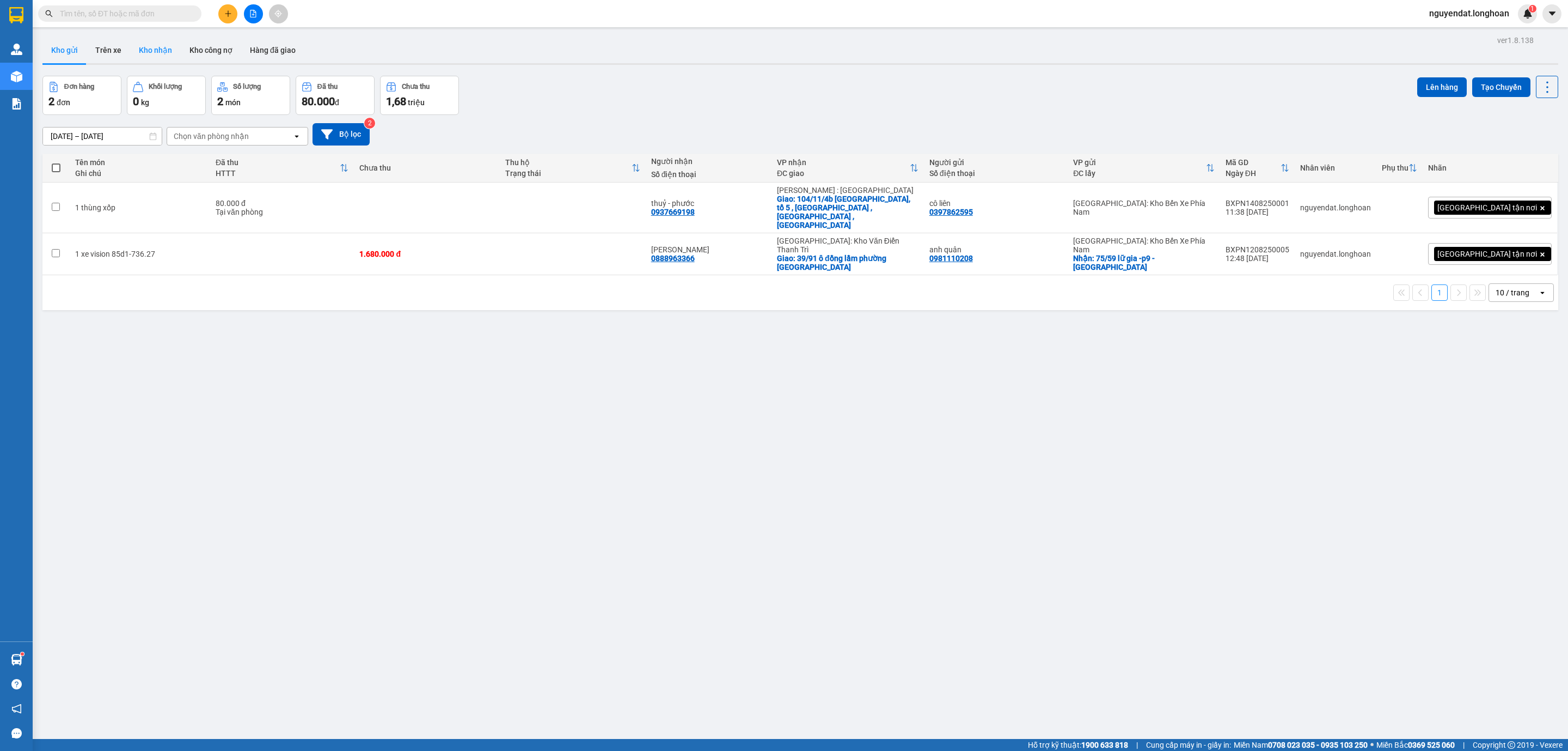
click at [130, 60] on button "Kho nhận" at bounding box center [155, 50] width 51 height 26
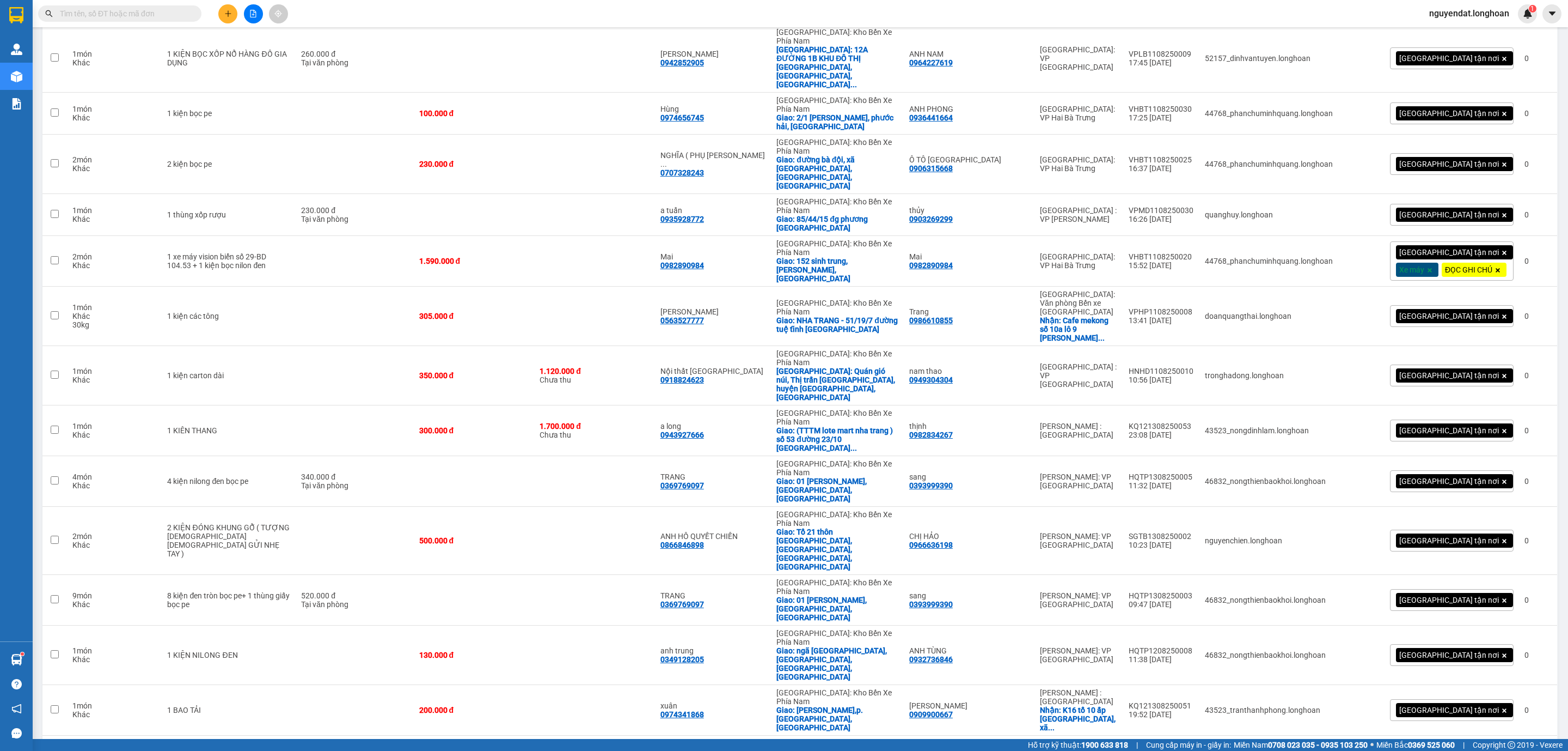
scroll to position [1350, 0]
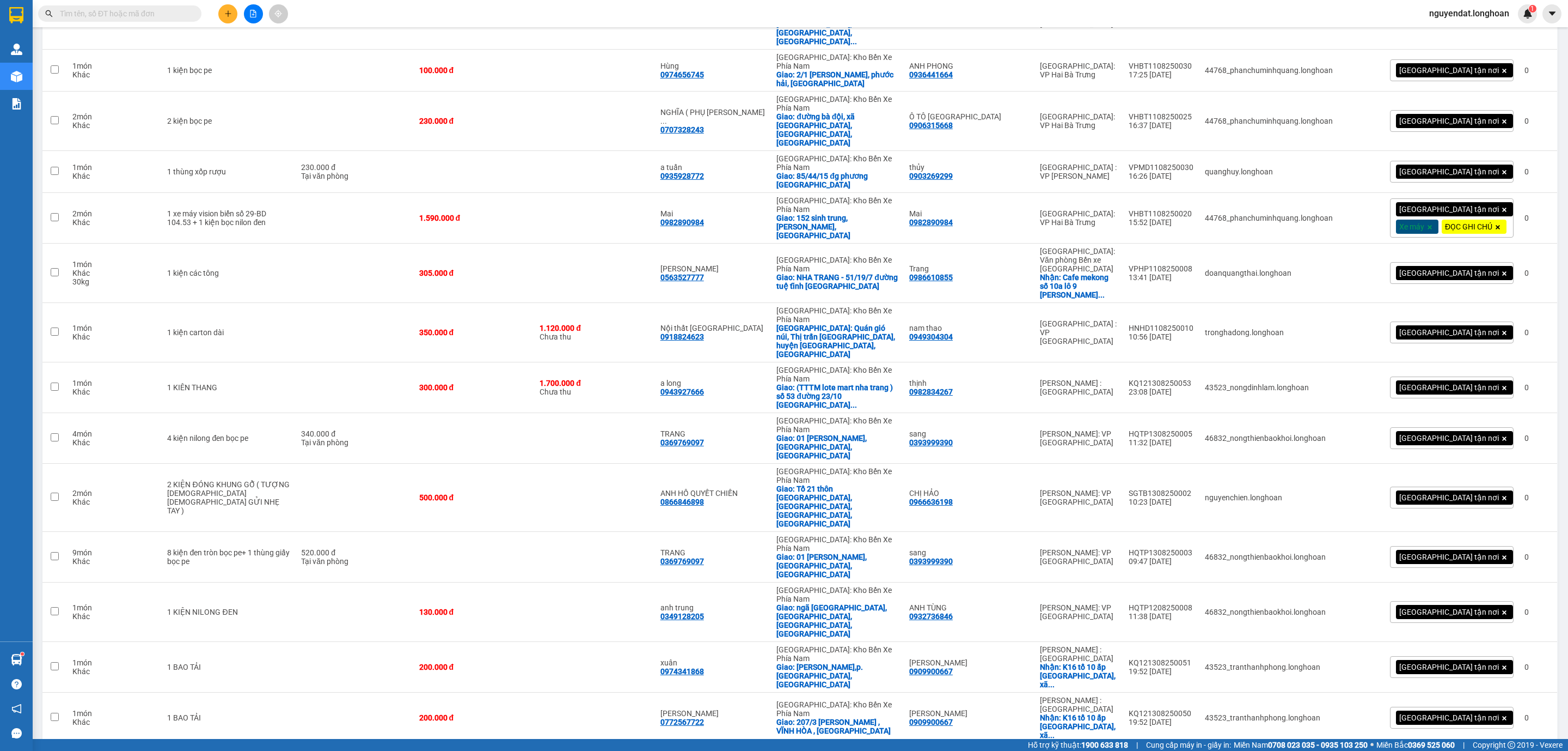
checkbox input "false"
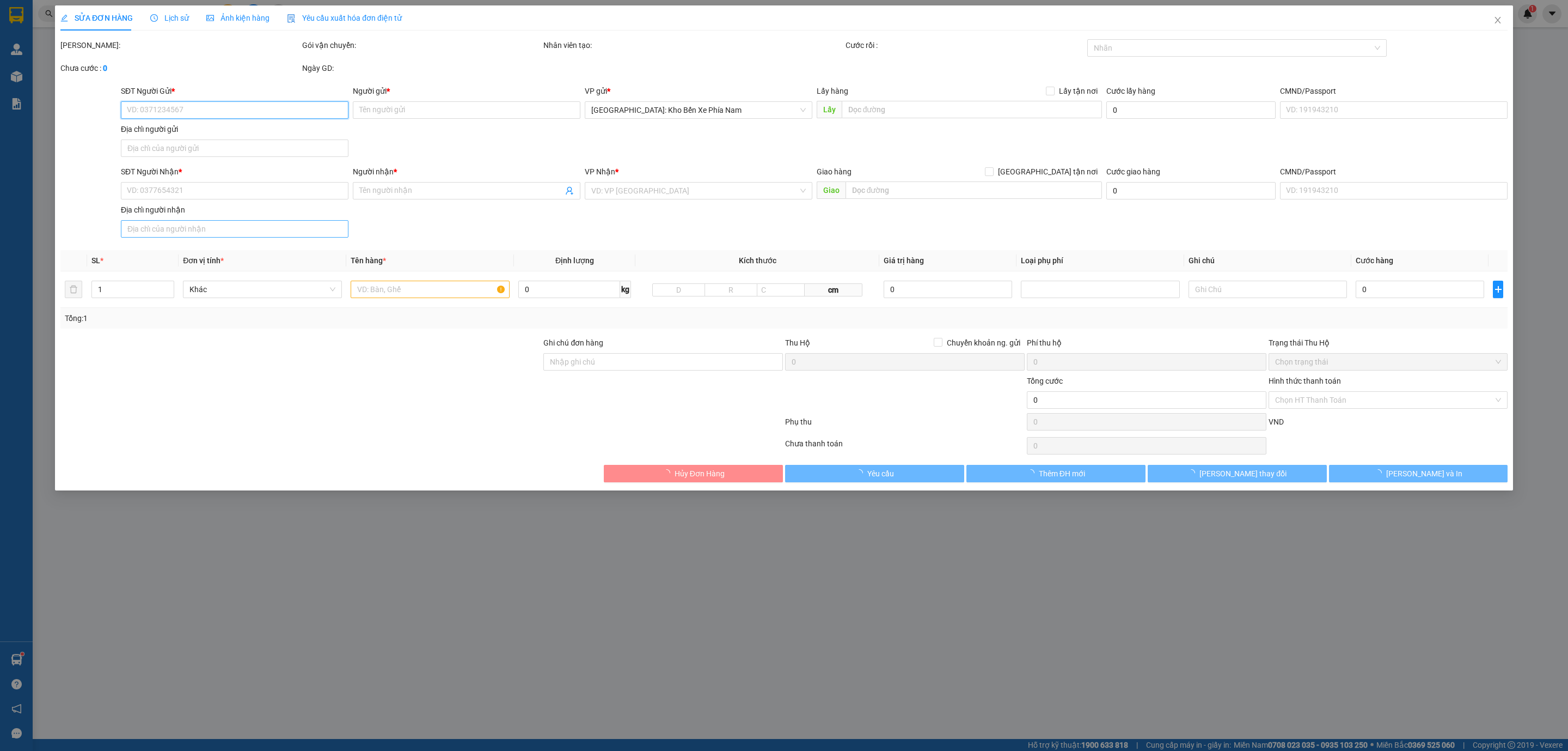
type input "0357720505"
type input "[PERSON_NAME]"
type input "0362713175"
type input "Thảo"
checkbox input "true"
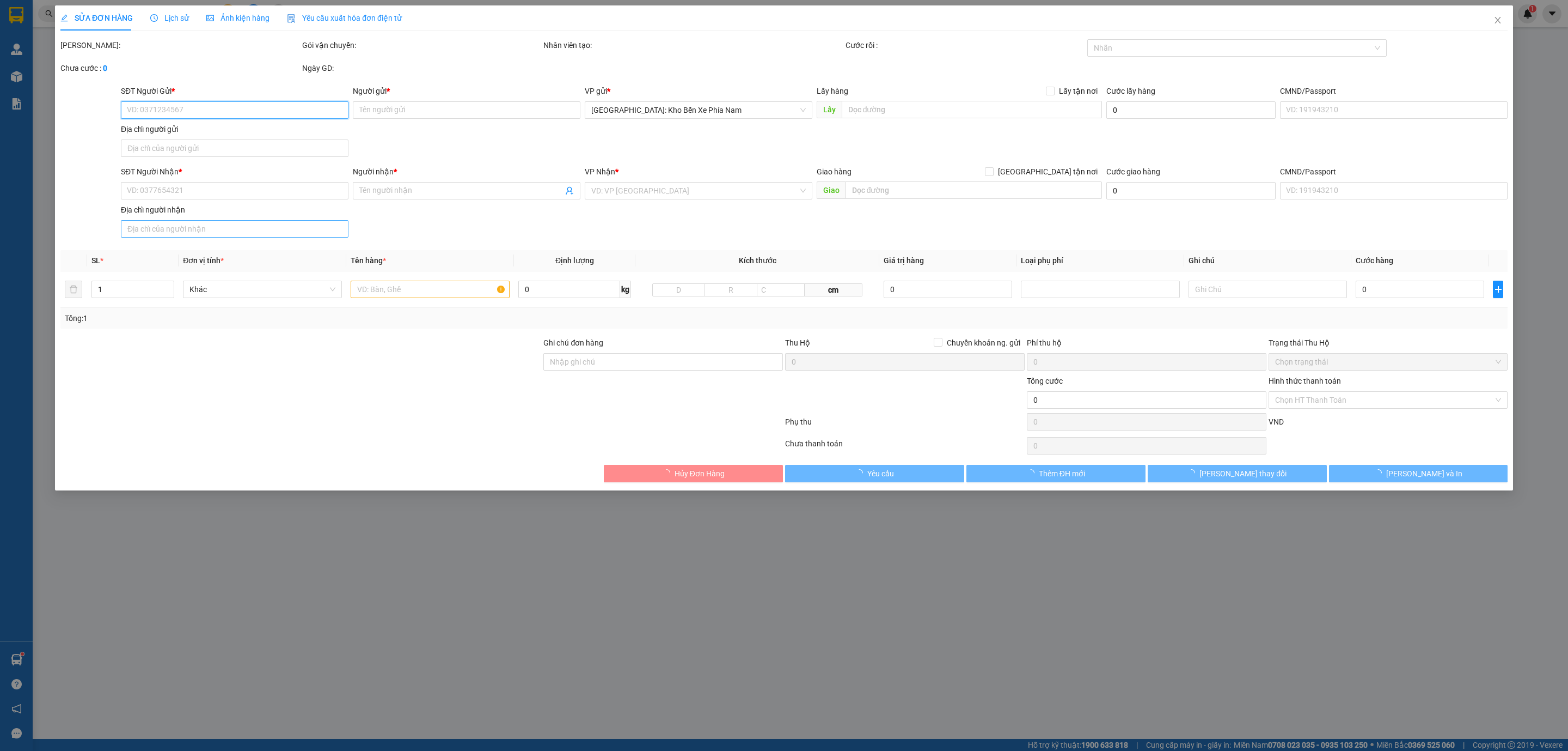
type input "NGÂN HÀNG VCB - CHI NHÁNH LÂM ĐỒNG [STREET_ADDRESS][PERSON_NAME], [GEOGRAPHIC_D…"
type input "360.000"
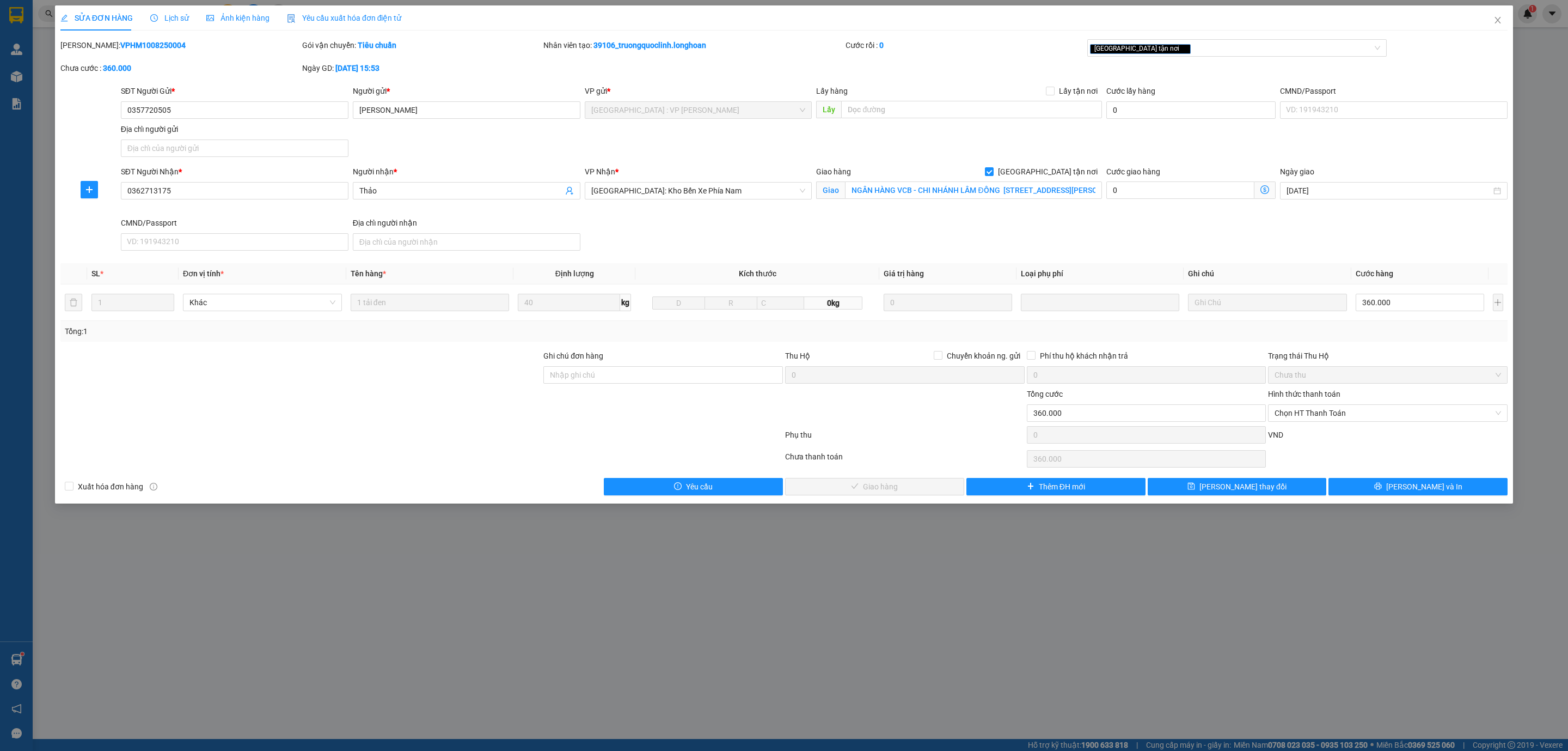
click at [171, 15] on span "Lịch sử" at bounding box center [169, 18] width 38 height 9
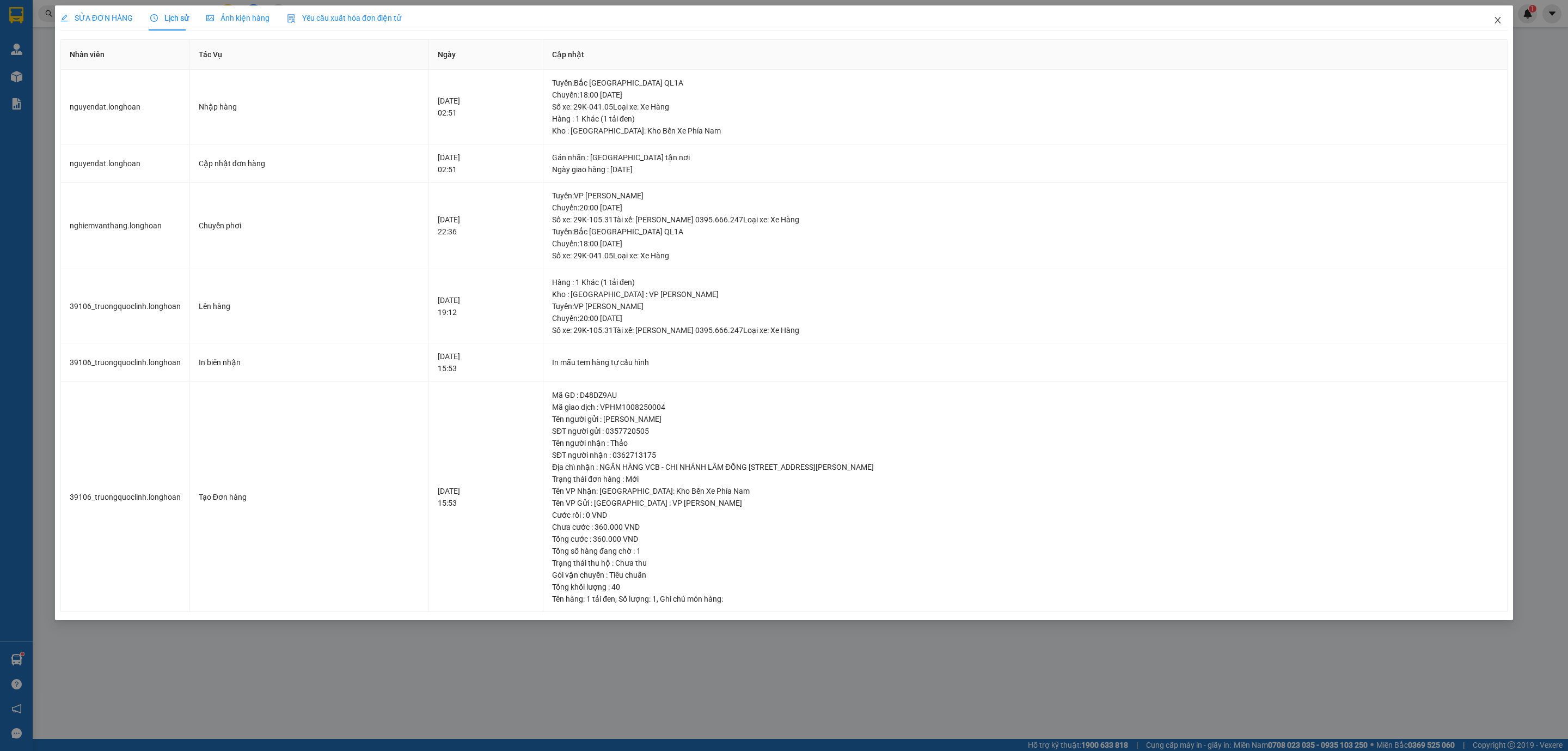
drag, startPoint x: 1491, startPoint y: 23, endPoint x: 1501, endPoint y: 20, distance: 10.4
click at [1491, 23] on span "Close" at bounding box center [1498, 21] width 30 height 30
click at [1501, 20] on span "nguyendat.longhoan" at bounding box center [1469, 13] width 97 height 14
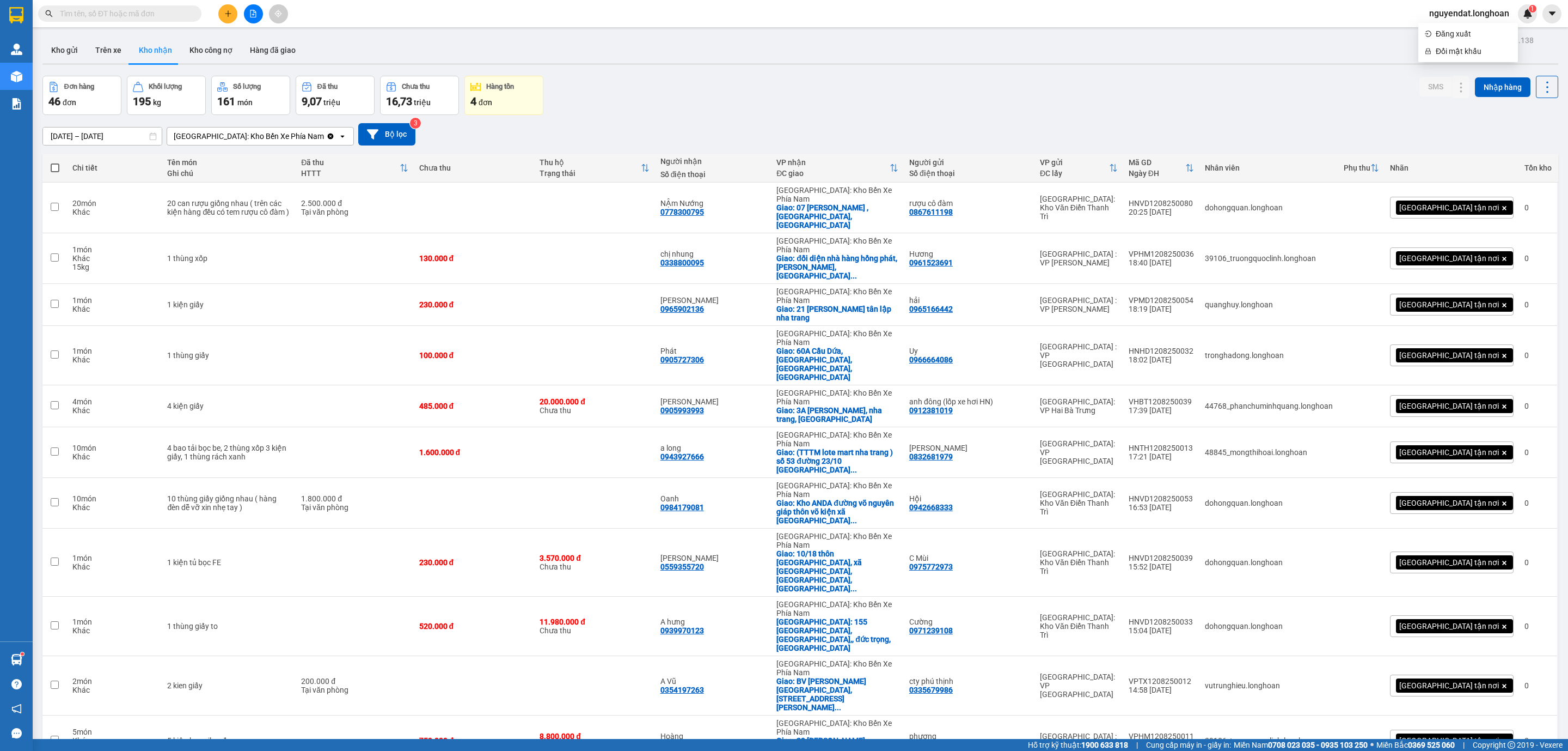
scroll to position [1146, 0]
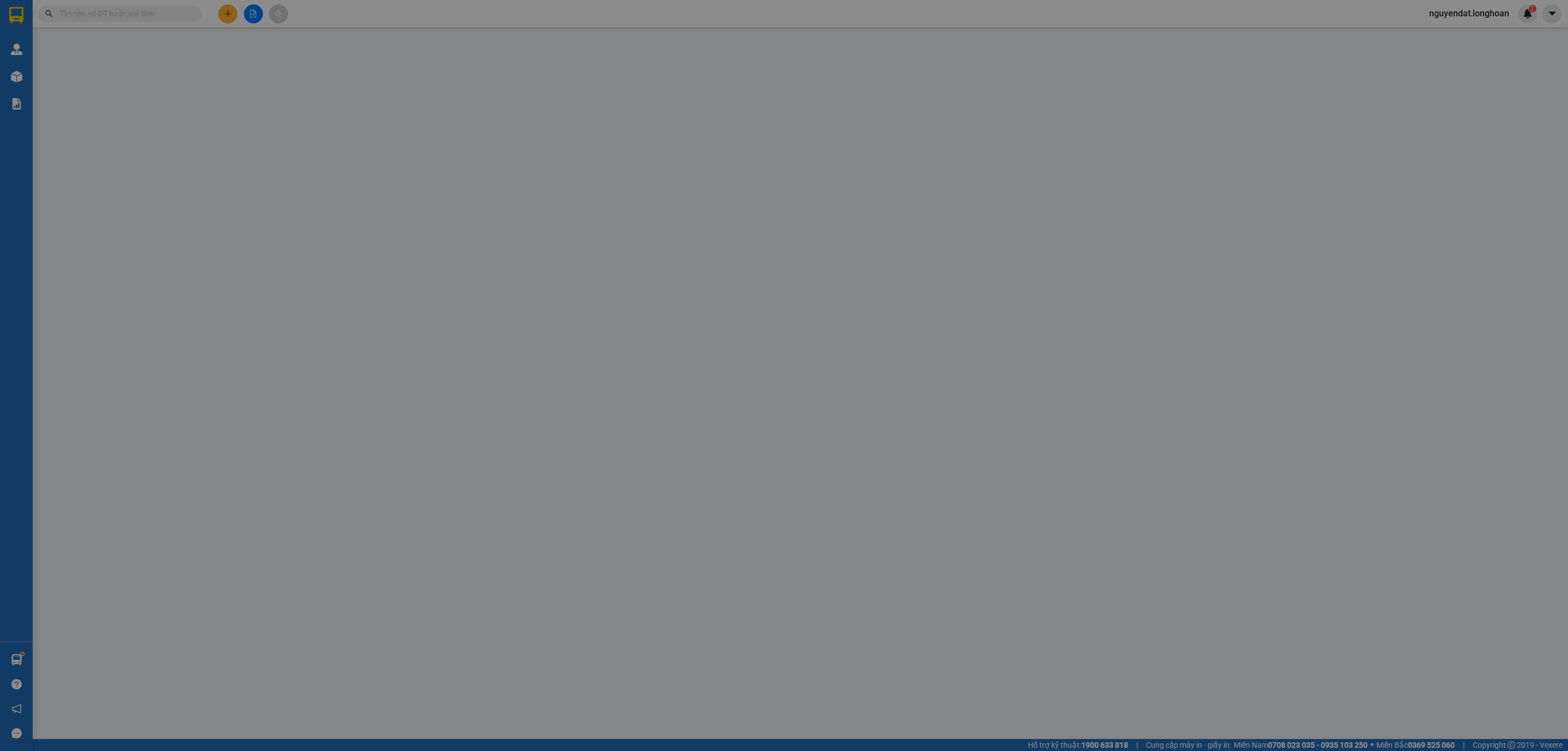
type input "0357720505"
type input "[PERSON_NAME]"
type input "0362713175"
type input "Thảo"
checkbox input "true"
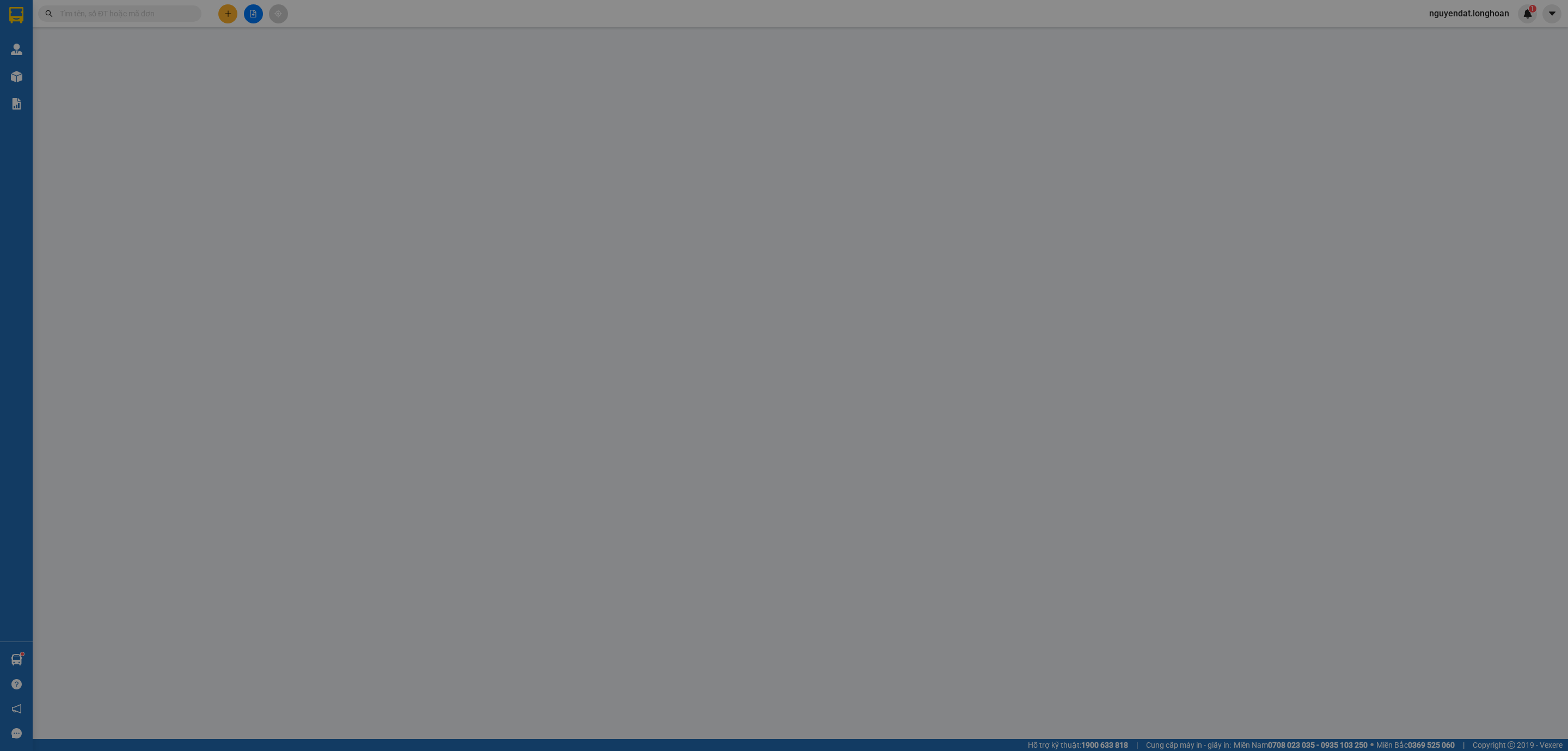
type input "NGÂN HÀNG VCB - CHI NHÁNH LÂM ĐỒNG [STREET_ADDRESS][PERSON_NAME], [GEOGRAPHIC_D…"
type input "360.000"
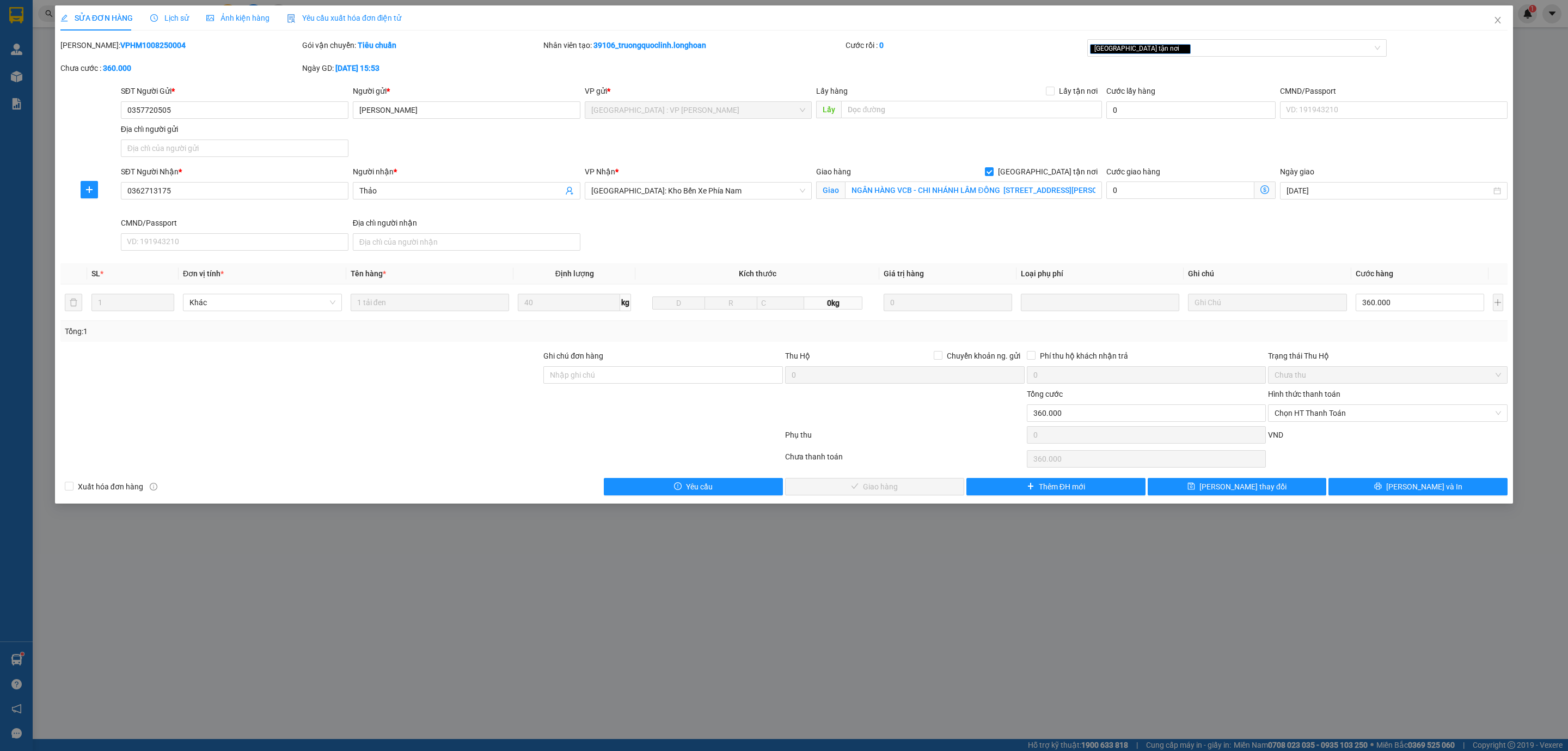
click at [164, 17] on span "Lịch sử" at bounding box center [169, 18] width 38 height 9
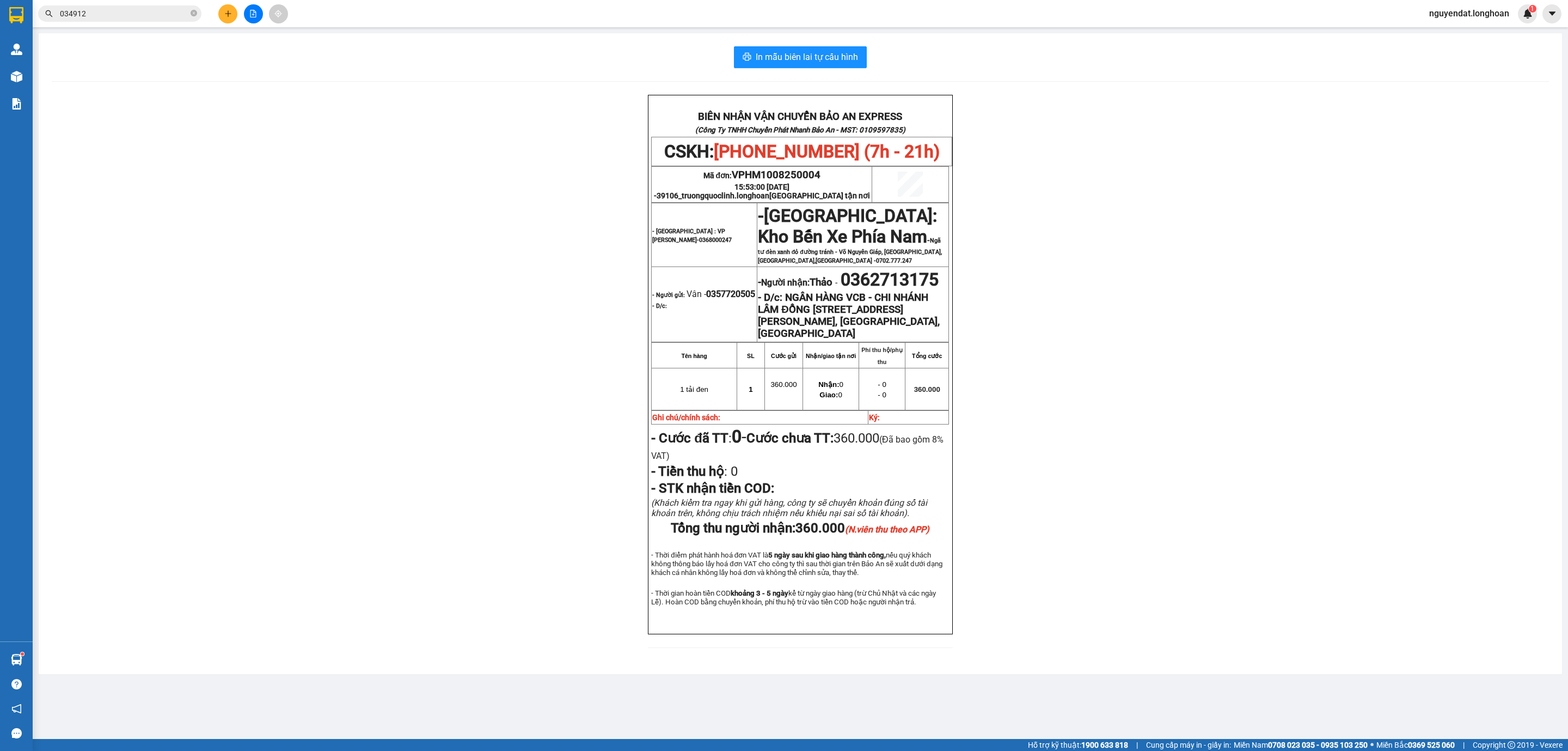
click at [233, 15] on button at bounding box center [227, 14] width 19 height 19
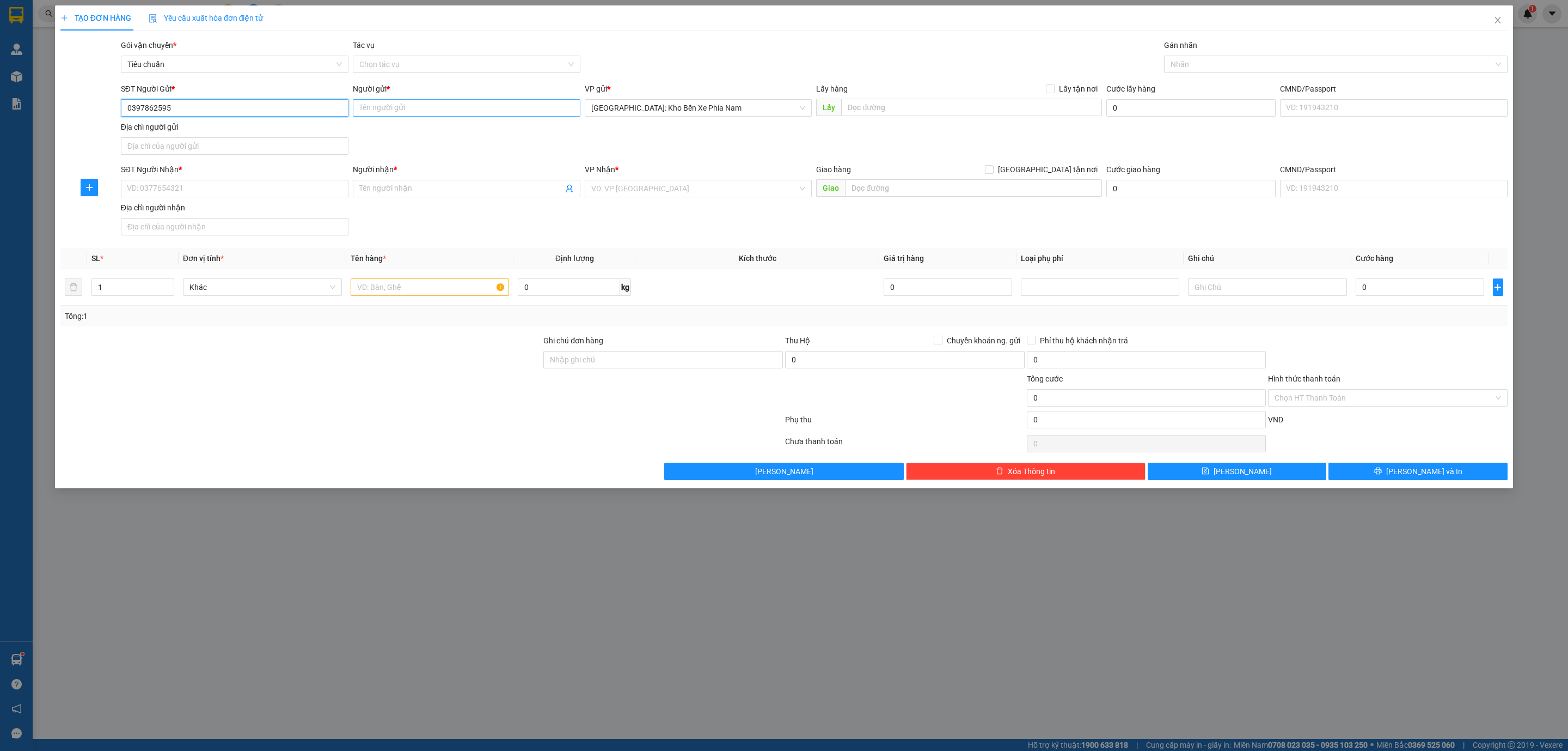
type input "0397862595"
click at [402, 107] on input "Người gửi *" at bounding box center [467, 108] width 227 height 17
type input "cô liên"
click at [255, 190] on input "SĐT Người Nhận *" at bounding box center [235, 189] width 227 height 17
type input "093766919"
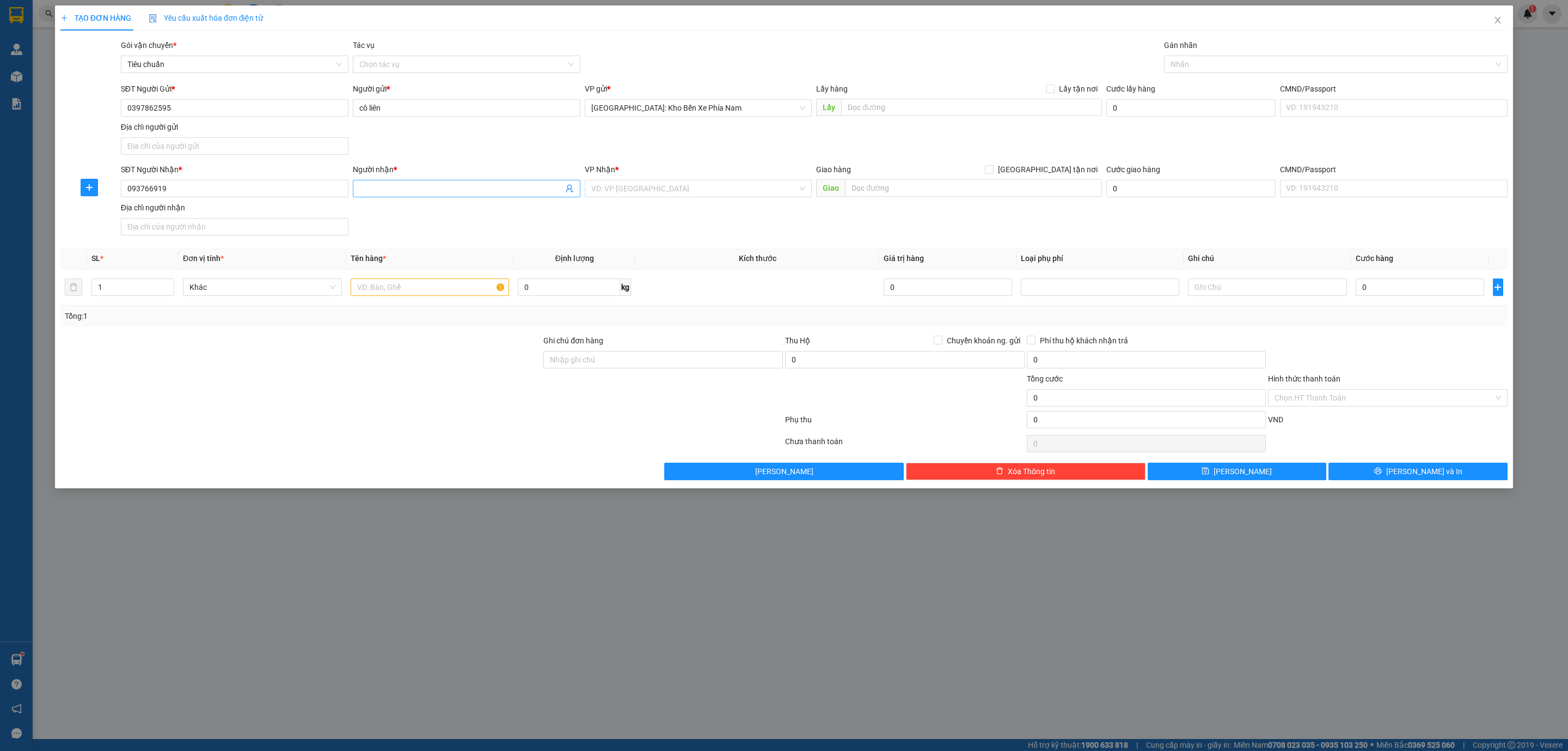
click at [507, 188] on input "Người nhận *" at bounding box center [461, 189] width 204 height 12
type input "thuỷ - phước"
click at [1324, 73] on div "Gán nhãn Nhãn" at bounding box center [1336, 58] width 344 height 38
click at [1321, 73] on div "Nhãn" at bounding box center [1336, 64] width 344 height 17
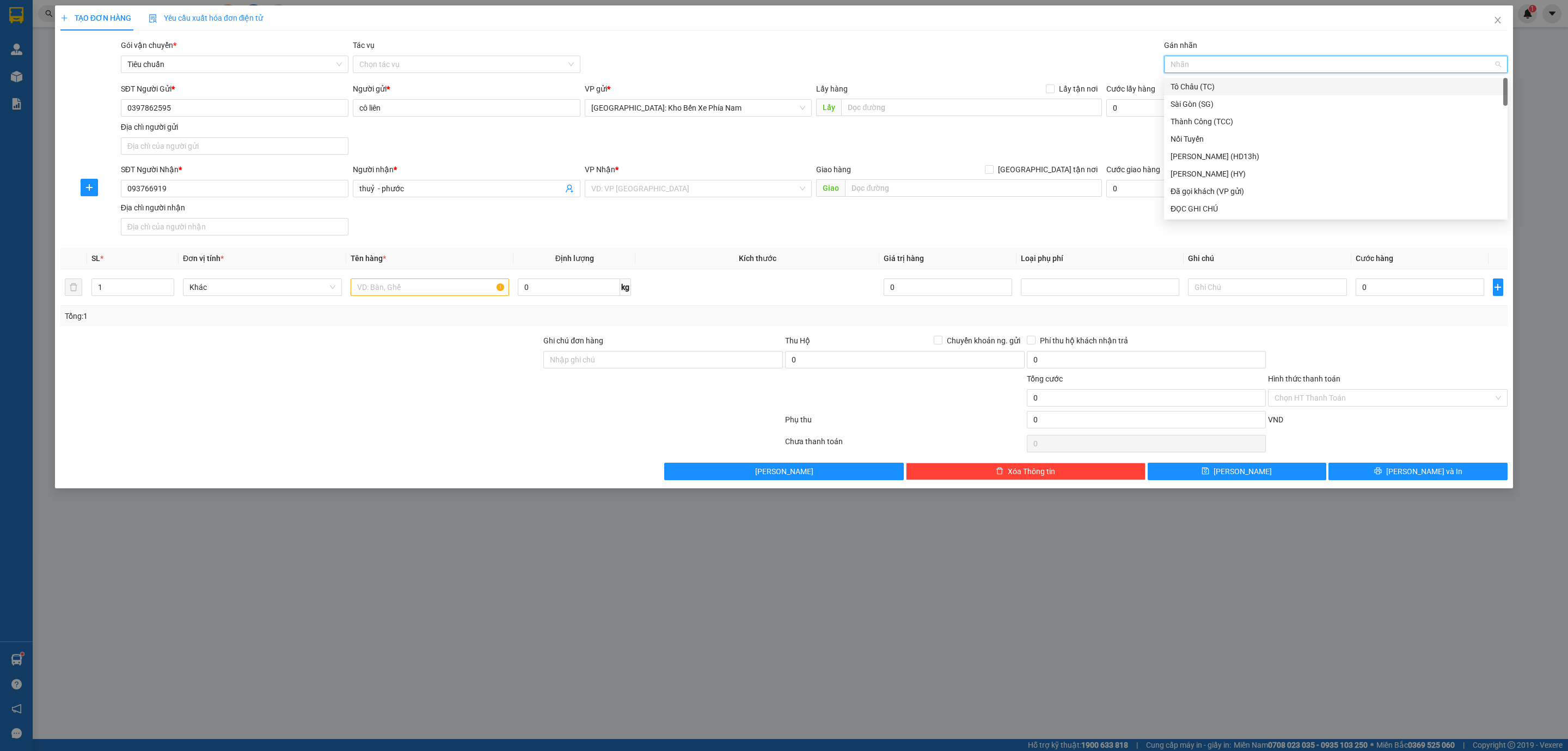
type input "g"
click at [1235, 206] on div "[GEOGRAPHIC_DATA] tận nơi" at bounding box center [1336, 208] width 331 height 12
click at [427, 294] on input "text" at bounding box center [430, 287] width 159 height 17
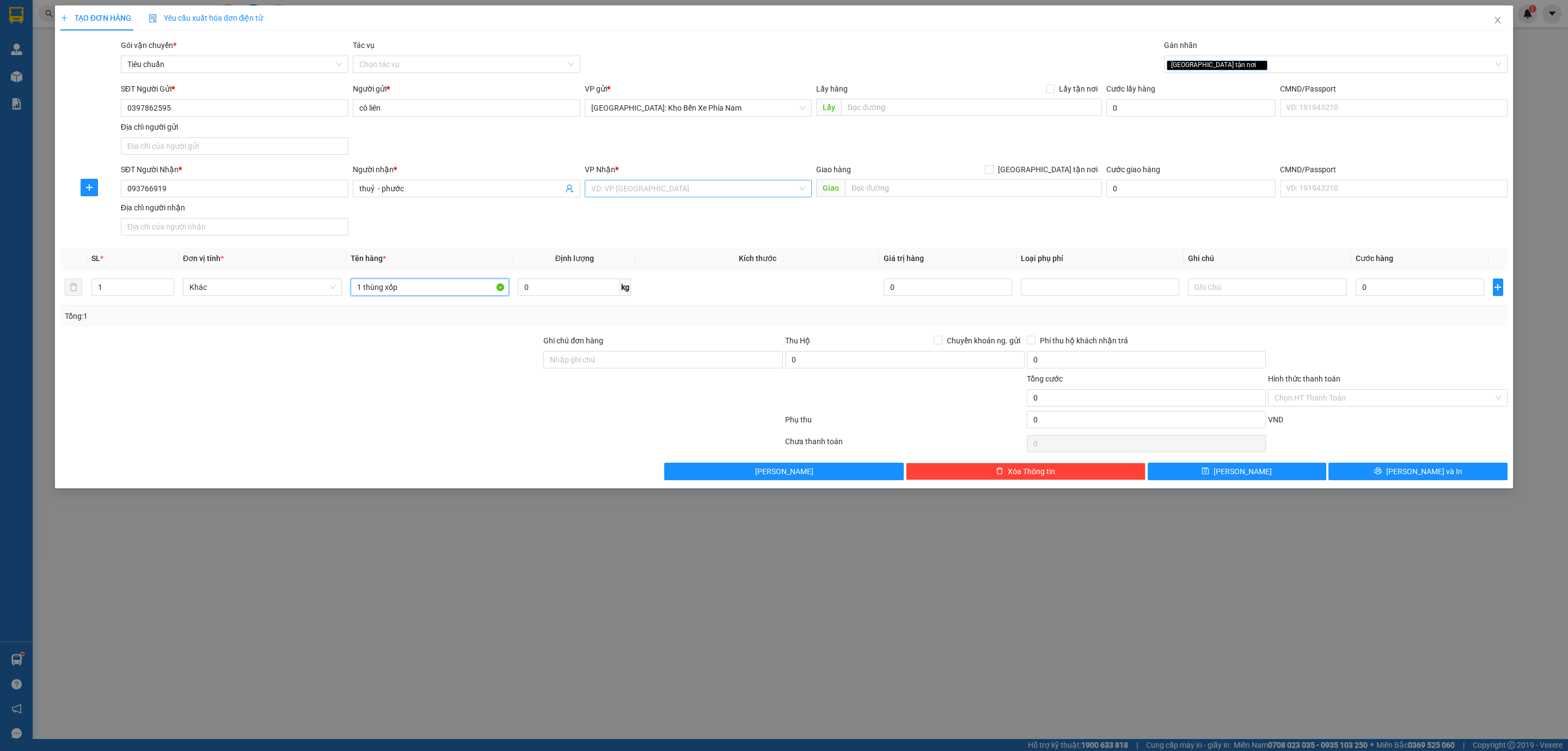
type input "1 thùng xốp"
drag, startPoint x: 688, startPoint y: 189, endPoint x: 747, endPoint y: 195, distance: 59.3
click at [686, 189] on input "search" at bounding box center [694, 189] width 207 height 17
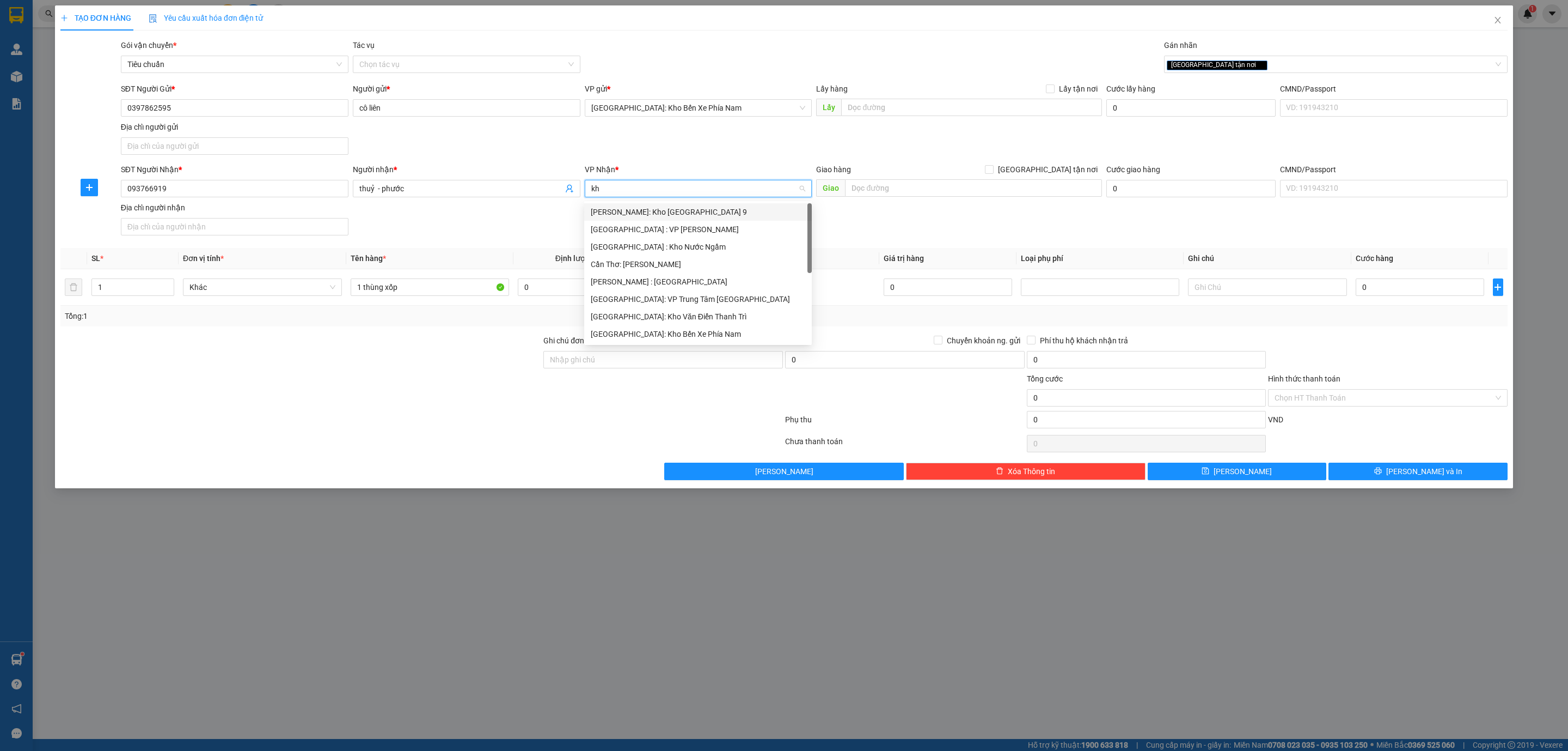
type input "kho"
click at [685, 260] on div "[PERSON_NAME] : [GEOGRAPHIC_DATA]" at bounding box center [698, 264] width 214 height 12
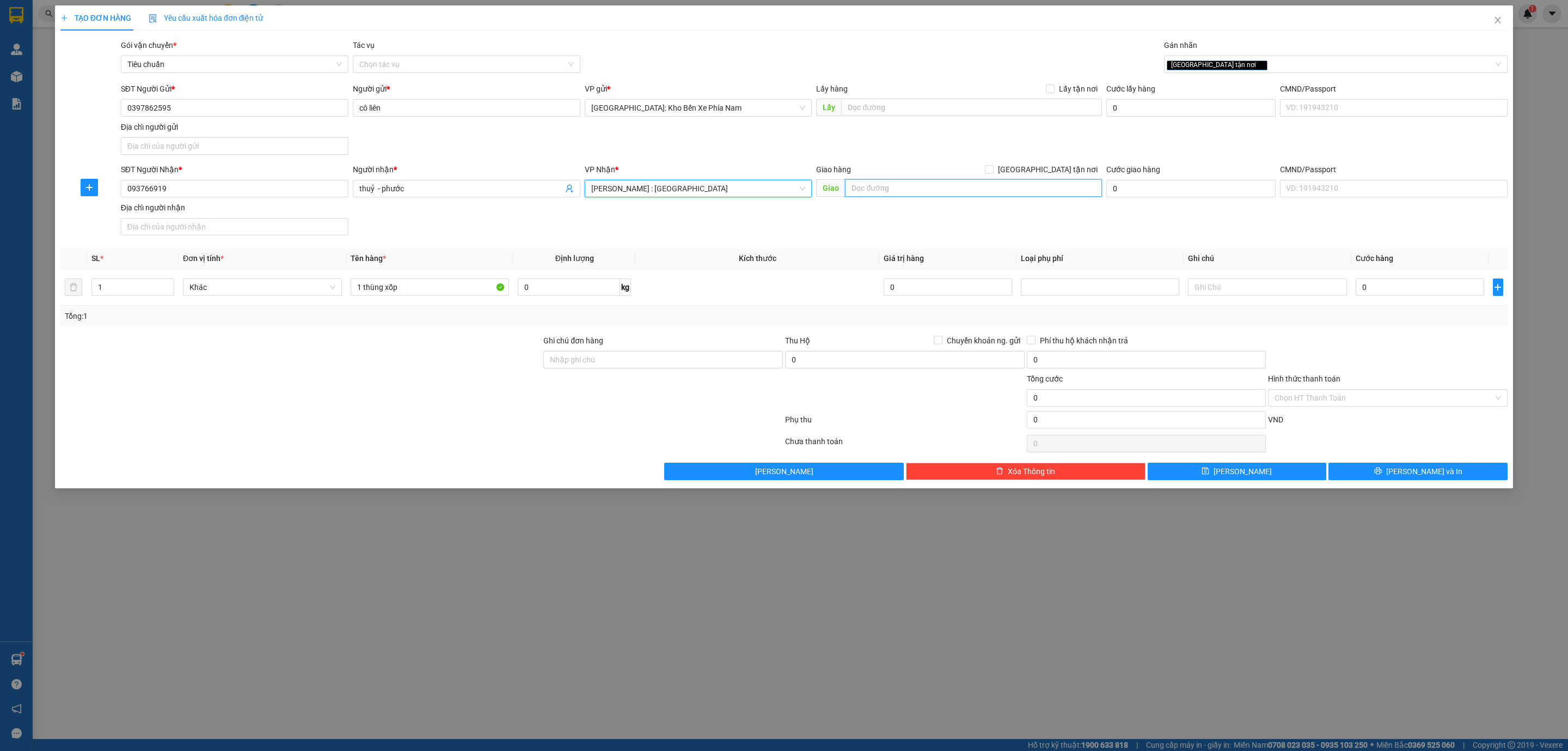
click at [915, 190] on input "text" at bounding box center [973, 188] width 257 height 17
type input "104/11/4b đại lộ bình dương, tổ 5 , khu 7 , phú hoà tủ dầu 1 , bình dương"
click at [993, 169] on input "[GEOGRAPHIC_DATA] tận nơi" at bounding box center [989, 169] width 8 height 8
checkbox input "true"
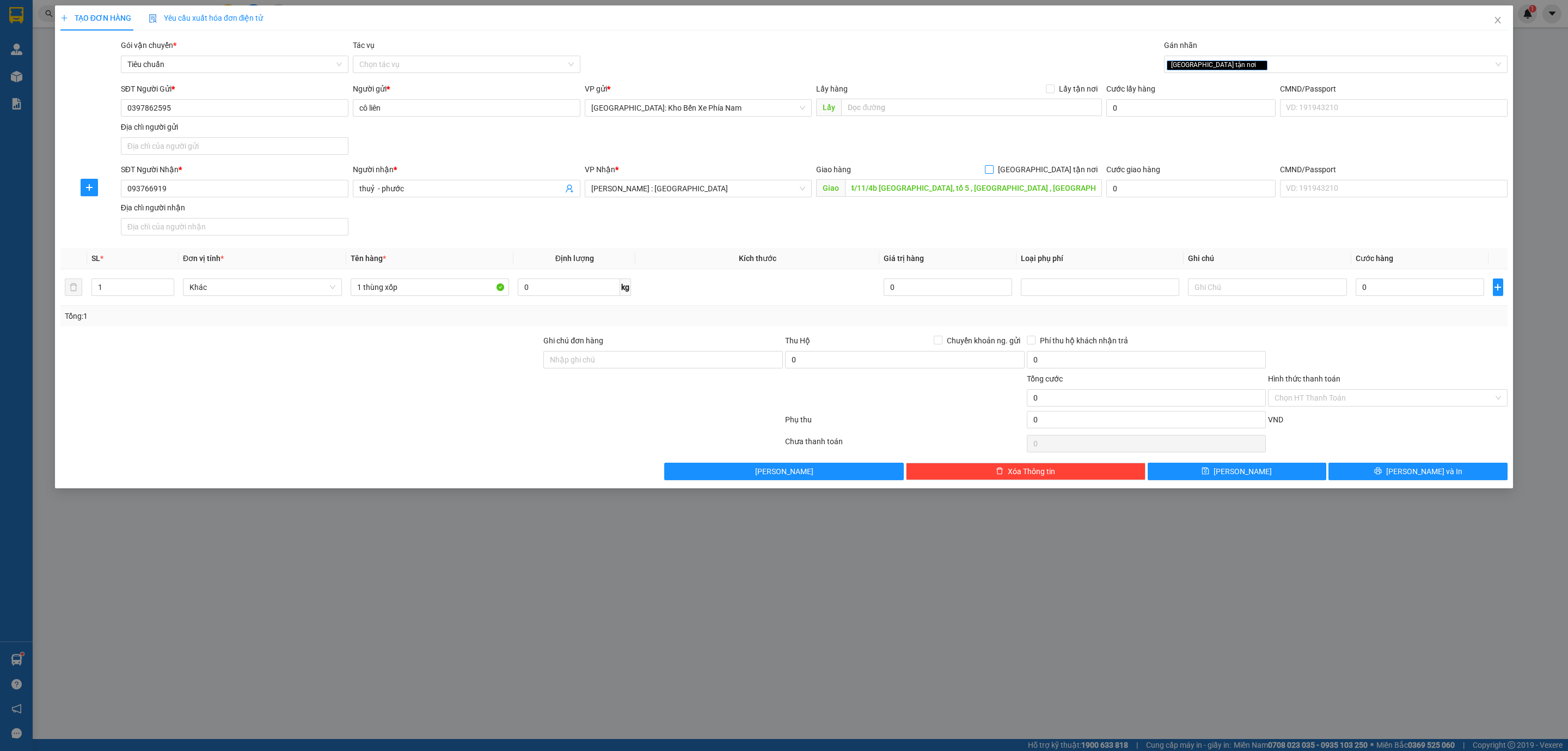
scroll to position [0, 0]
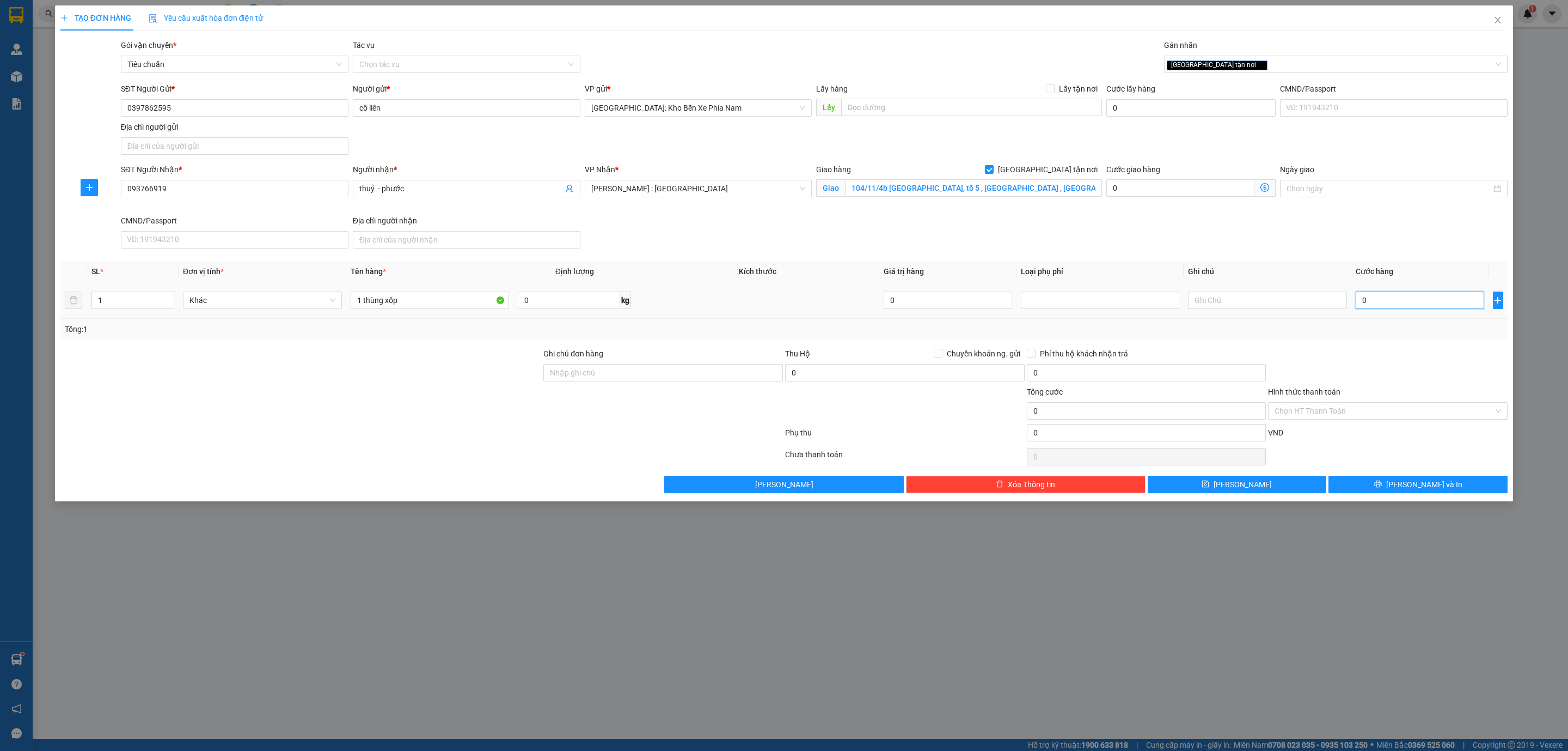
click at [1434, 298] on input "0" at bounding box center [1420, 300] width 128 height 17
type input "1"
type input "0"
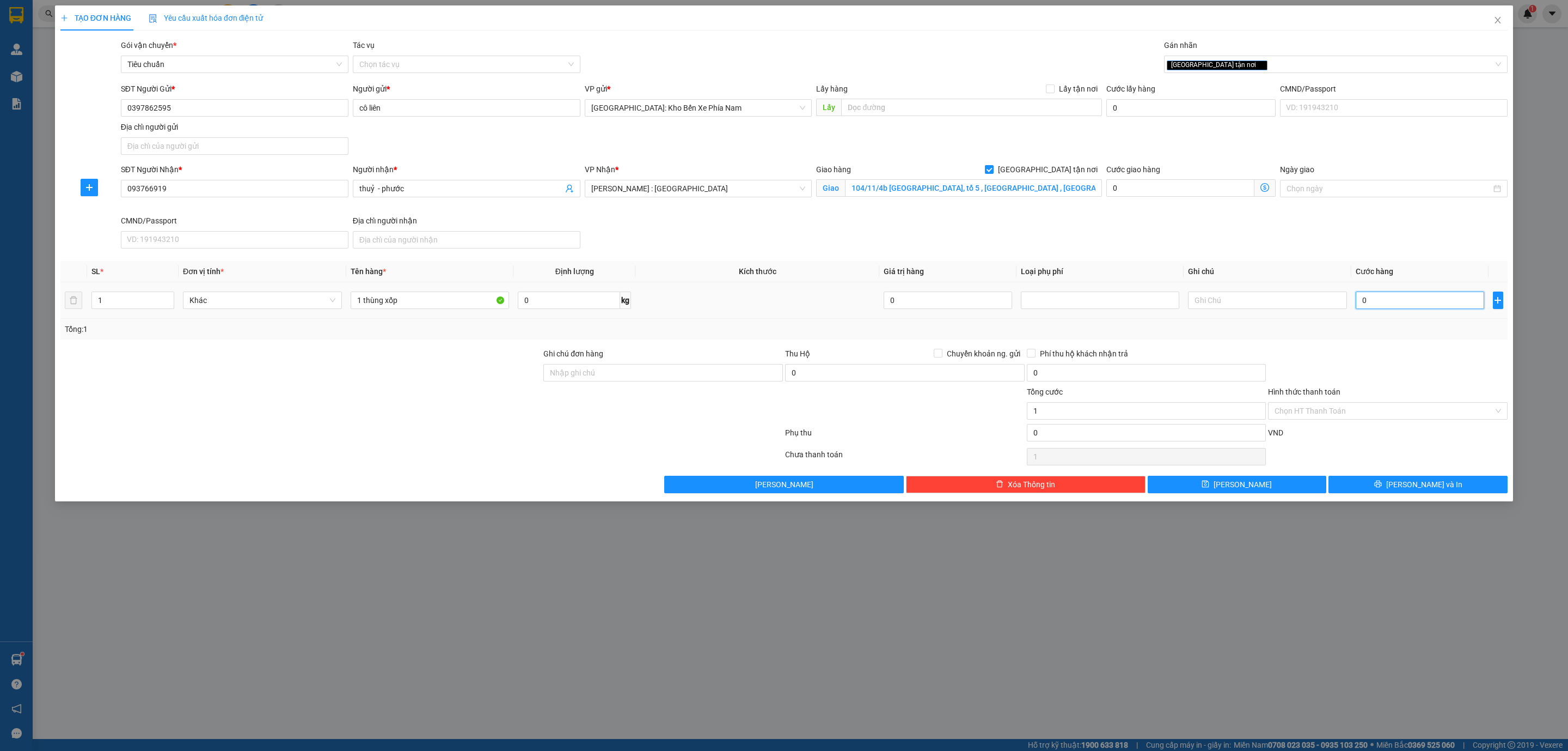
type input "0"
type input "08"
type input "8"
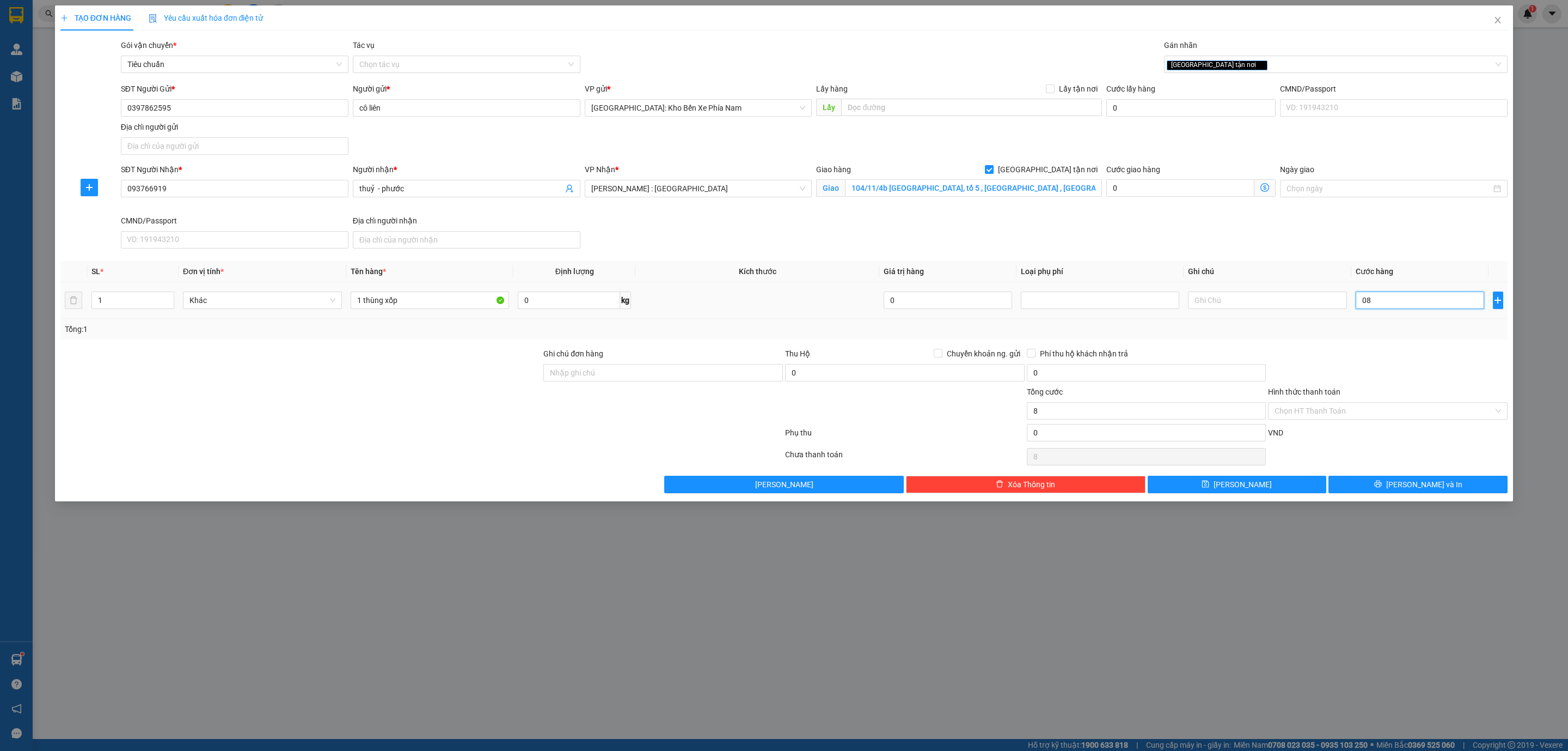
type input "080"
type input "80"
type input "0.800"
type input "800"
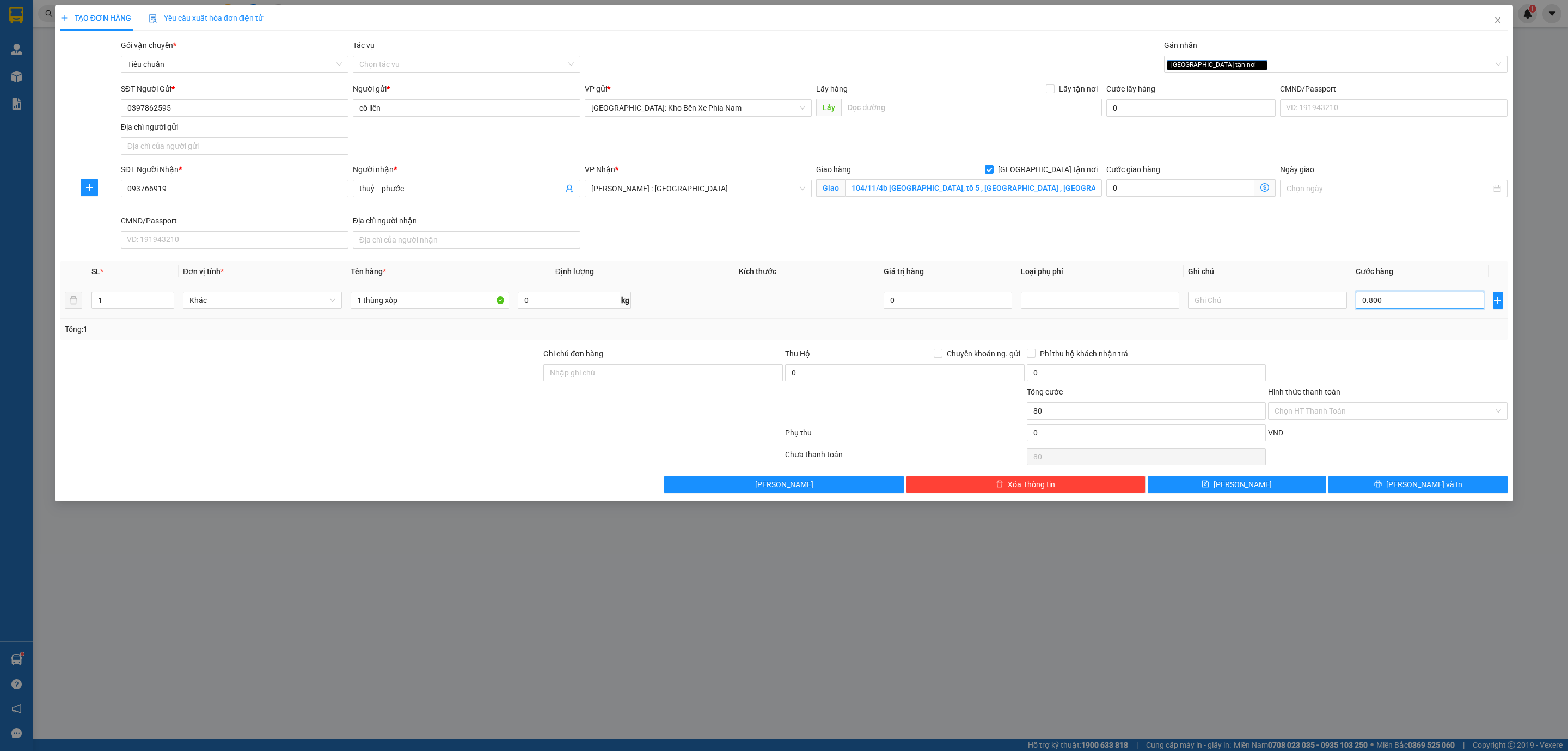
type input "800"
type input "08.000"
type input "8.000"
type input "080.000"
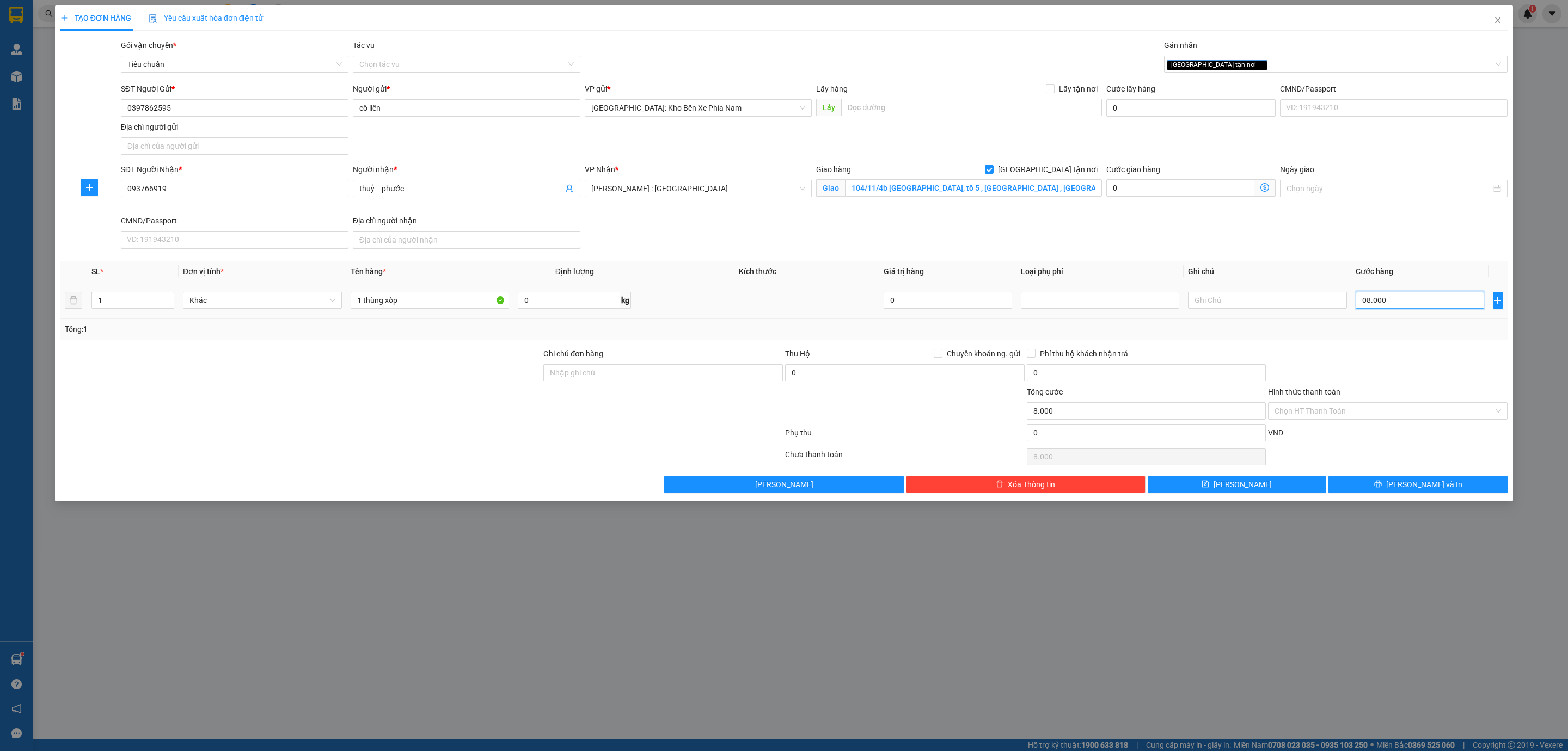
type input "80.000"
drag, startPoint x: 1217, startPoint y: 210, endPoint x: 720, endPoint y: 265, distance: 500.0
click at [1213, 208] on div "Cước giao hàng 0" at bounding box center [1191, 189] width 174 height 51
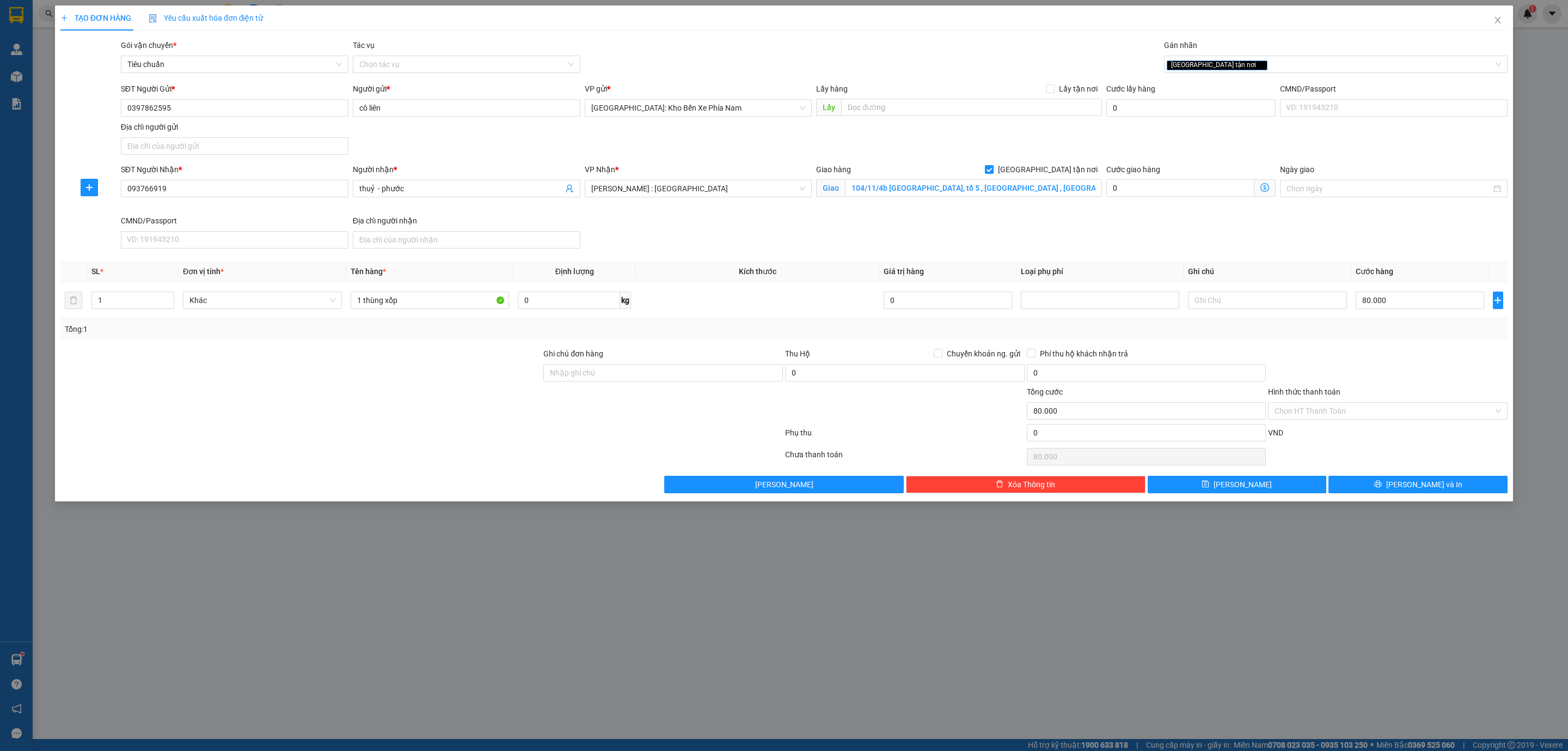
click at [618, 364] on div "Ghi chú đơn hàng" at bounding box center [663, 355] width 239 height 17
click at [615, 369] on input "Ghi chú đơn hàng" at bounding box center [663, 373] width 239 height 17
click at [443, 380] on div at bounding box center [301, 367] width 483 height 38
click at [629, 378] on input "Ghi chú đơn hàng" at bounding box center [663, 373] width 239 height 17
type input "nhận theo kiện,giao nguyên kiện,hư vỡ không chịu trách nhiệm"
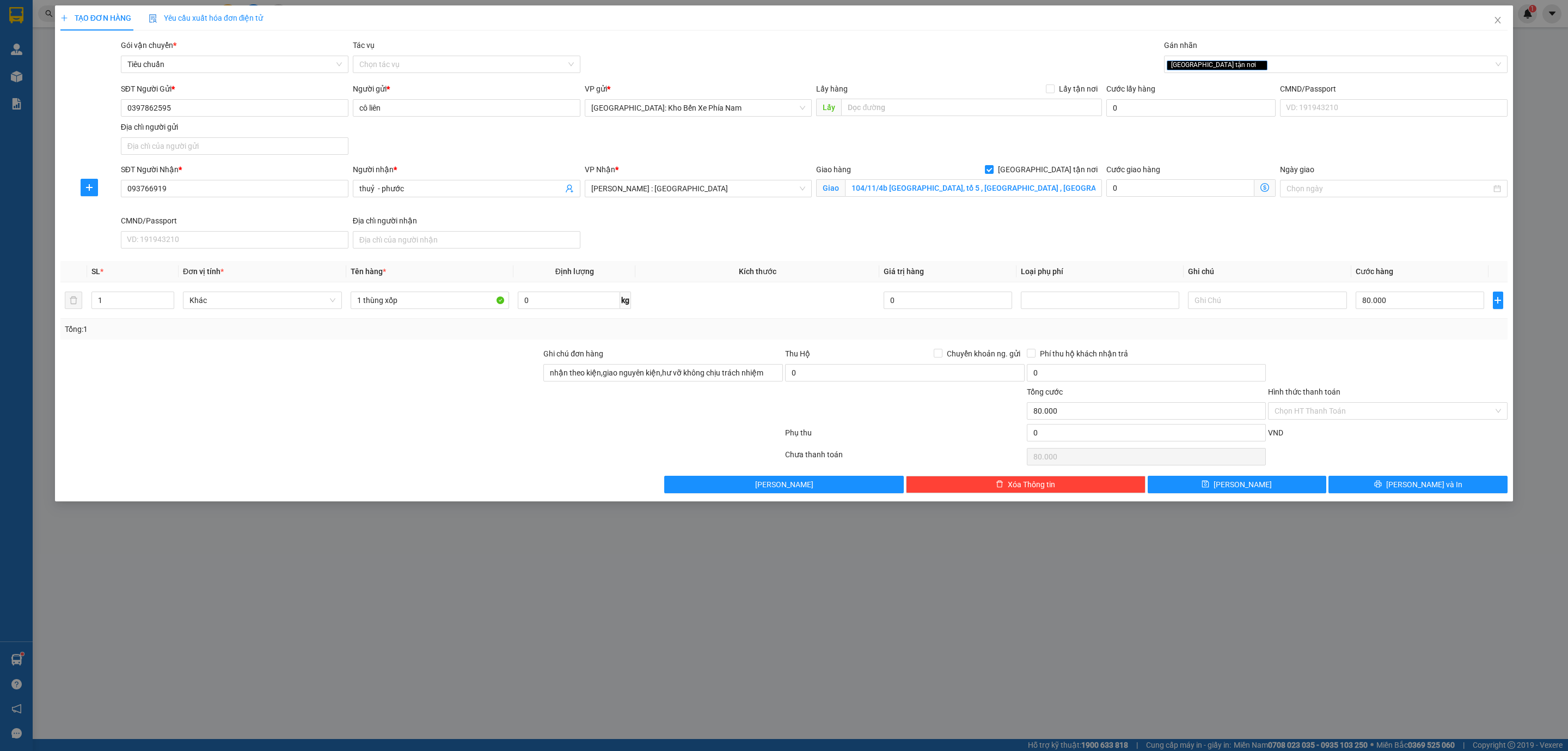
click at [1355, 402] on div "Hình thức thanh toán" at bounding box center [1388, 394] width 239 height 17
click at [1364, 412] on input "Hình thức thanh toán" at bounding box center [1384, 410] width 219 height 17
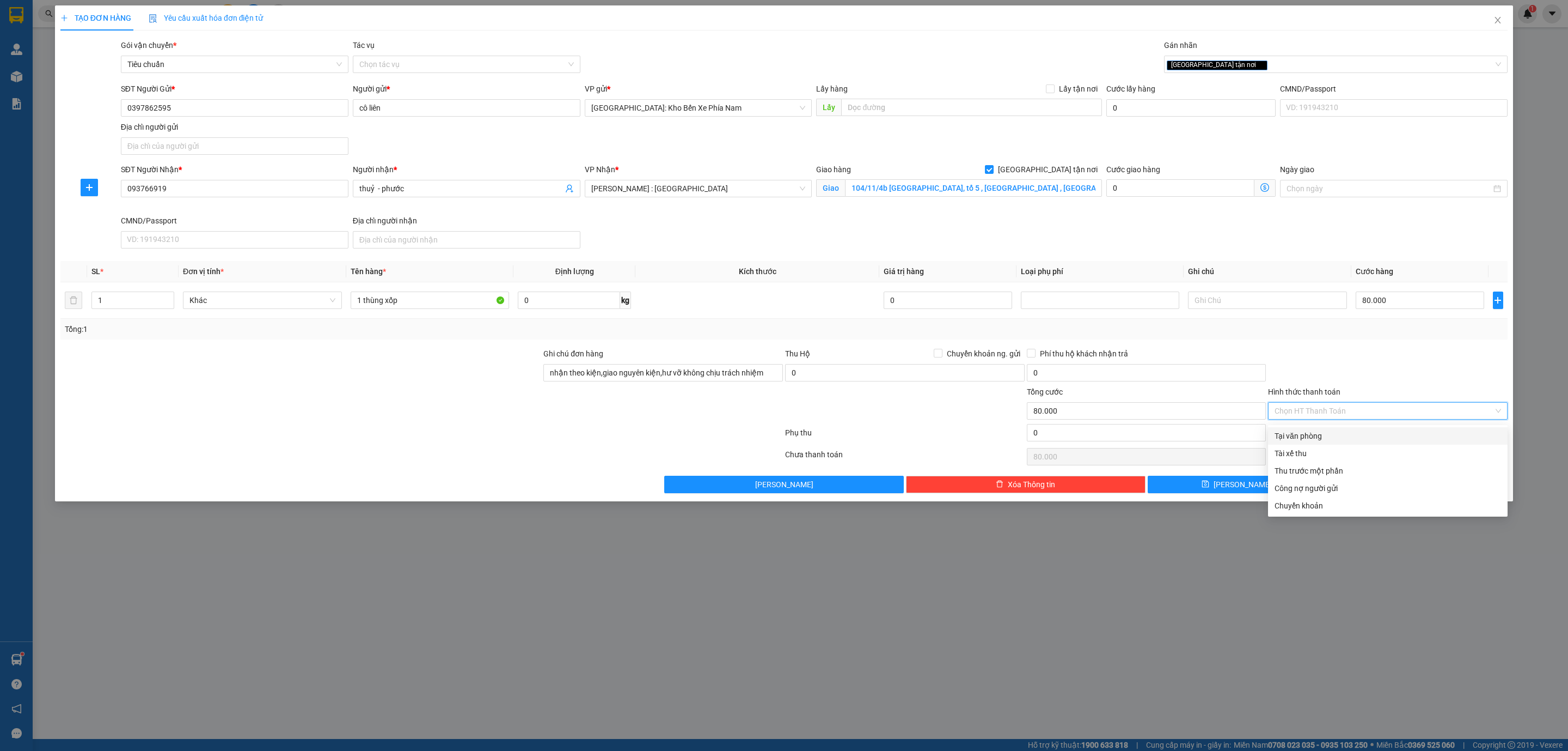
click at [1354, 439] on div "Tại văn phòng" at bounding box center [1388, 436] width 227 height 12
type input "0"
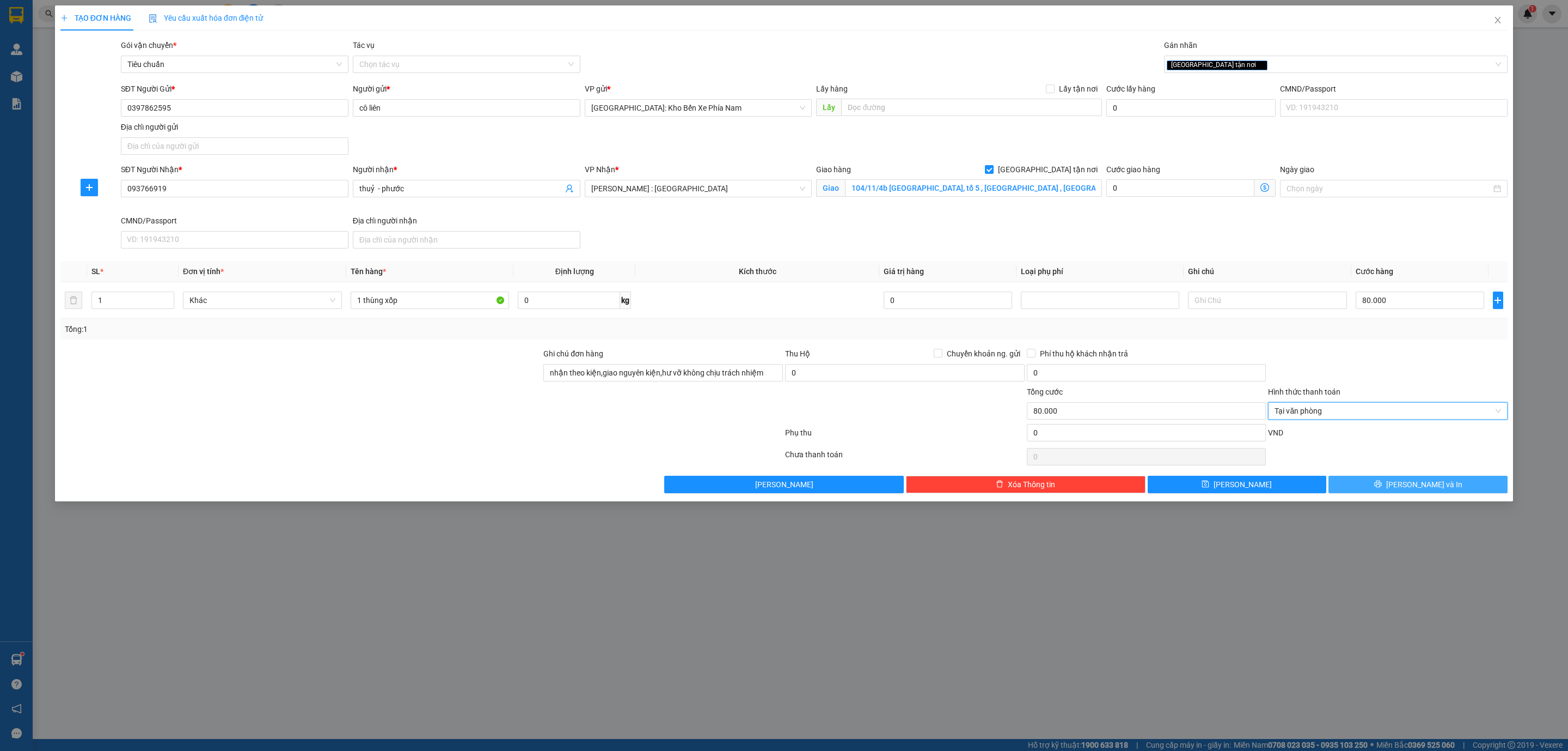
click at [1464, 492] on button "[PERSON_NAME] và In" at bounding box center [1418, 484] width 179 height 17
click at [1424, 488] on span "[PERSON_NAME] và In" at bounding box center [1424, 484] width 76 height 12
click at [200, 191] on input "093766919" at bounding box center [235, 189] width 227 height 17
click at [129, 187] on input "093766919" at bounding box center [235, 189] width 227 height 17
click at [205, 189] on input "093766919" at bounding box center [235, 189] width 227 height 17
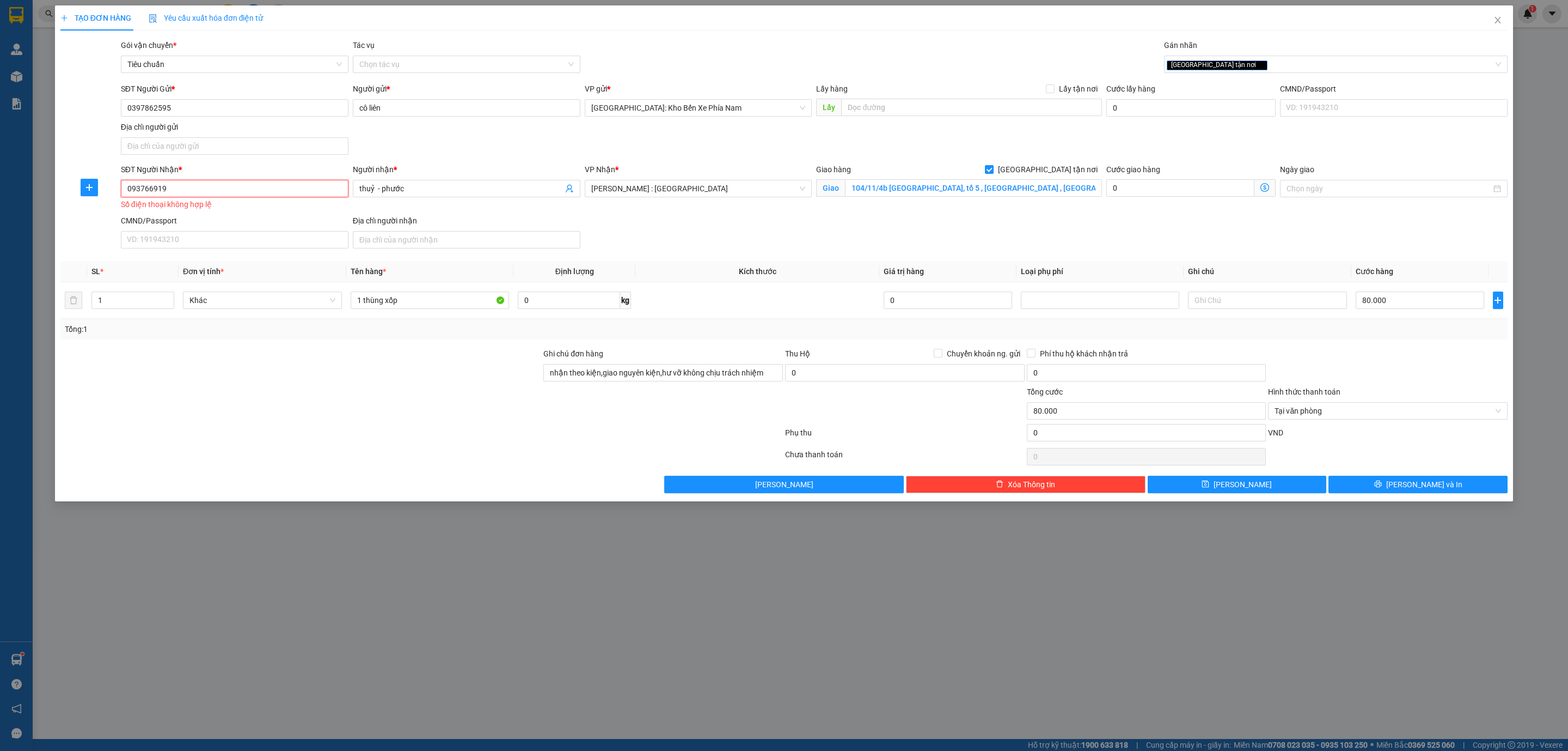
click at [138, 187] on input "093766919" at bounding box center [235, 189] width 227 height 17
click at [150, 190] on input "093766919" at bounding box center [235, 189] width 227 height 17
click at [171, 190] on input "093766919" at bounding box center [235, 189] width 227 height 17
type input "0937669198"
click at [1428, 490] on span "[PERSON_NAME] và In" at bounding box center [1424, 484] width 76 height 12
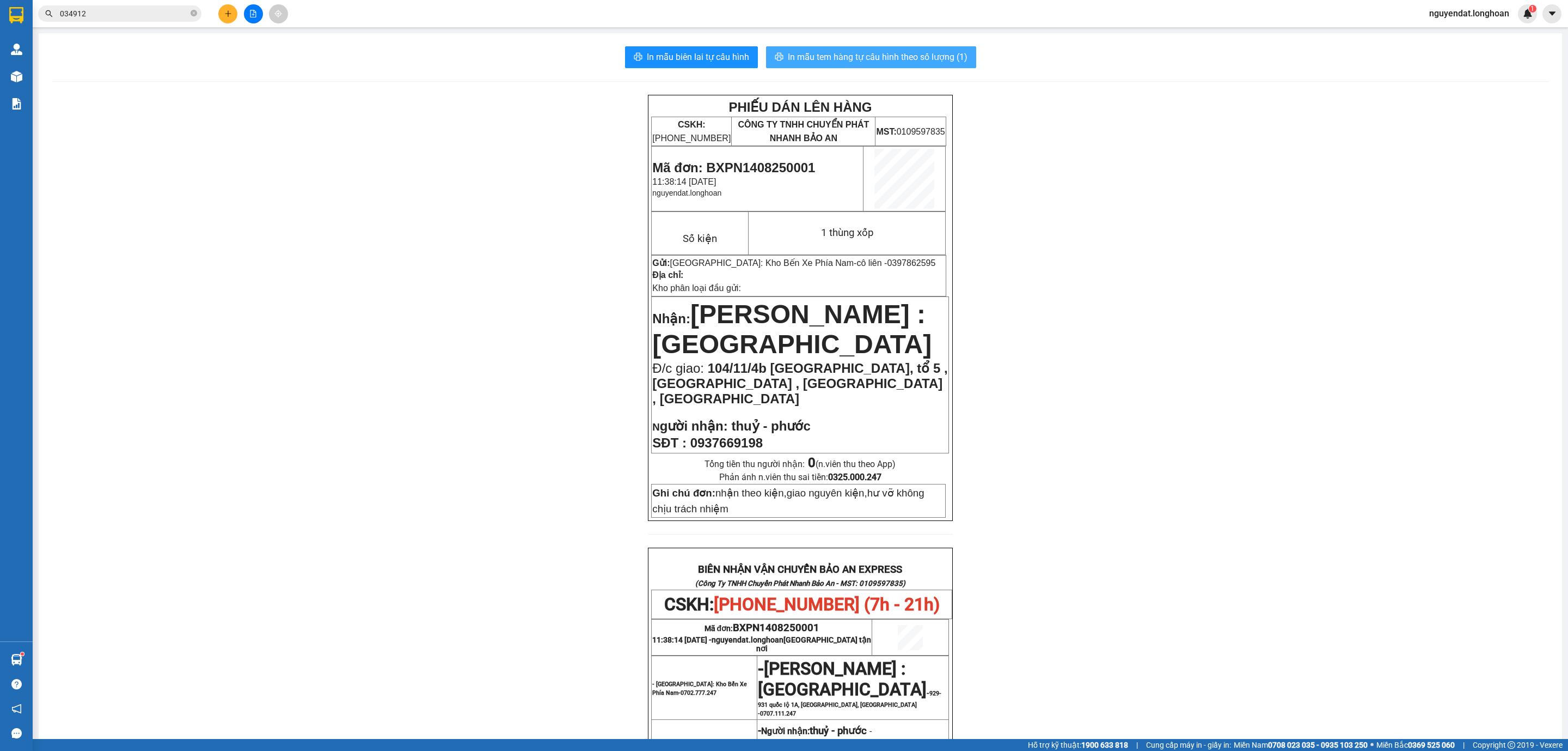
click at [950, 46] on button "In mẫu tem hàng tự cấu hình theo số lượng (1)" at bounding box center [872, 57] width 210 height 22
click at [1274, 595] on div "PHIẾU DÁN LÊN HÀNG CSKH: 1900.06.88.33 CÔNG TY TNHH CHUYỂN PHÁT NHANH BẢO AN MS…" at bounding box center [800, 616] width 1497 height 1043
click at [723, 56] on span "In mẫu biên lai tự cấu hình" at bounding box center [698, 57] width 103 height 14
click at [1207, 639] on div "PHIẾU DÁN LÊN HÀNG CSKH: 1900.06.88.33 CÔNG TY TNHH CHUYỂN PHÁT NHANH BẢO AN MS…" at bounding box center [800, 616] width 1497 height 1043
drag, startPoint x: 675, startPoint y: 394, endPoint x: 685, endPoint y: 352, distance: 43.2
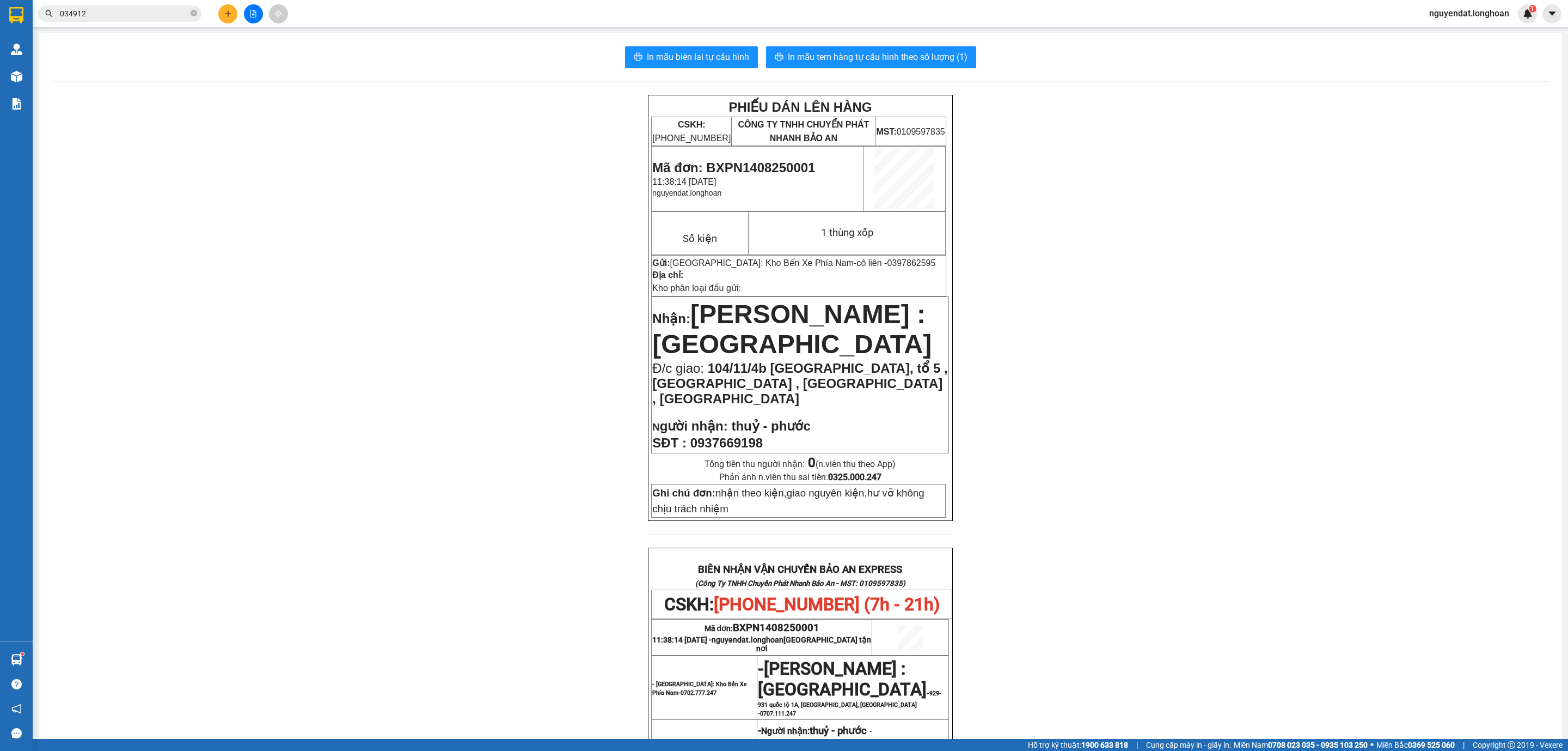
drag, startPoint x: 685, startPoint y: 352, endPoint x: 403, endPoint y: 247, distance: 300.9
click at [403, 247] on div "PHIẾU DÁN LÊN HÀNG CSKH: 1900.06.88.33 CÔNG TY TNHH CHUYỂN PHÁT NHANH BẢO AN MS…" at bounding box center [800, 616] width 1497 height 1043
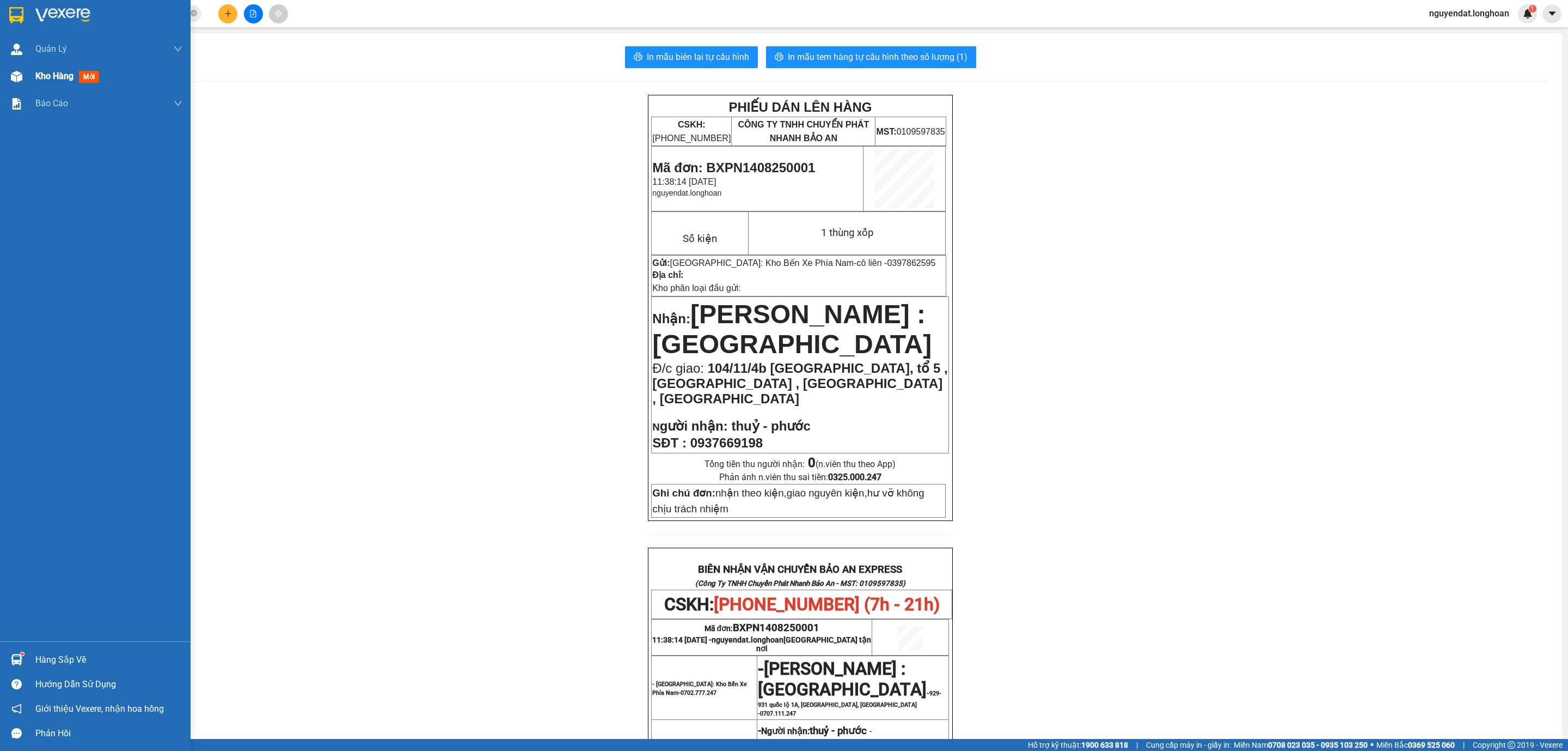
click at [54, 77] on span "Kho hàng" at bounding box center [55, 76] width 38 height 11
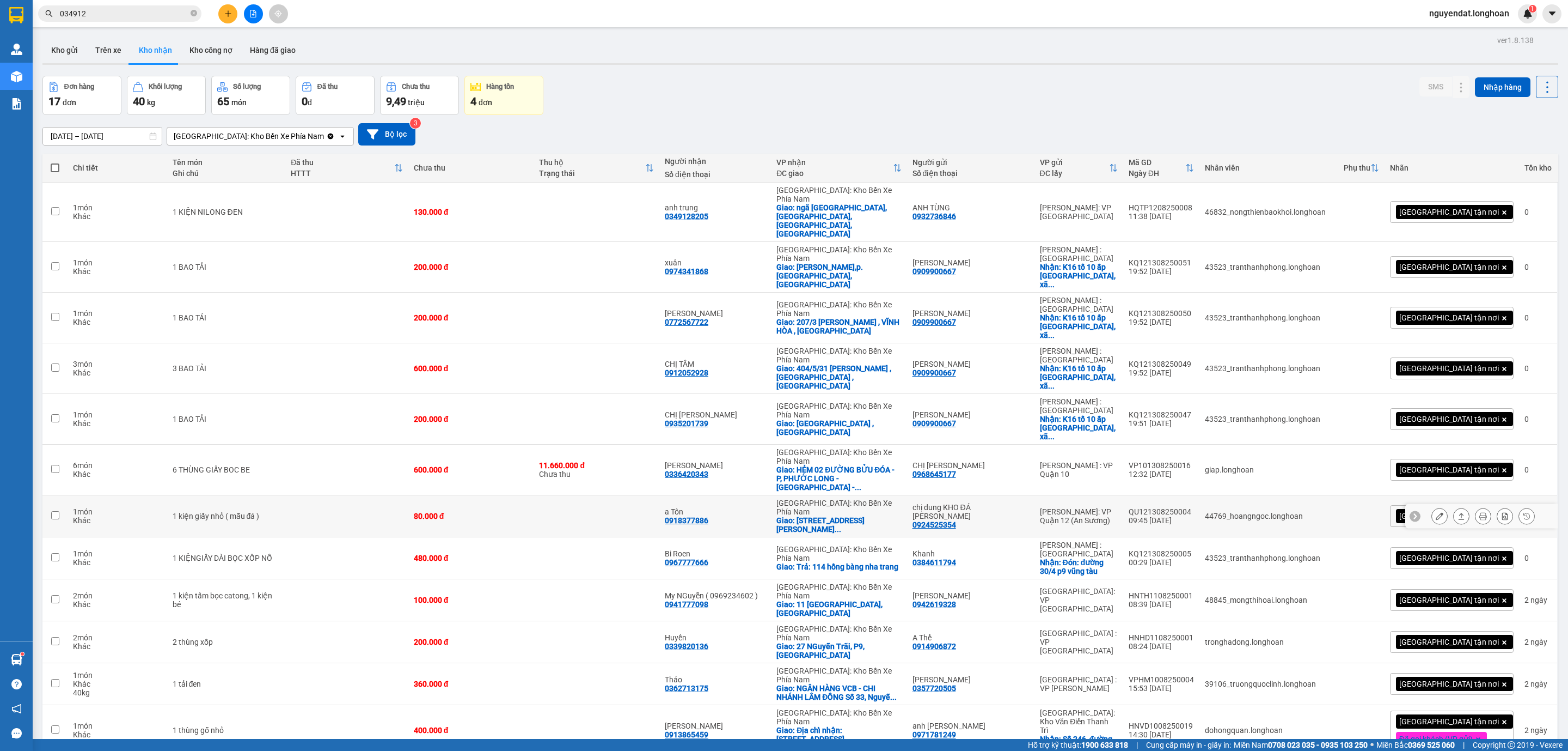
scroll to position [141, 0]
